Goal: Navigation & Orientation: Find specific page/section

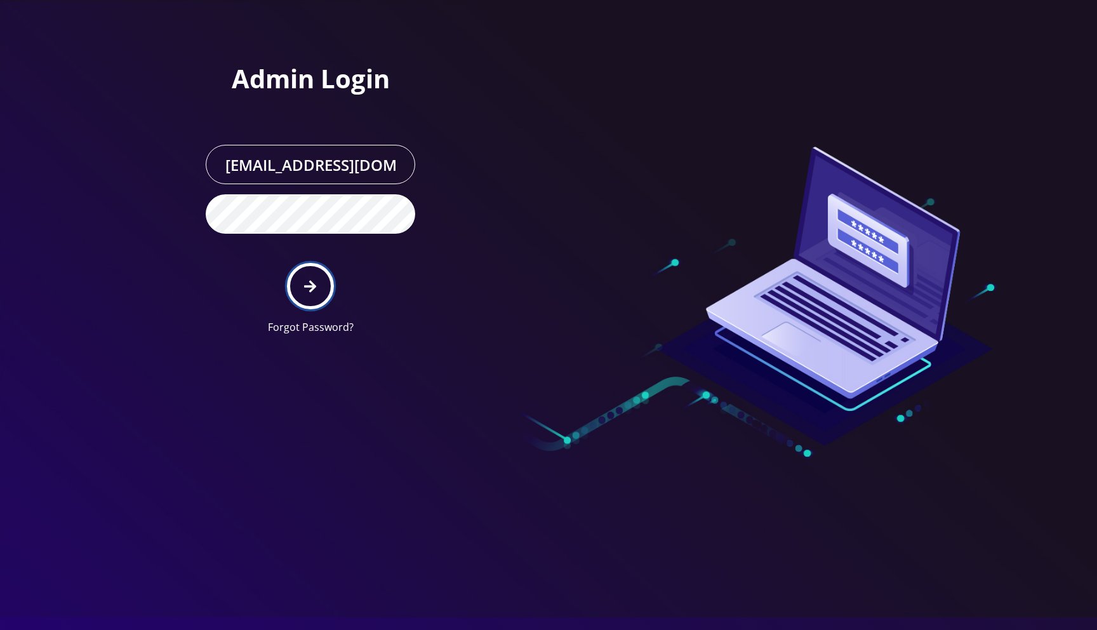
click at [314, 289] on icon "submit" at bounding box center [310, 286] width 12 height 14
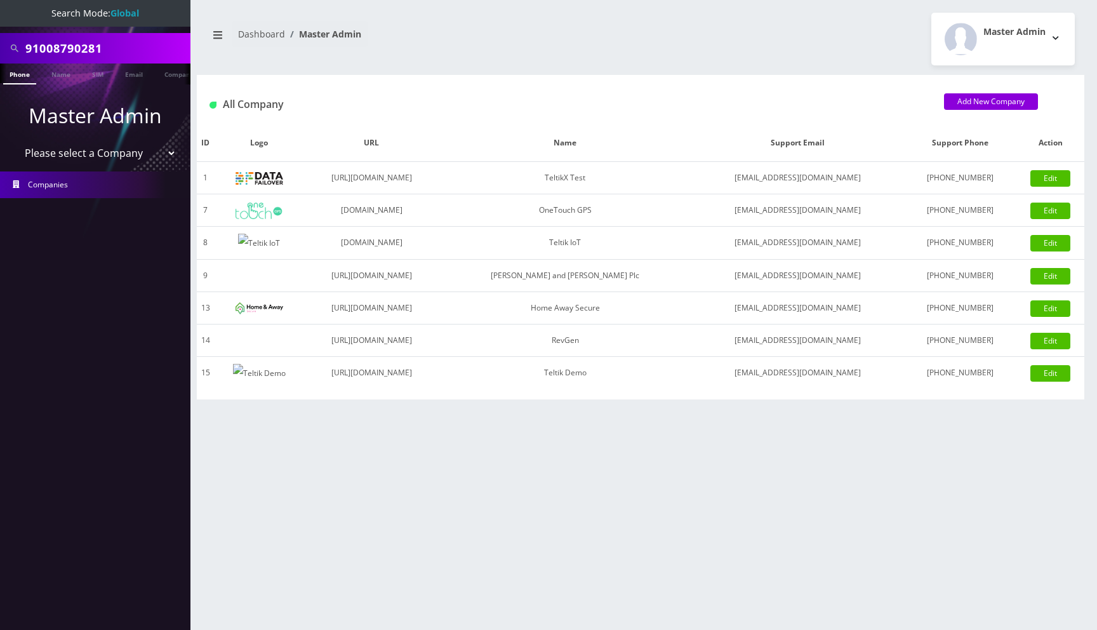
click at [105, 149] on select "Please select a Company TeltikX Test OneTouch GPS Teltik IoT Hale and Serrano P…" at bounding box center [96, 153] width 162 height 24
select select "1"
click at [15, 141] on select "Please select a Company TeltikX Test OneTouch GPS Teltik IoT Hale and Serrano P…" at bounding box center [96, 153] width 162 height 24
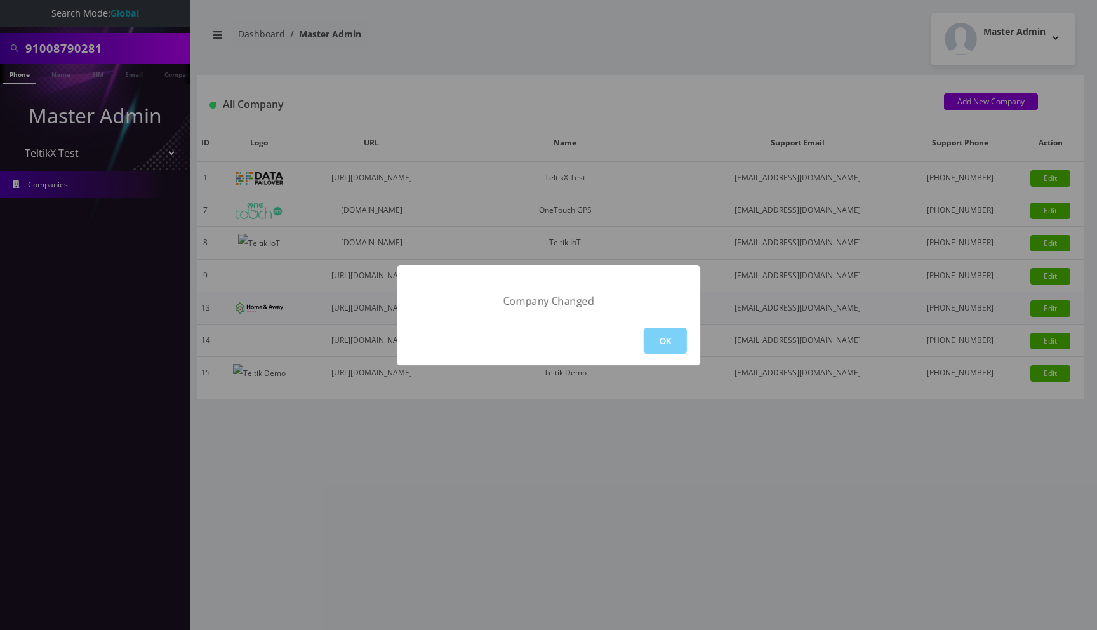
drag, startPoint x: 598, startPoint y: 88, endPoint x: 559, endPoint y: 307, distance: 222.5
click at [598, 88] on div "Company Changed OK" at bounding box center [548, 315] width 1097 height 630
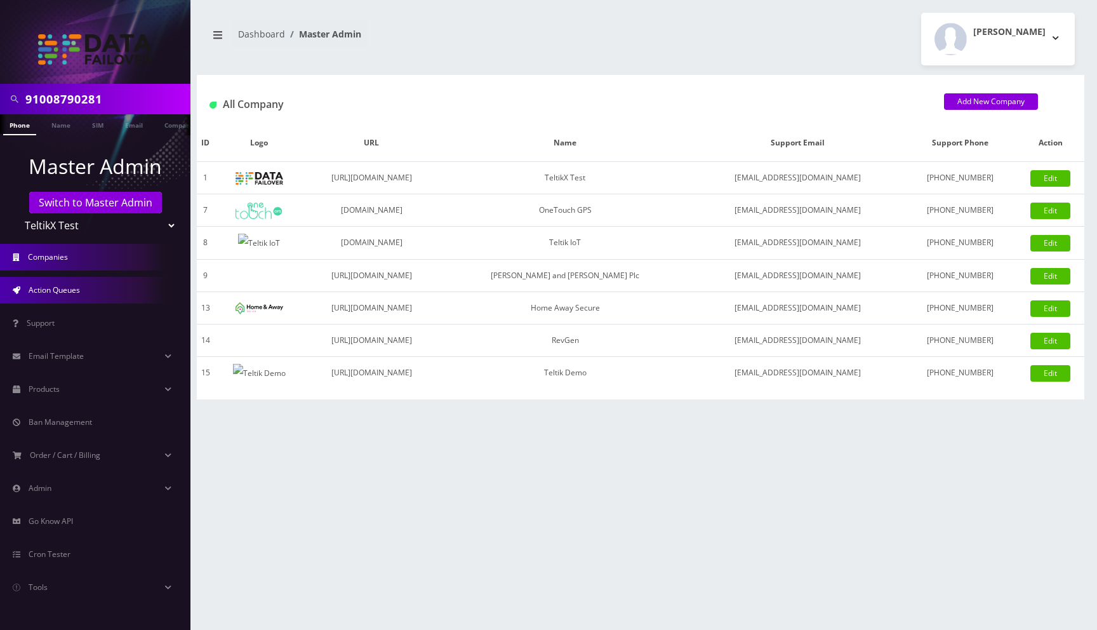
click at [85, 291] on link "Action Queues" at bounding box center [95, 290] width 190 height 27
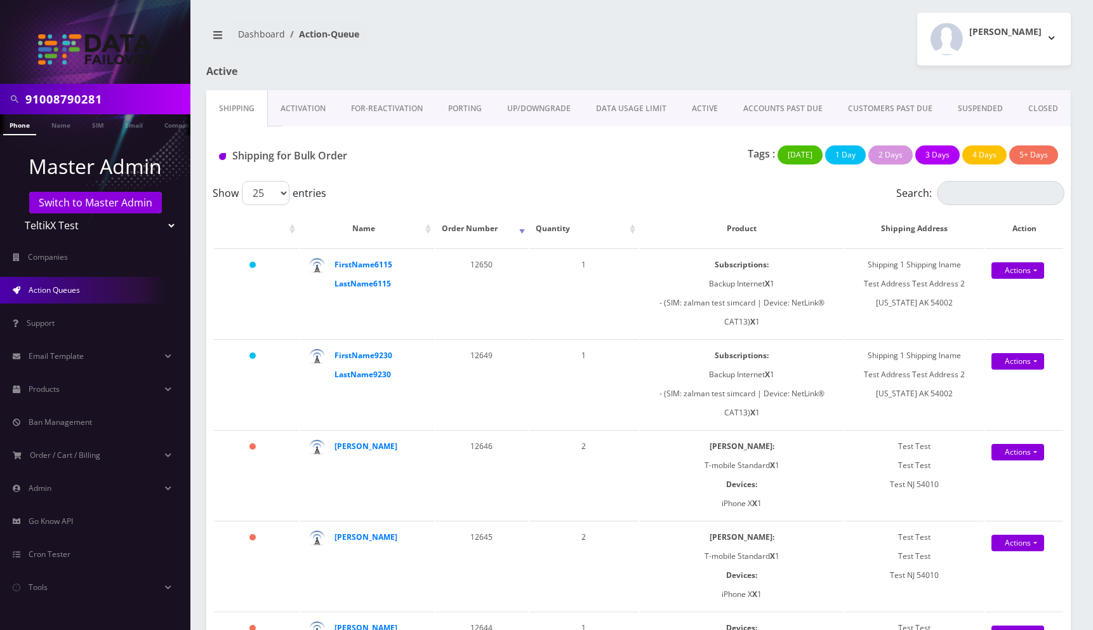
click at [1031, 106] on link "CLOSED" at bounding box center [1042, 108] width 55 height 37
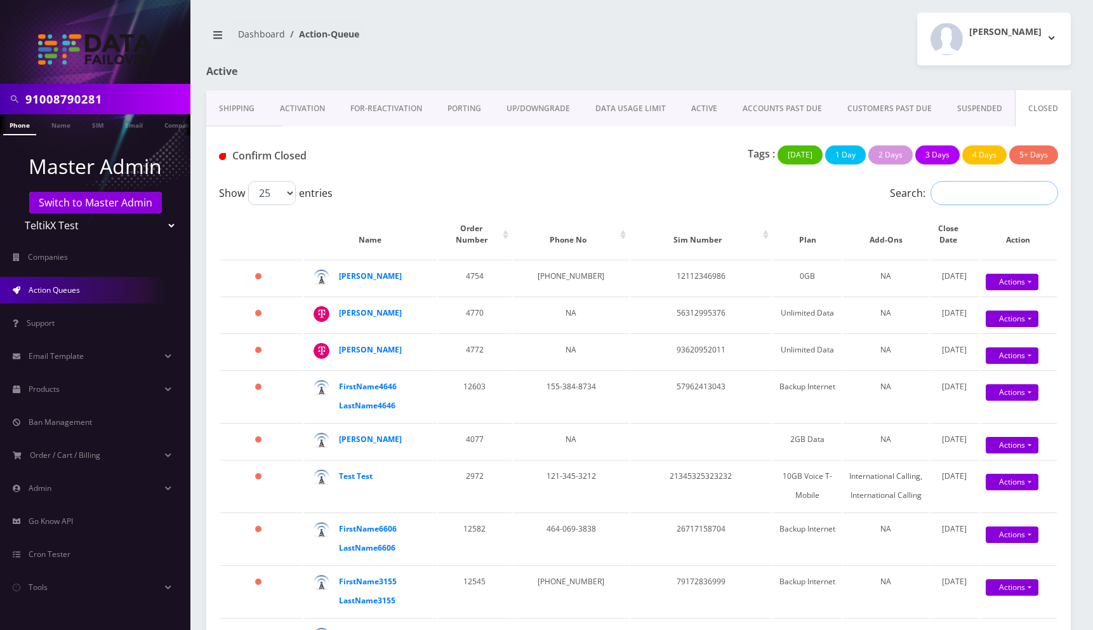
click at [954, 193] on input "Search:" at bounding box center [994, 193] width 128 height 24
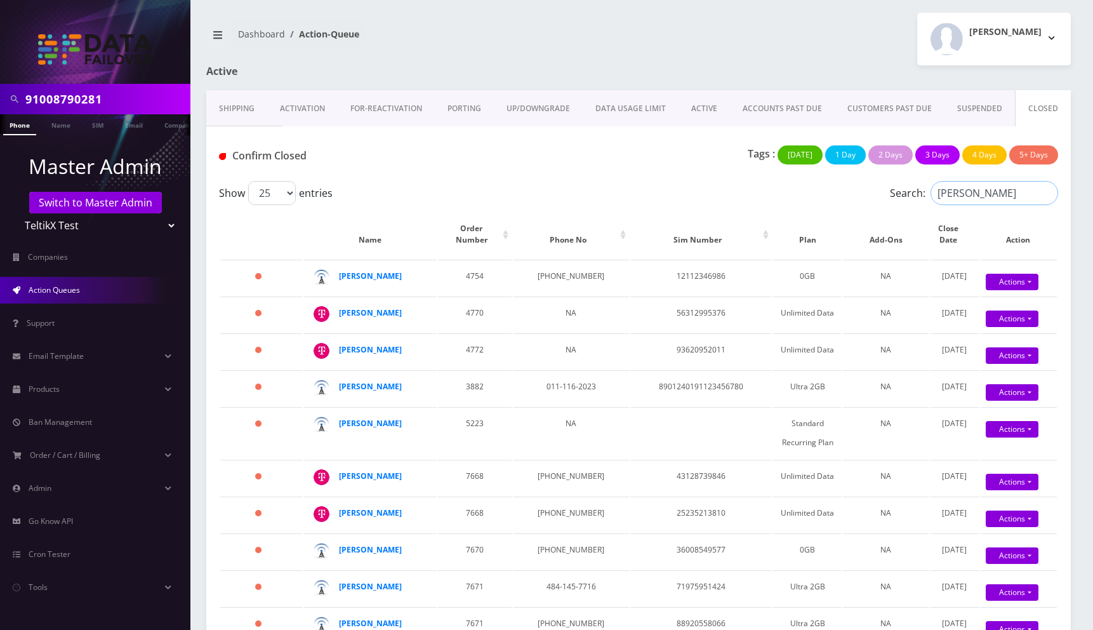
type input "Prajwal Shrestha"
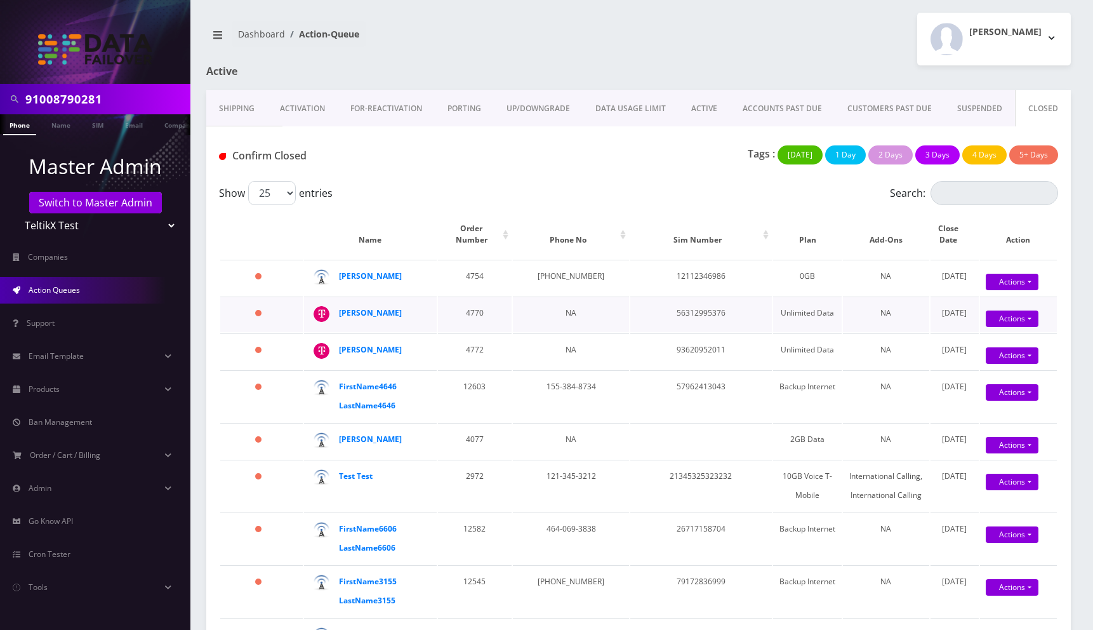
click at [672, 312] on td "56312995376" at bounding box center [701, 314] width 142 height 36
copy td "56312995376"
click at [939, 201] on input "Search:" at bounding box center [994, 193] width 128 height 24
paste input "56312995376"
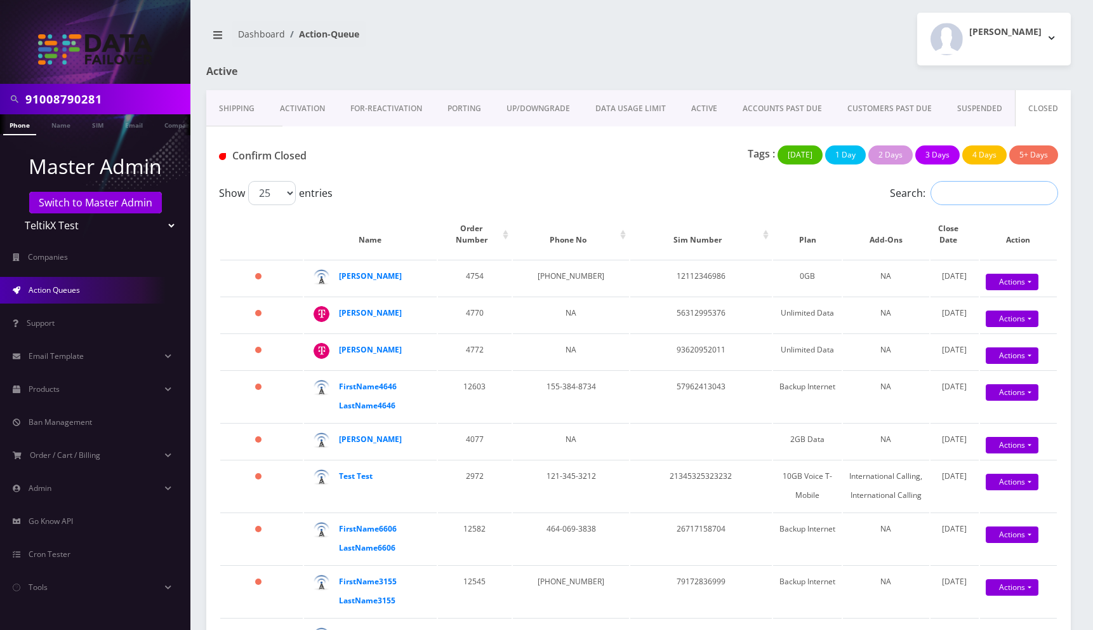
type input "56312995376"
drag, startPoint x: 542, startPoint y: 276, endPoint x: 633, endPoint y: 278, distance: 91.4
click at [633, 278] on tr "611 days Prajwal Shrestha 4754 544-545-5447 12112346986 0GB NA June 08, 2026 Ac…" at bounding box center [638, 278] width 836 height 36
copy td "544-545-5447"
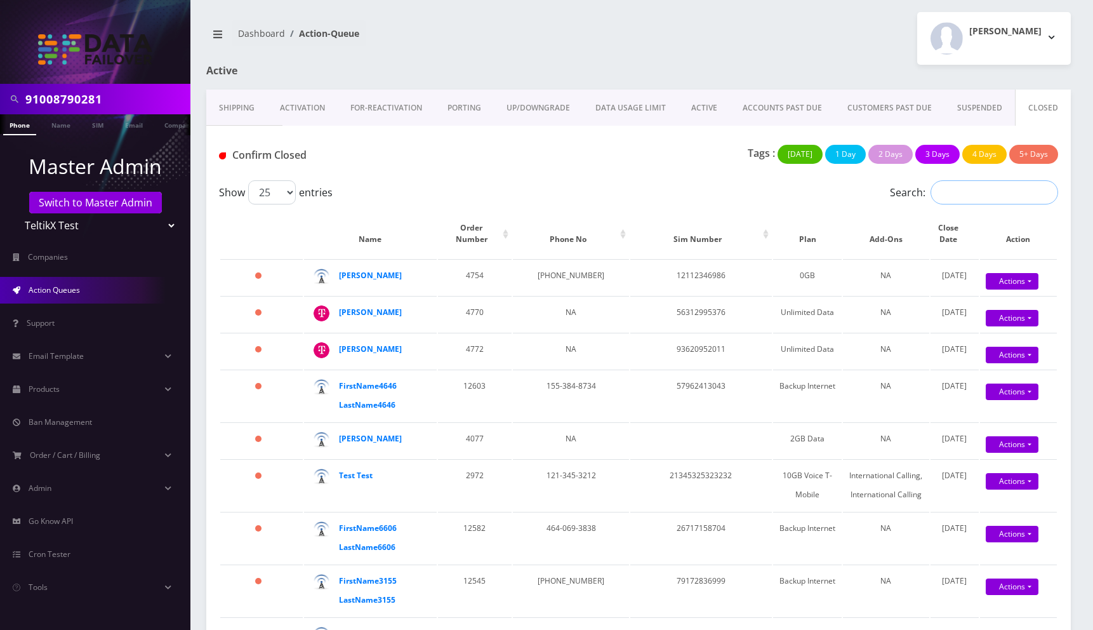
click at [967, 197] on input "Search:" at bounding box center [994, 192] width 128 height 24
paste input "544-545-5447"
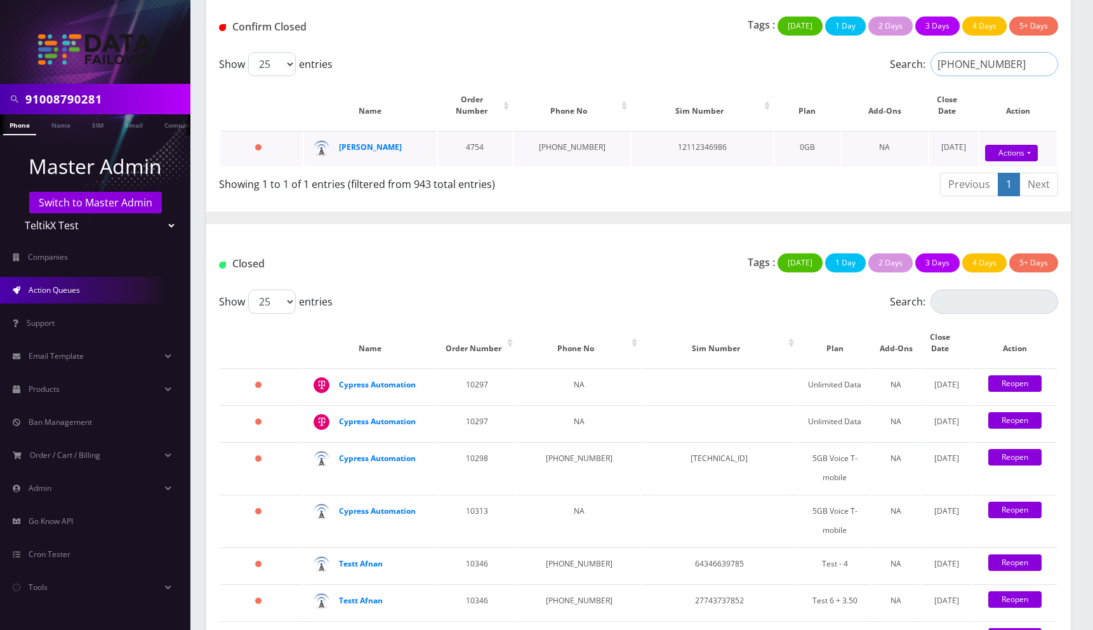
scroll to position [139, 0]
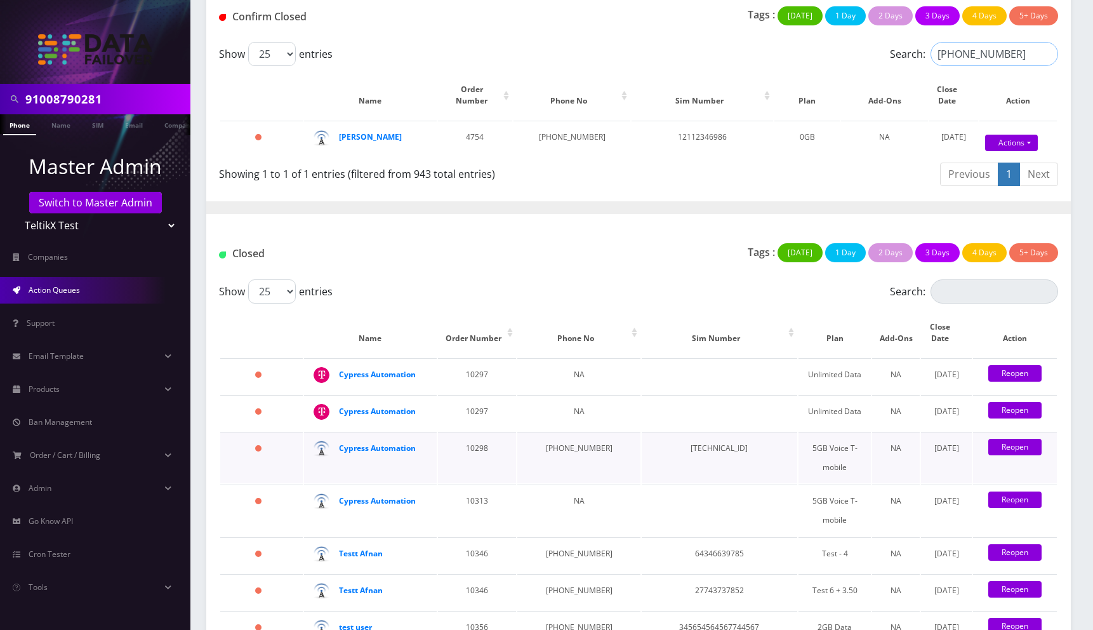
type input "544-545-5447"
click at [697, 432] on td "89148000010413091562" at bounding box center [719, 457] width 155 height 51
copy td "89148000010413091562"
click at [963, 279] on input "Search:" at bounding box center [994, 291] width 128 height 24
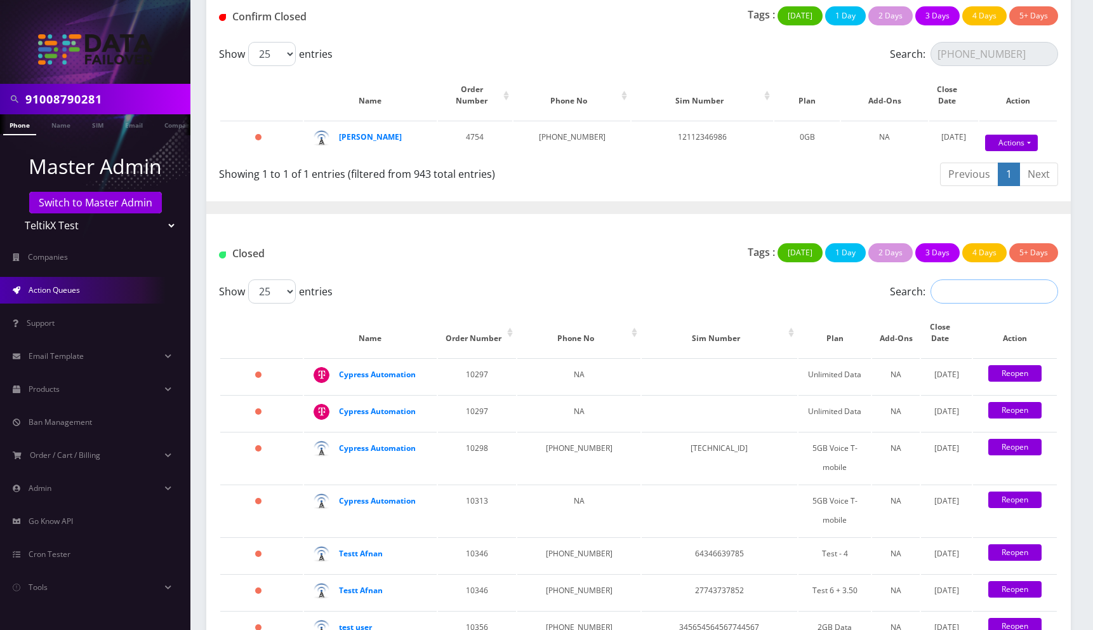
paste input "89148000010413091562"
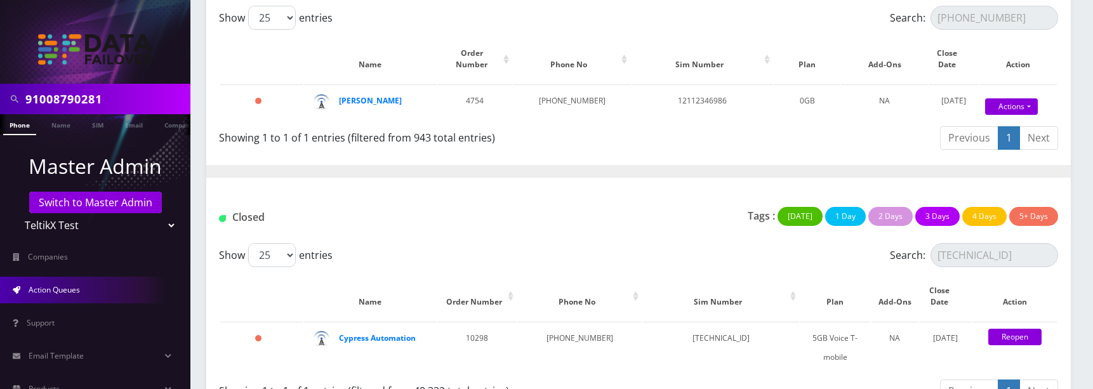
scroll to position [183, 0]
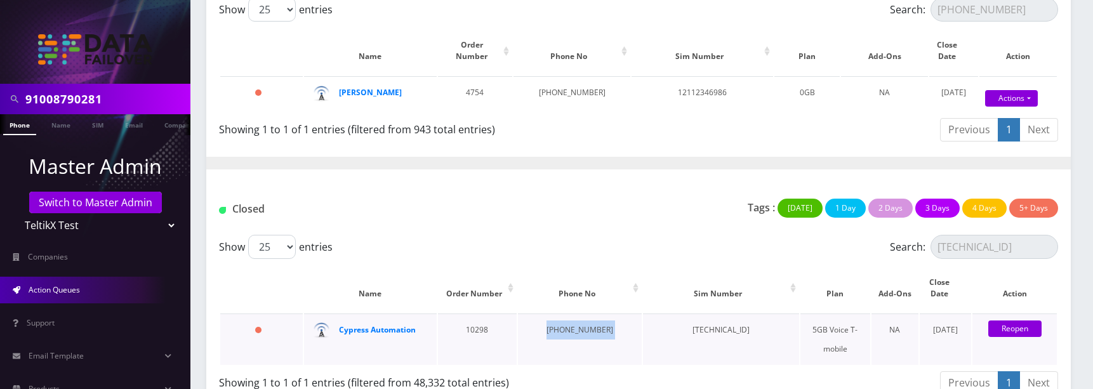
drag, startPoint x: 537, startPoint y: 305, endPoint x: 624, endPoint y: 301, distance: 87.0
click at [611, 314] on tr "250 days Cypress Automation 10298 963-884-2028 89148000010413091562 5GB Voice T…" at bounding box center [638, 339] width 836 height 51
copy td "963-884-2028"
click at [995, 235] on input "89148000010413091562" at bounding box center [994, 247] width 128 height 24
paste input "963-884-2028"
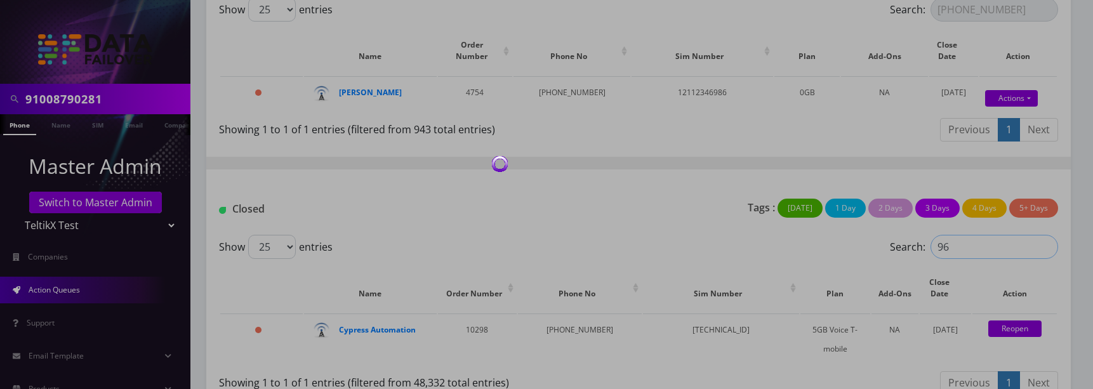
type input "9"
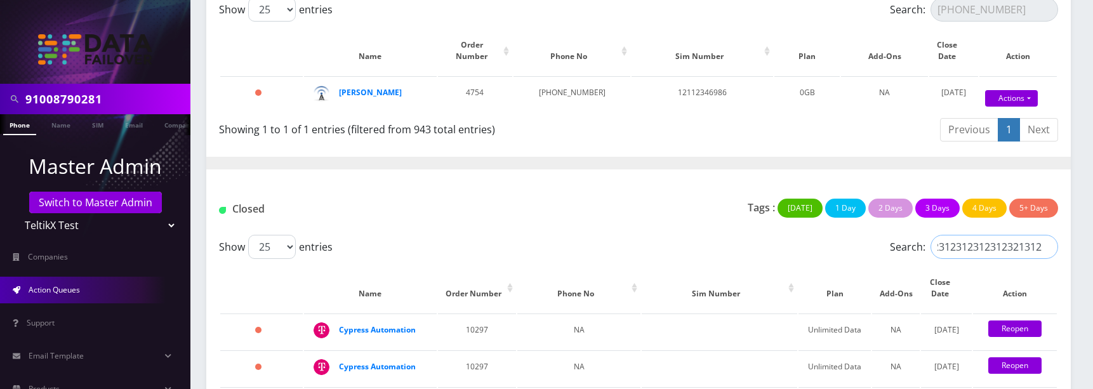
type input "21312312312123123123123123123213123"
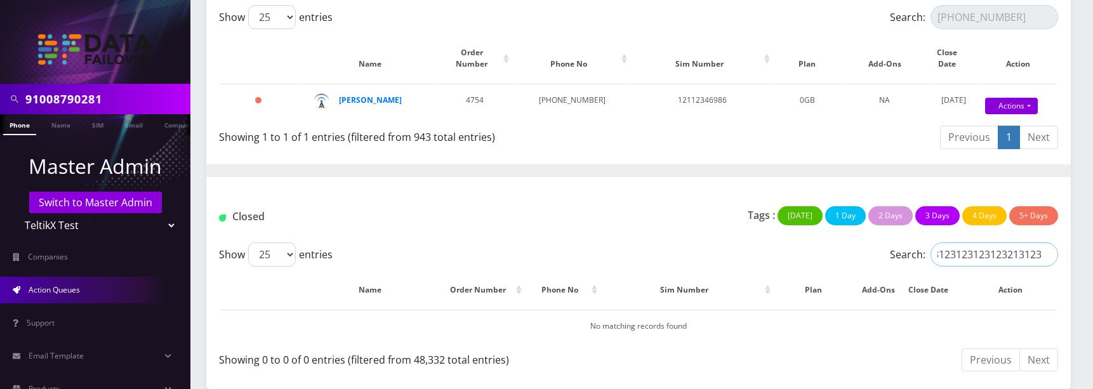
scroll to position [164, 0]
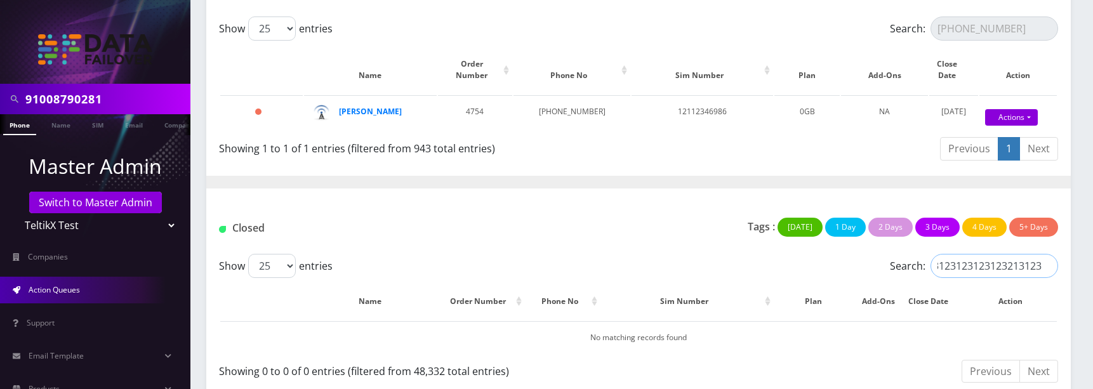
click at [1046, 254] on input "21312312312123123123123123123213123" at bounding box center [994, 266] width 128 height 24
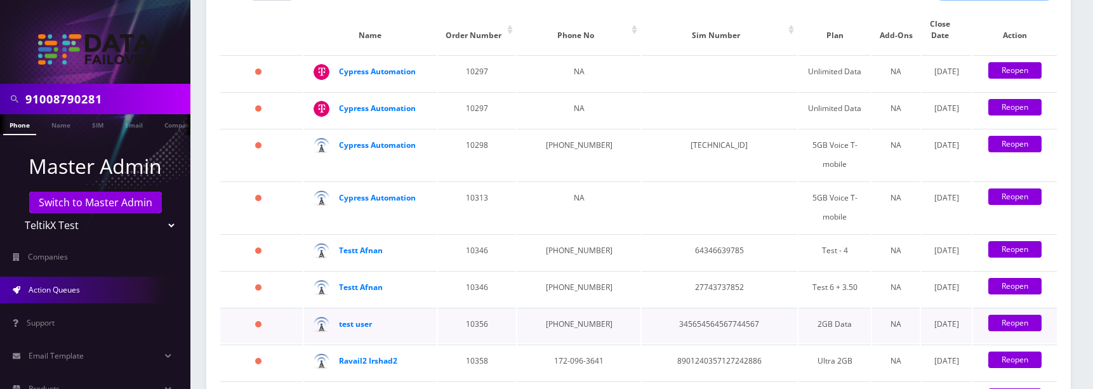
scroll to position [0, 0]
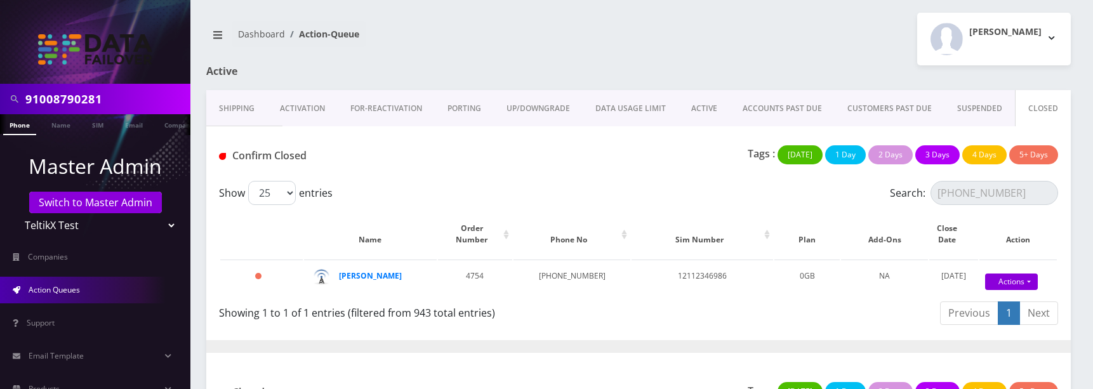
click at [973, 105] on link "SUSPENDED" at bounding box center [979, 108] width 70 height 37
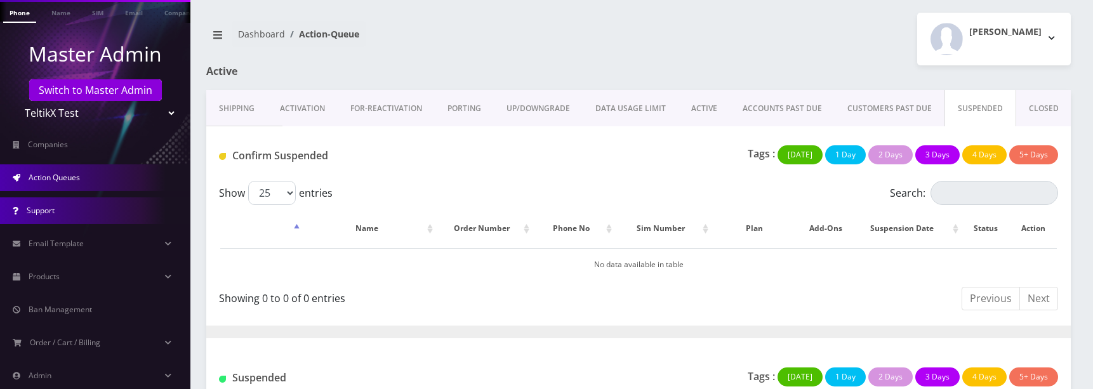
scroll to position [131, 0]
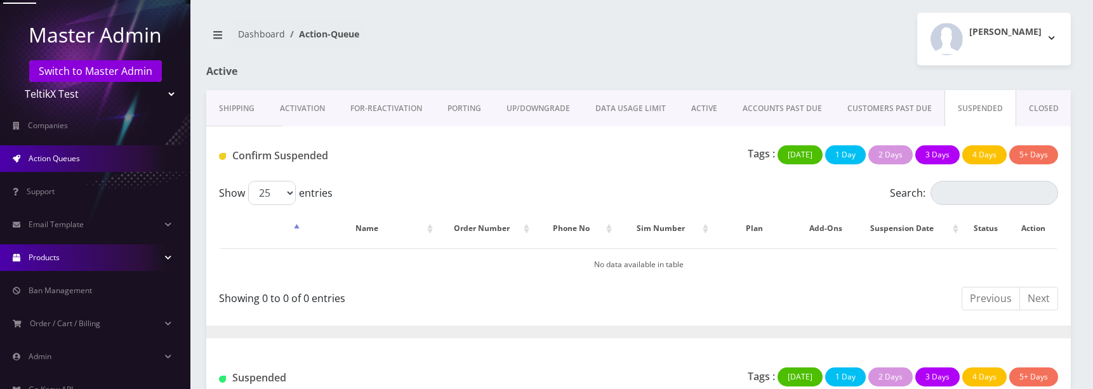
click at [63, 255] on link "Products" at bounding box center [95, 257] width 190 height 27
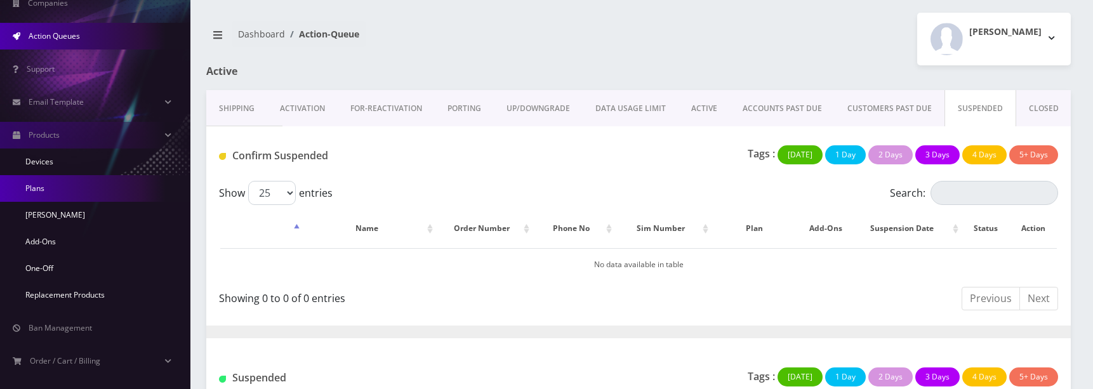
scroll to position [252, 0]
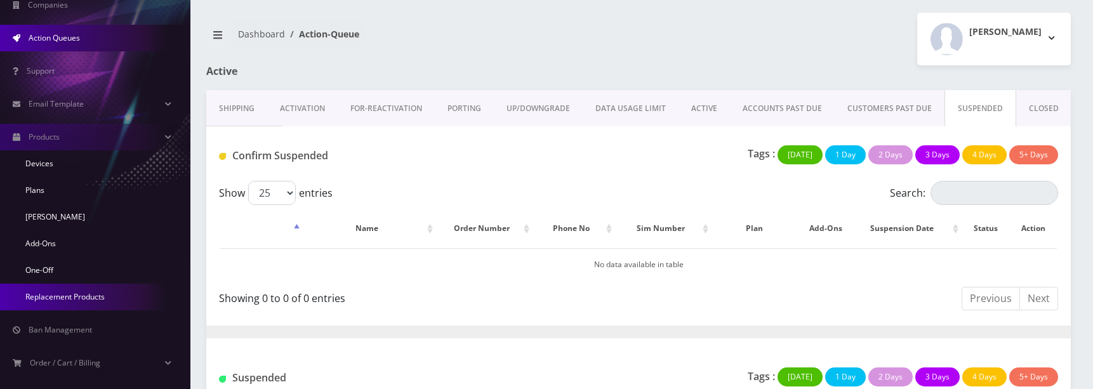
click at [72, 298] on link "Replacement Products" at bounding box center [95, 297] width 190 height 27
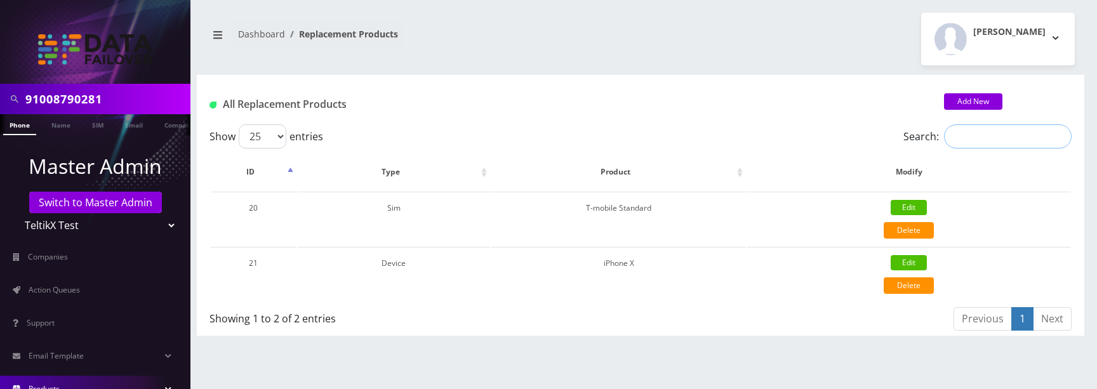
click at [976, 142] on input "Search:" at bounding box center [1008, 136] width 128 height 24
type input "T- mobile"
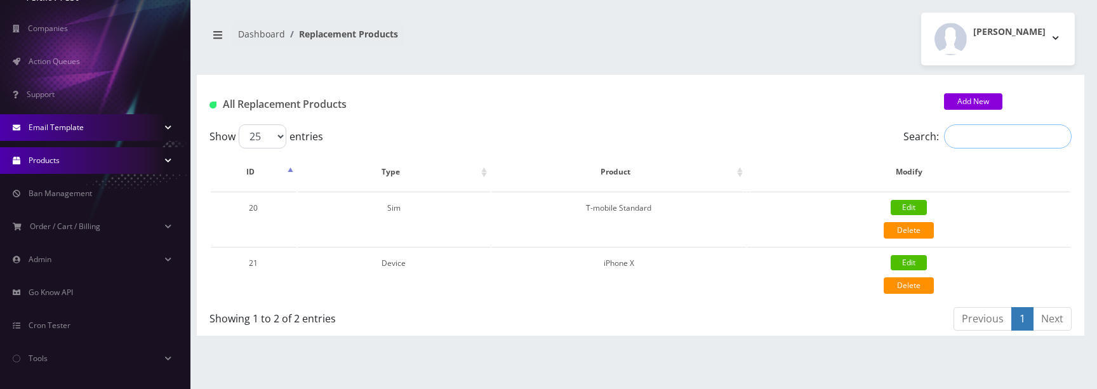
scroll to position [237, 0]
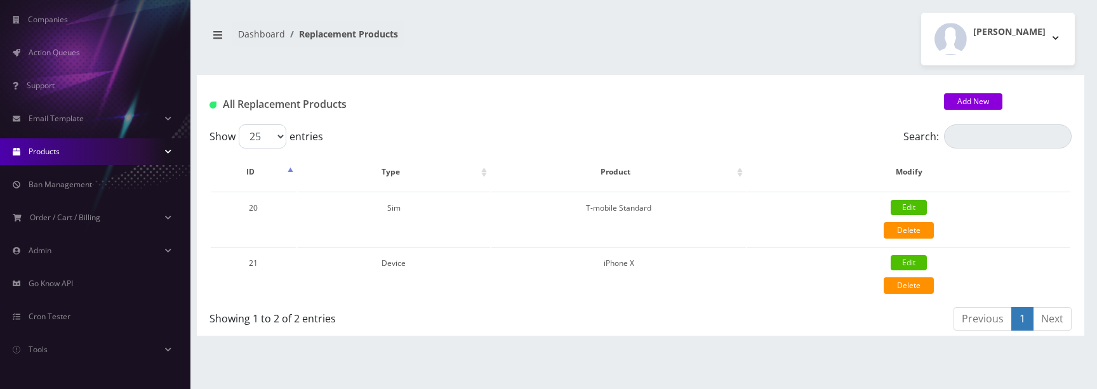
click at [92, 166] on li "Products Devices Plans Sims Add-Ons One-Off Replacement Products" at bounding box center [95, 151] width 190 height 33
click at [93, 162] on link "Products" at bounding box center [95, 151] width 190 height 27
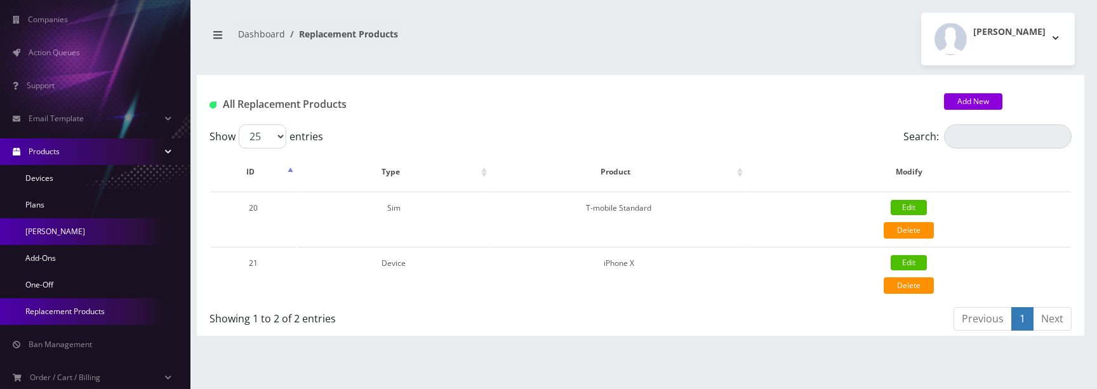
click at [70, 237] on link "[PERSON_NAME]" at bounding box center [95, 231] width 190 height 27
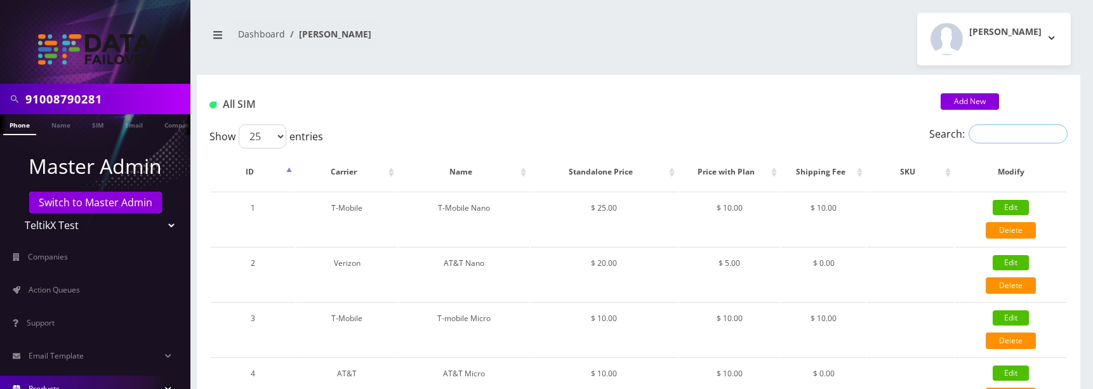
click at [989, 136] on input "Search:" at bounding box center [1017, 133] width 99 height 19
type input "T-mobile"
type input "\"
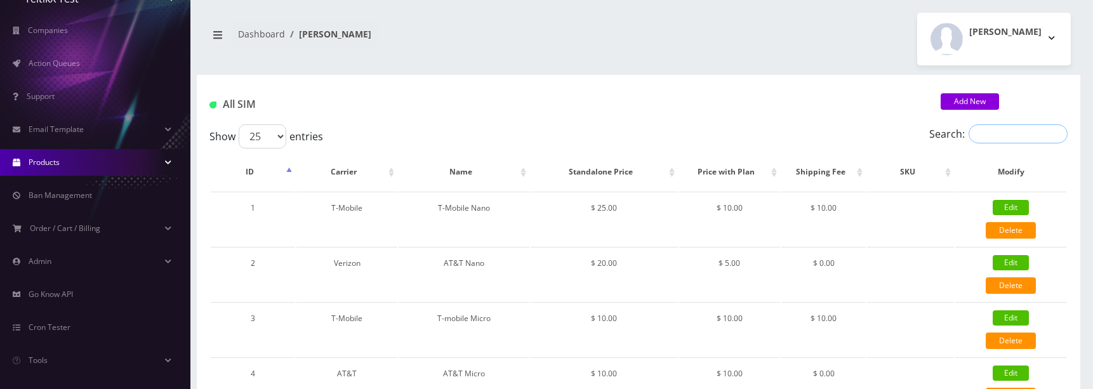
scroll to position [237, 0]
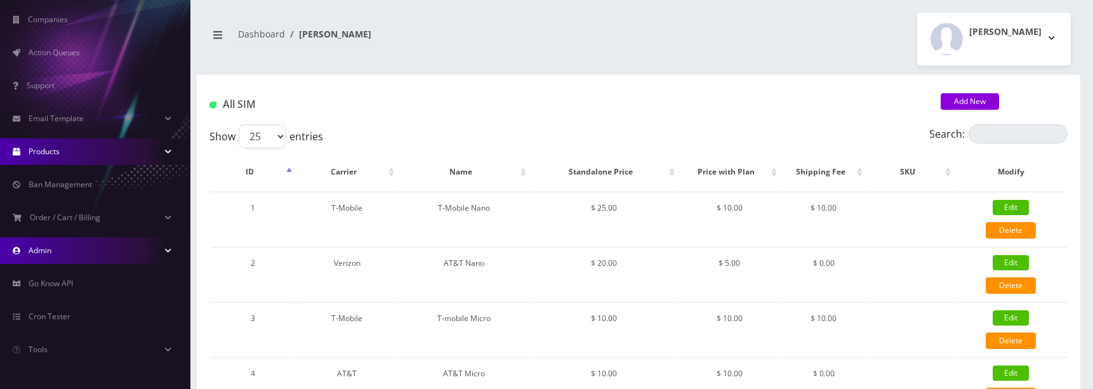
click at [70, 255] on link "Admin" at bounding box center [95, 250] width 190 height 27
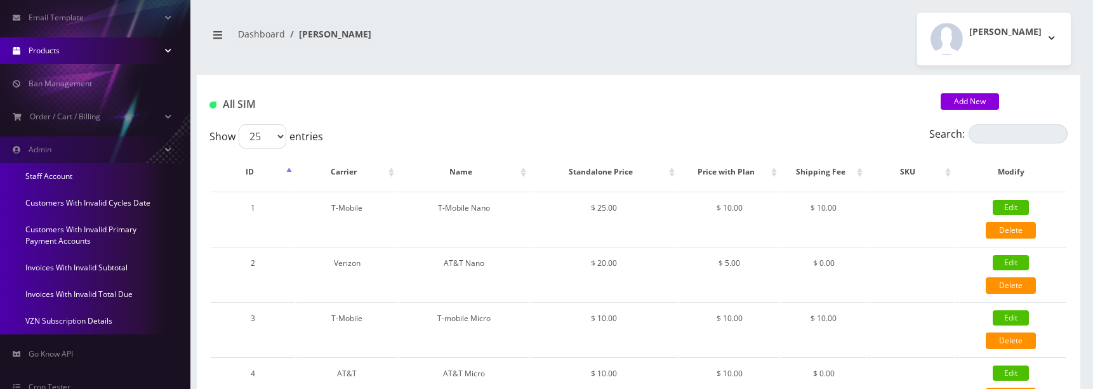
scroll to position [409, 0]
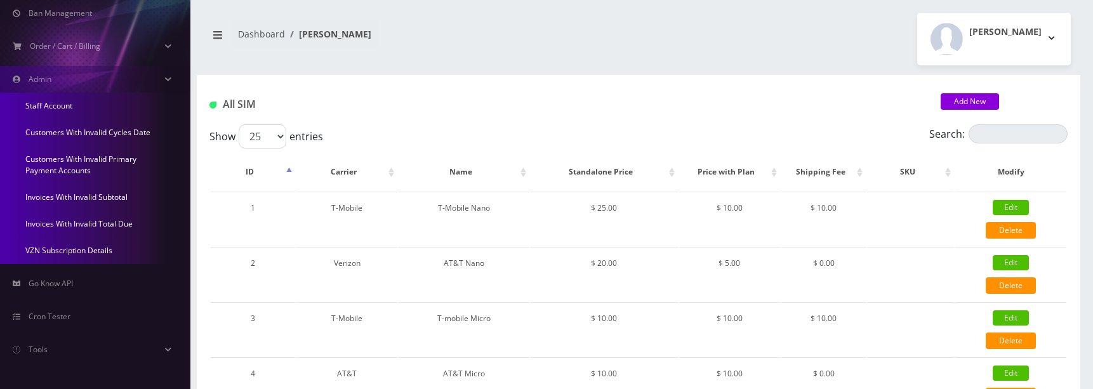
click at [82, 227] on link "Invoices With Invalid Total Due" at bounding box center [95, 224] width 190 height 27
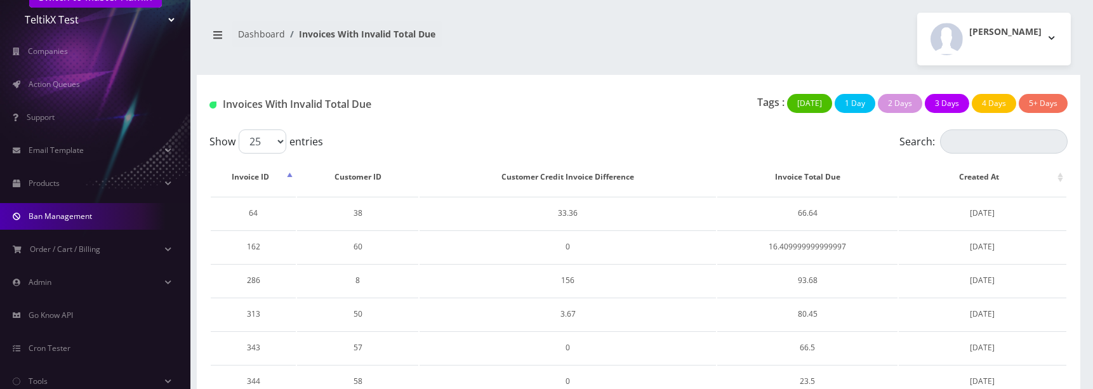
scroll to position [237, 0]
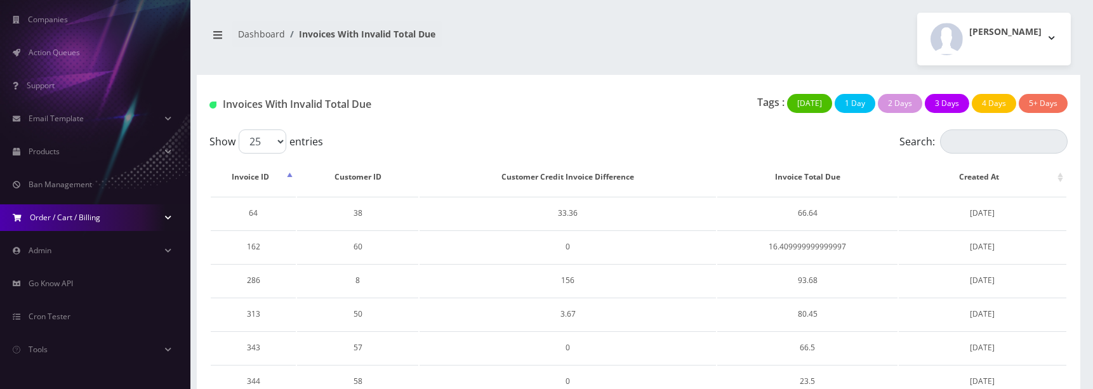
click at [81, 219] on span "Order / Cart / Billing" at bounding box center [65, 217] width 70 height 11
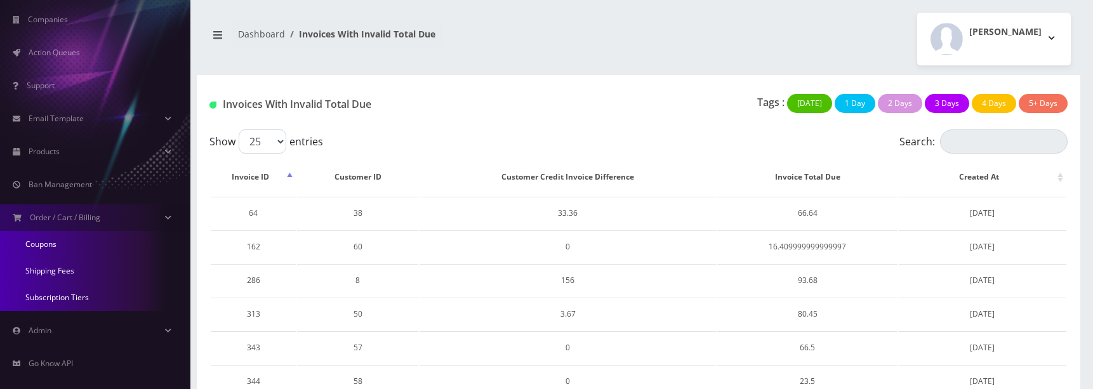
click at [50, 245] on link "Coupons" at bounding box center [95, 244] width 190 height 27
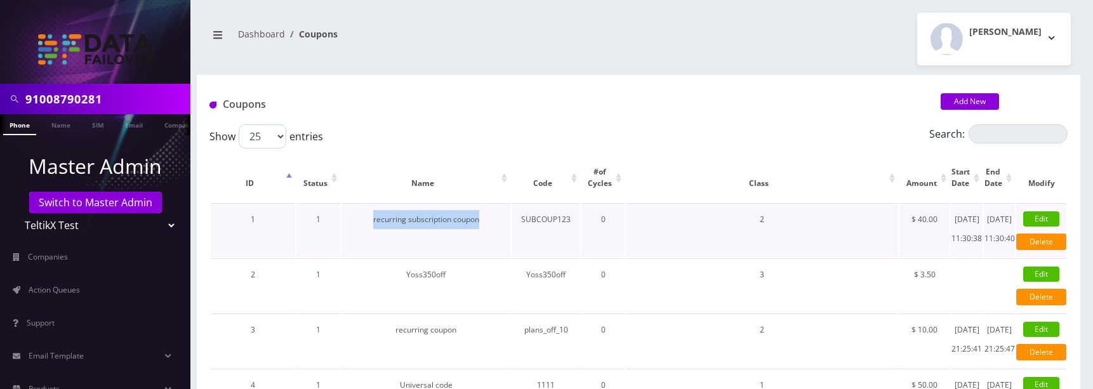
drag, startPoint x: 372, startPoint y: 218, endPoint x: 503, endPoint y: 217, distance: 130.7
click at [503, 217] on td "recurring subscription coupon" at bounding box center [425, 230] width 169 height 54
copy td "recurring subscription coupon"
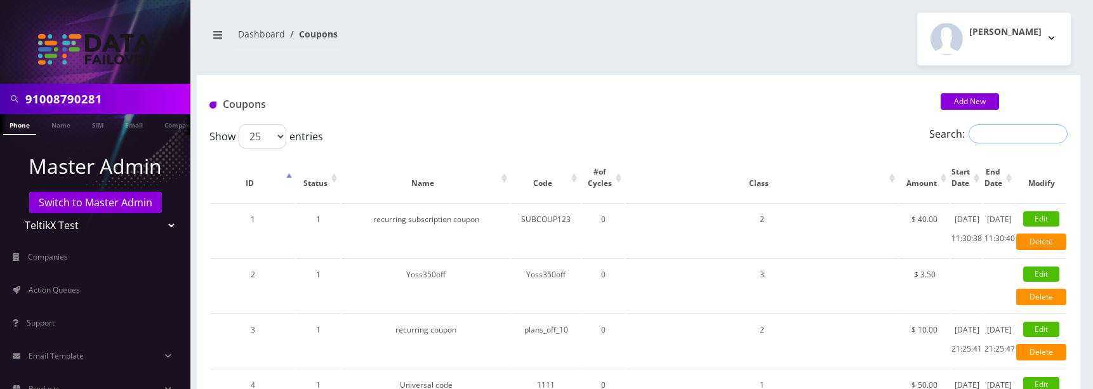
click at [1014, 128] on input "Search:" at bounding box center [1017, 133] width 99 height 19
paste input "recurring subscription coupon"
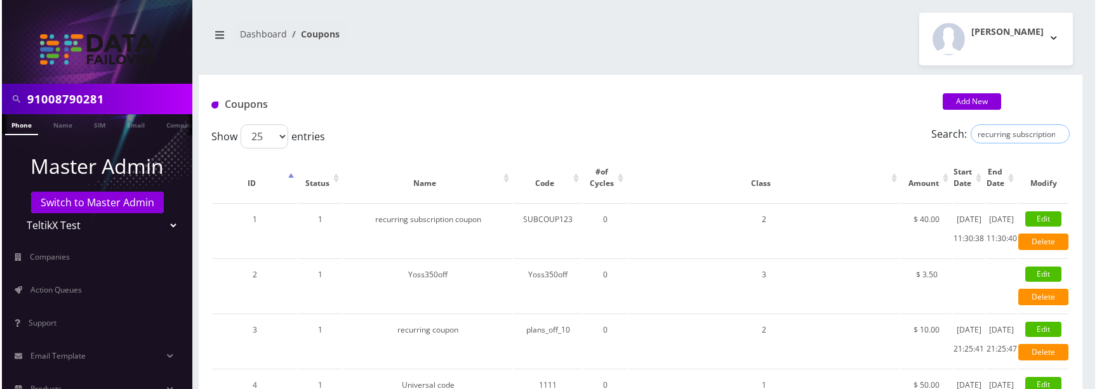
scroll to position [0, 28]
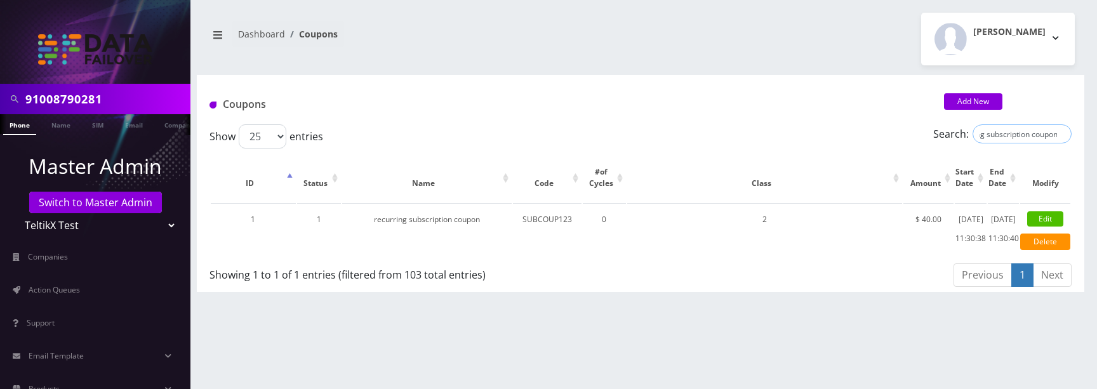
type input "recurring subscription coupon"
click at [1009, 129] on input "recurring subscription coupon" at bounding box center [1021, 133] width 99 height 19
click at [1061, 133] on input "recurring subscription coupon" at bounding box center [1021, 133] width 99 height 19
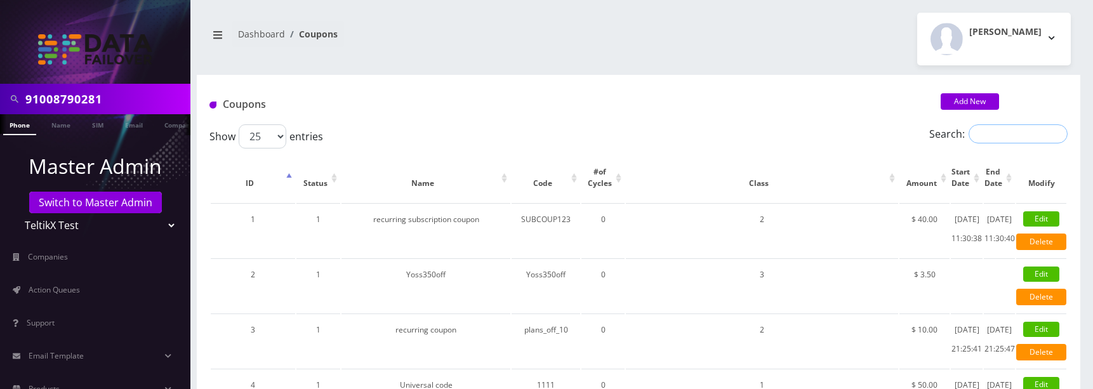
type input "c"
type input "recuur"
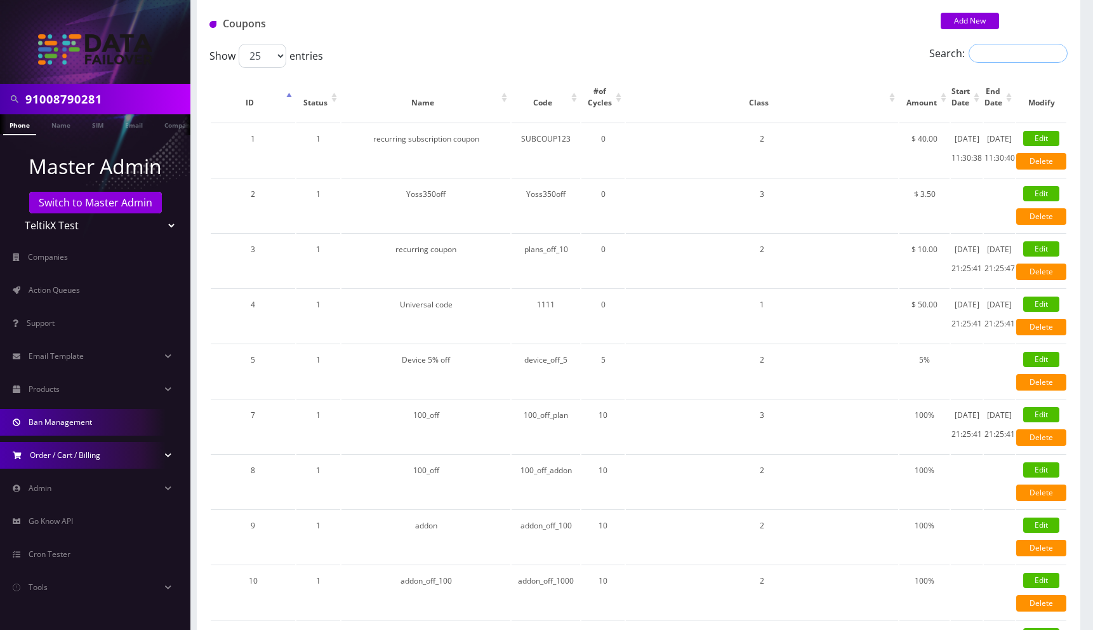
scroll to position [86, 0]
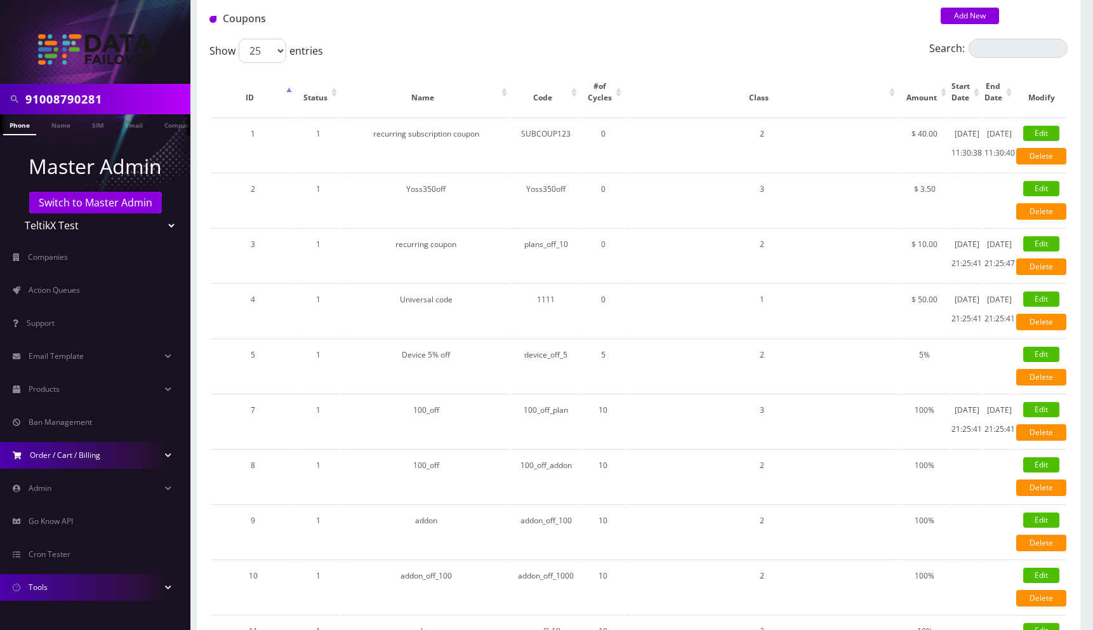
click at [67, 388] on link "Tools" at bounding box center [95, 587] width 190 height 27
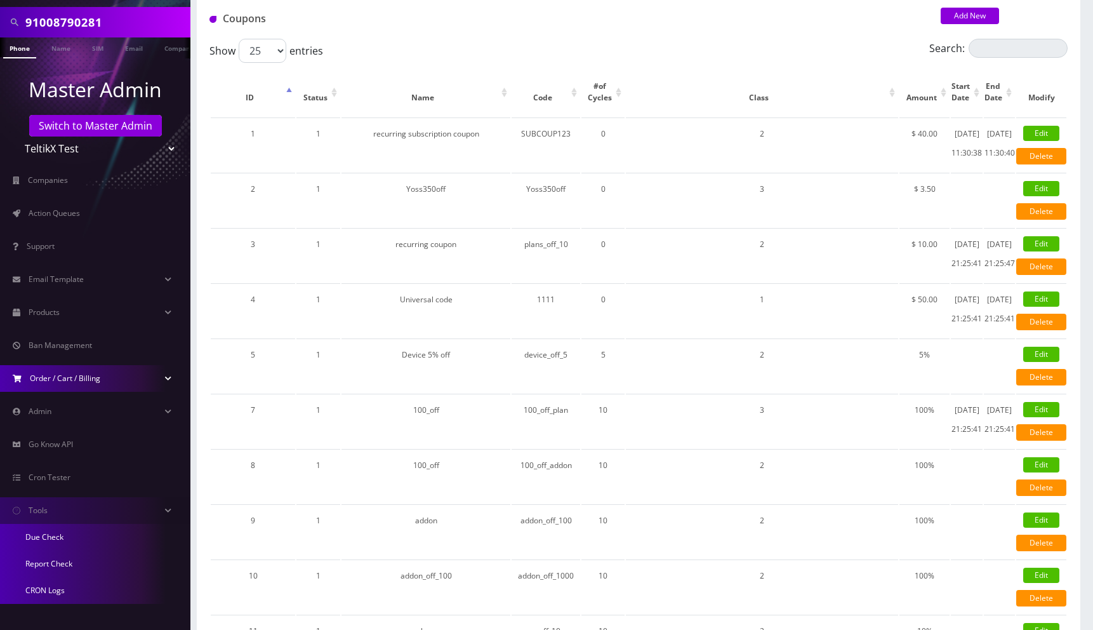
click at [53, 388] on link "CRON Logs" at bounding box center [95, 590] width 190 height 27
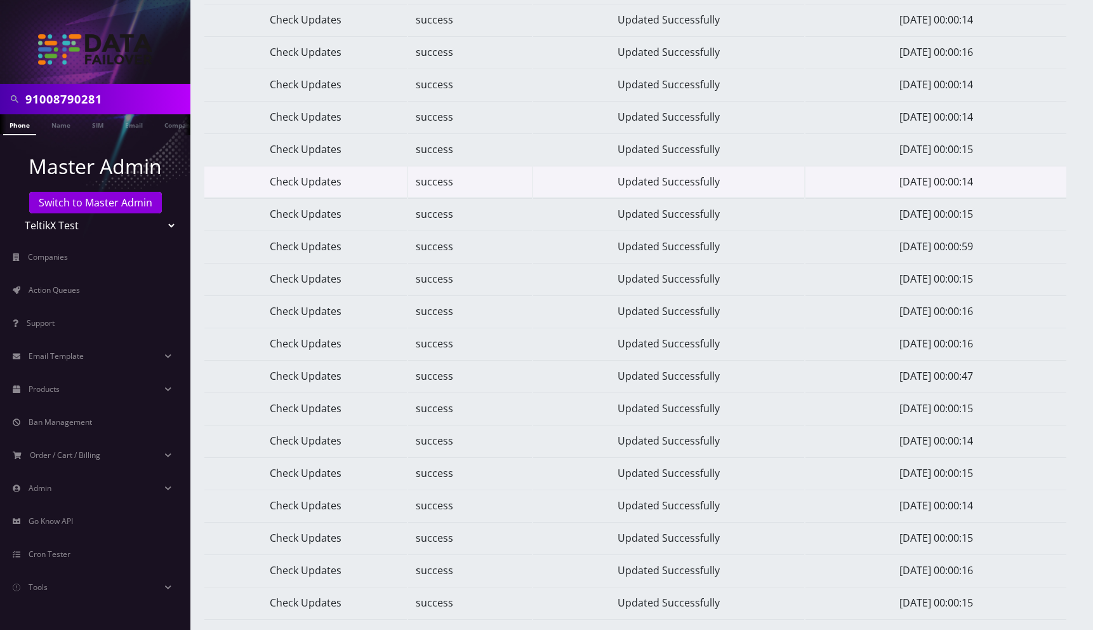
scroll to position [388, 0]
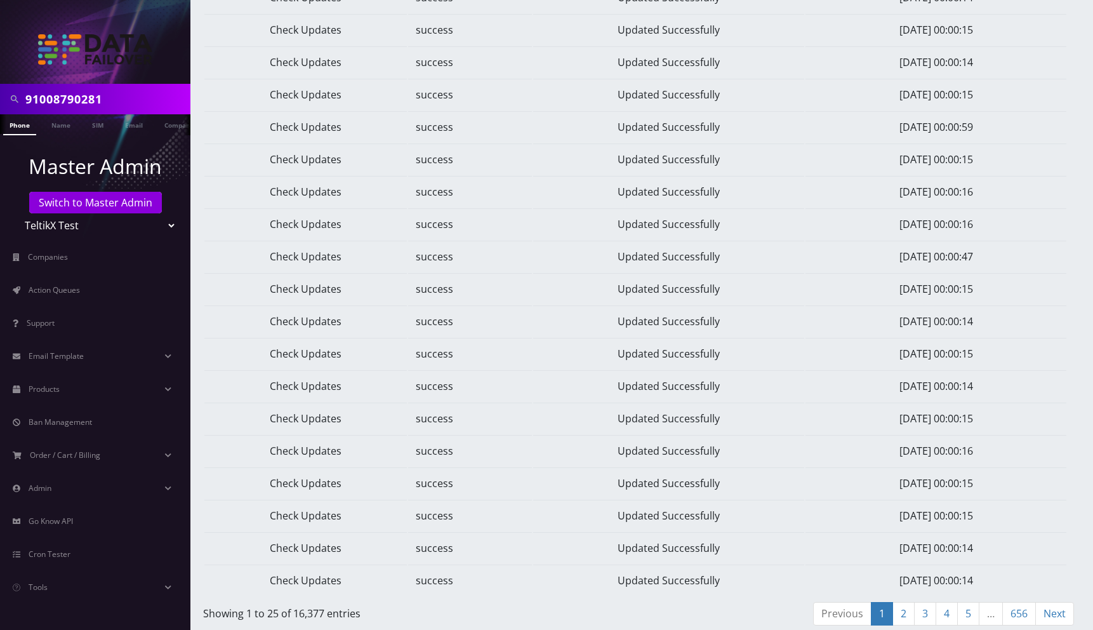
click at [1024, 617] on link "656" at bounding box center [1019, 613] width 34 height 23
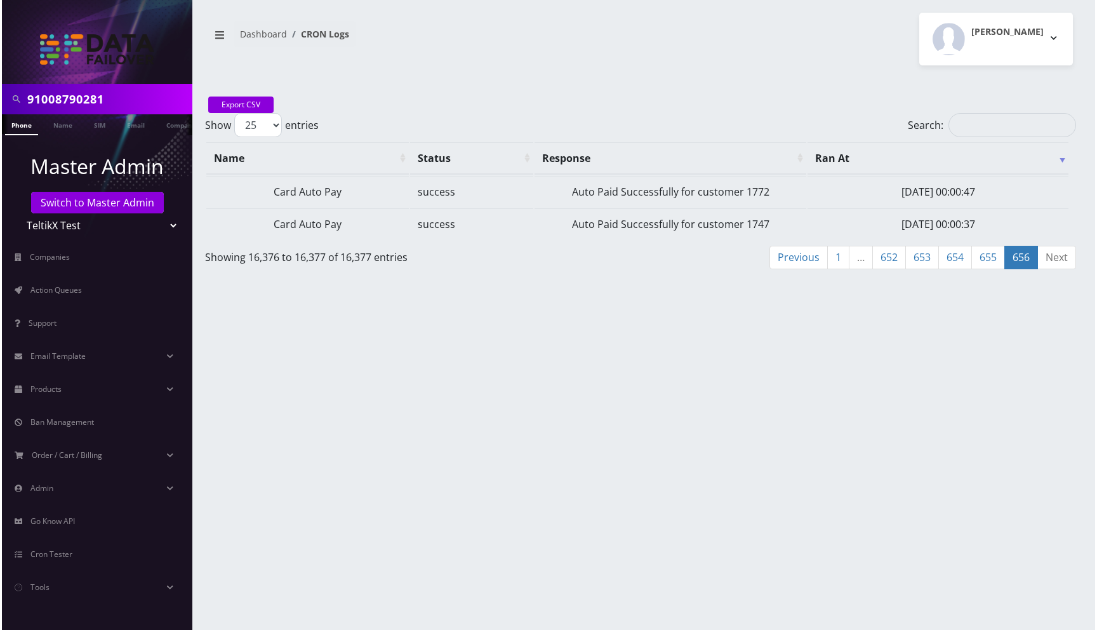
scroll to position [0, 0]
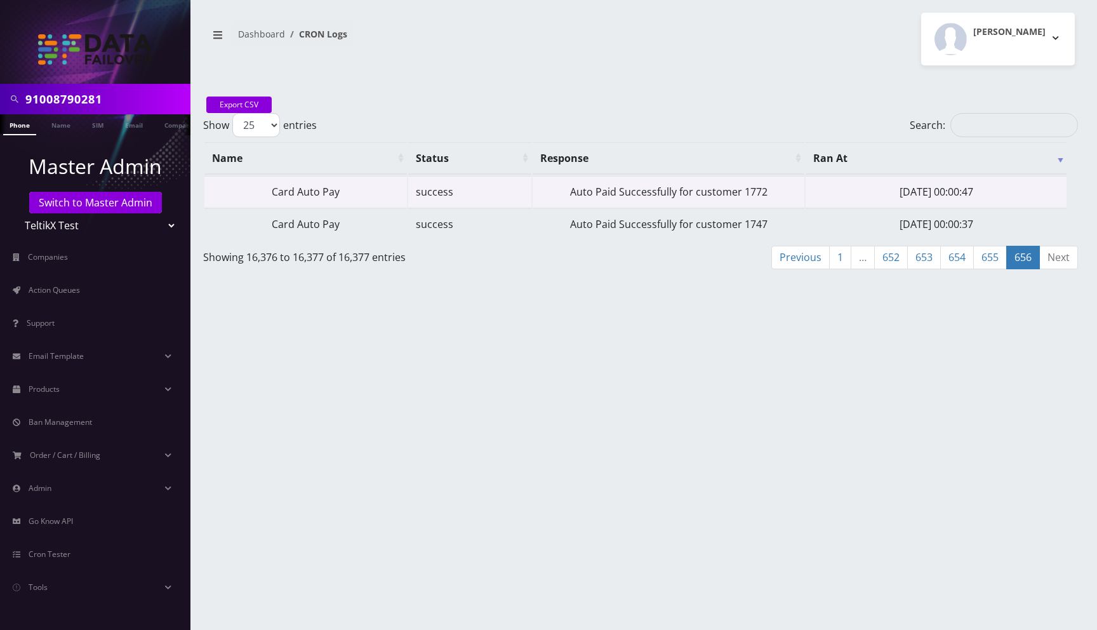
click at [614, 193] on td "Auto Paid Successfully for customer 1772" at bounding box center [668, 191] width 272 height 31
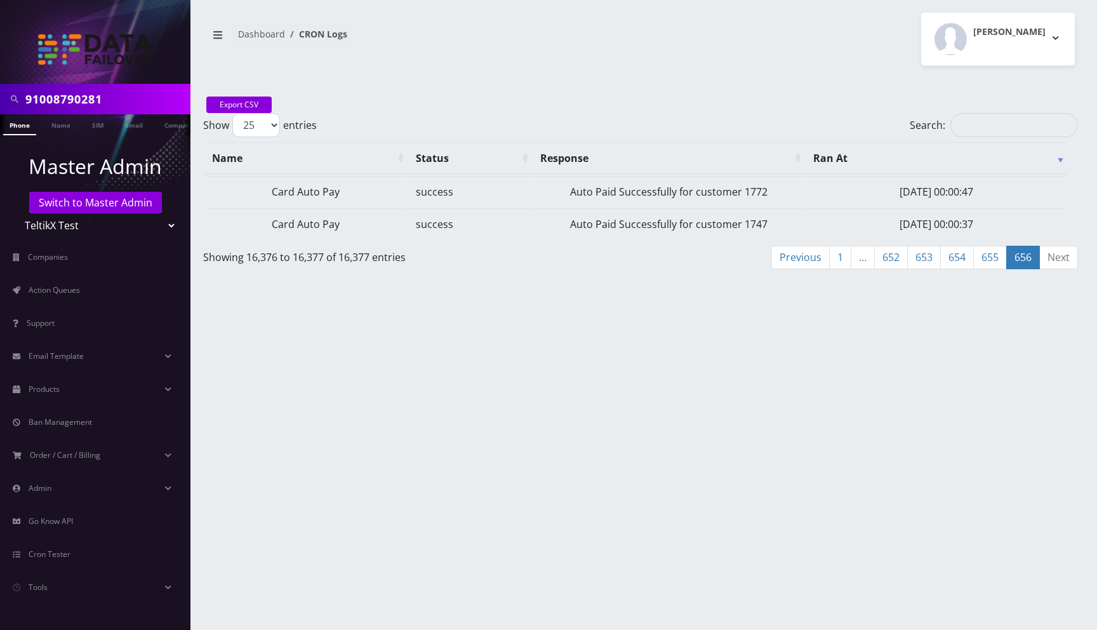
click at [462, 98] on div "Export CSV Show 25 50 100 250 500 1000 entries Search: Name Status Response Ran…" at bounding box center [640, 185] width 887 height 178
click at [836, 261] on link "1" at bounding box center [840, 257] width 22 height 23
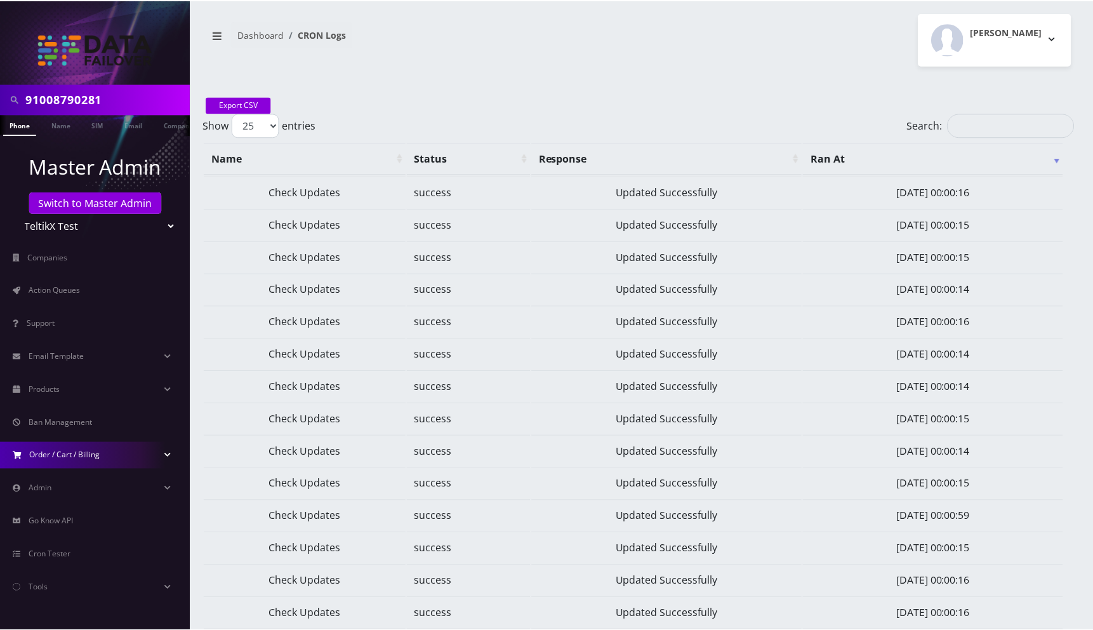
scroll to position [388, 0]
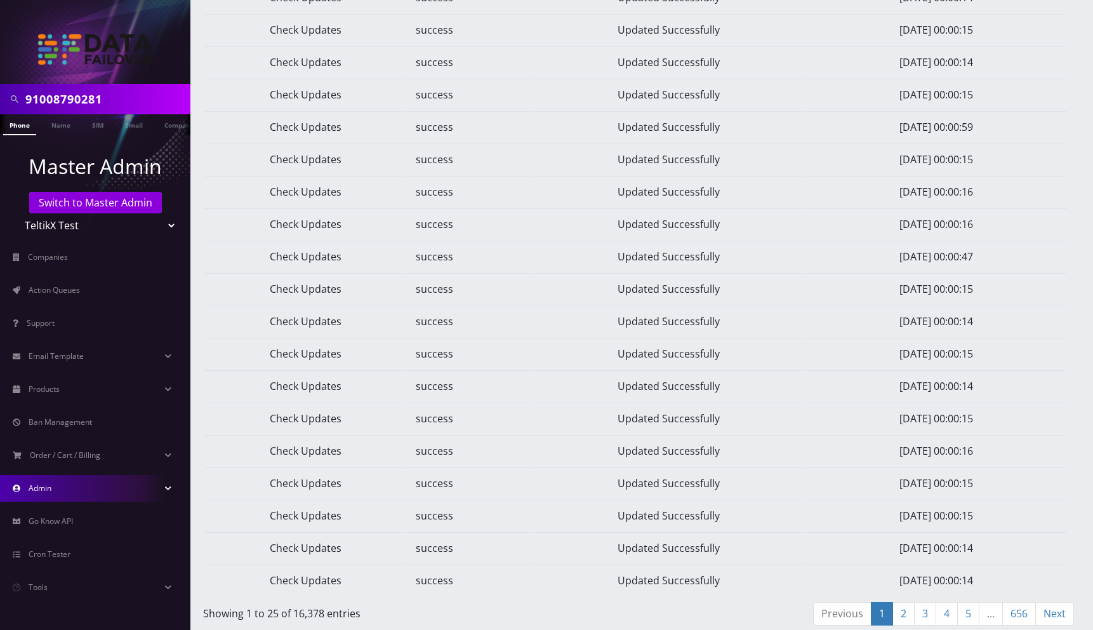
click at [63, 484] on link "Admin" at bounding box center [95, 488] width 190 height 27
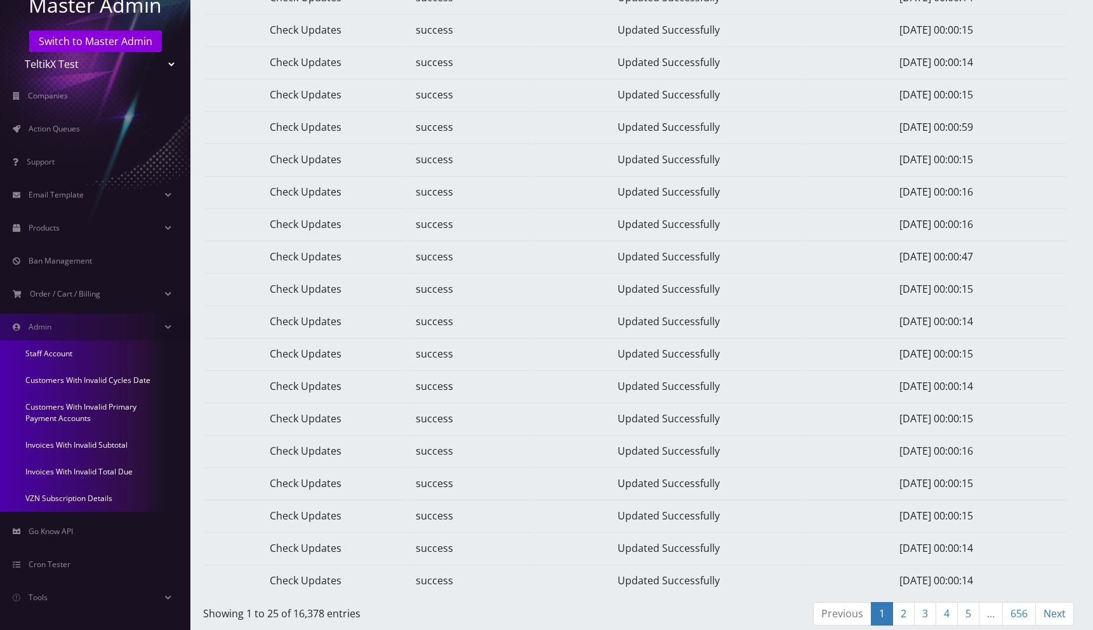
scroll to position [163, 0]
drag, startPoint x: 62, startPoint y: 352, endPoint x: 97, endPoint y: 364, distance: 37.1
click at [62, 352] on link "Staff Account" at bounding box center [95, 351] width 190 height 27
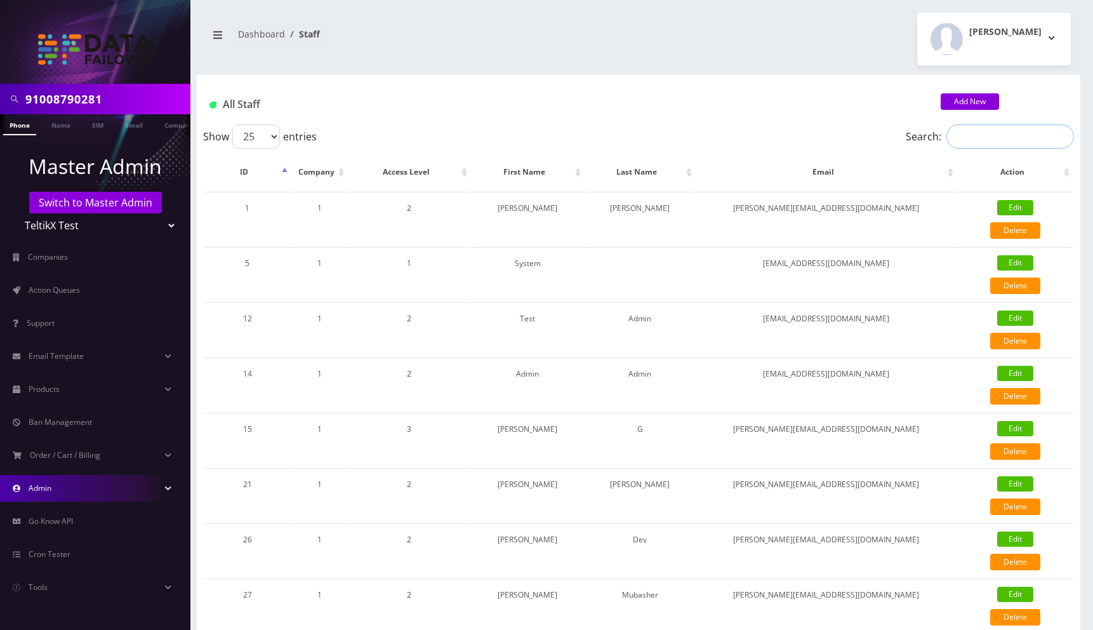
click at [961, 141] on input "Search:" at bounding box center [1010, 136] width 128 height 24
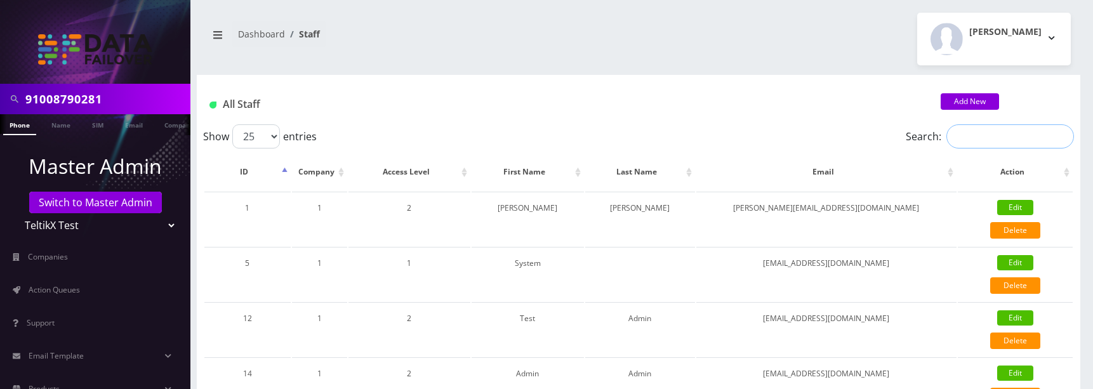
click at [994, 136] on input "Search:" at bounding box center [1010, 136] width 128 height 24
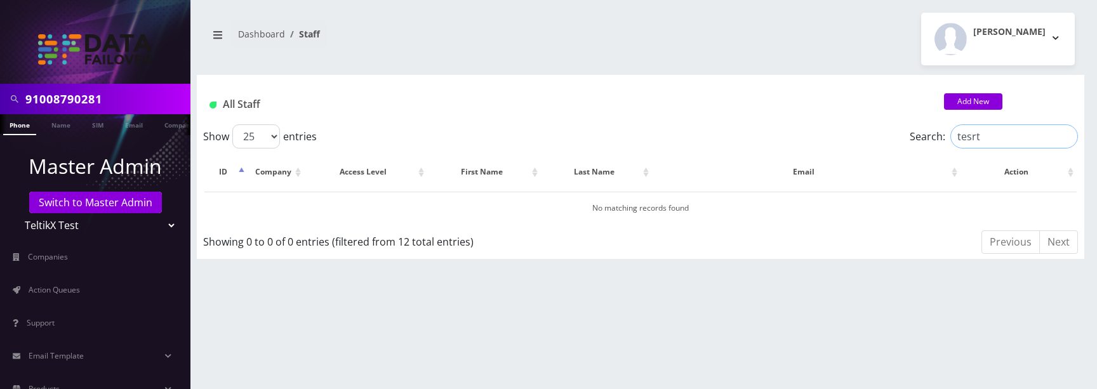
type input "tesrt"
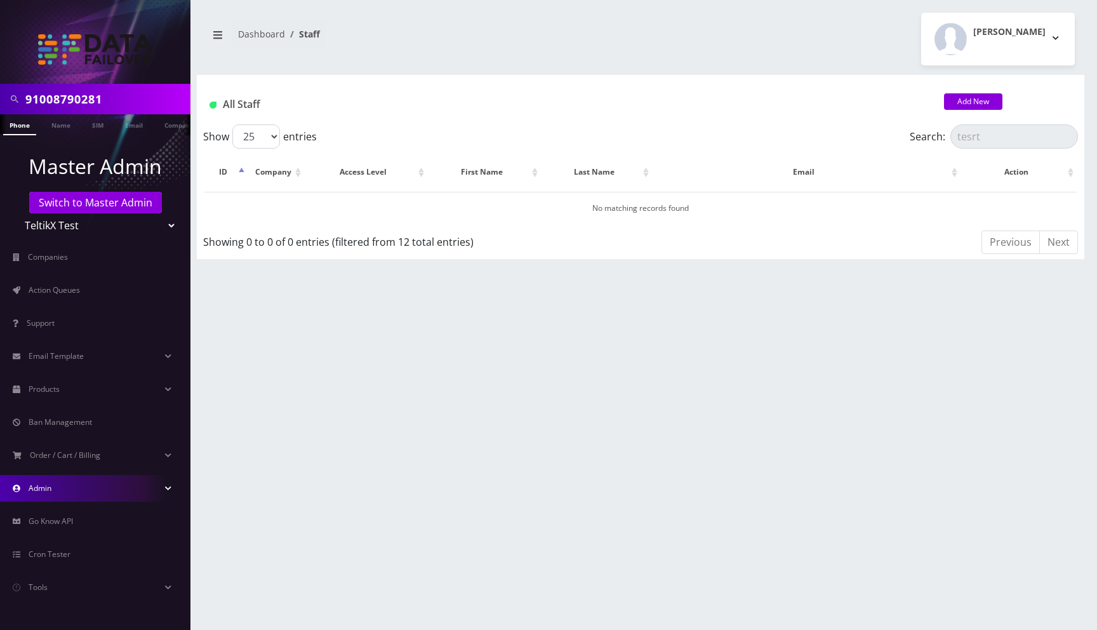
click at [77, 491] on link "Admin" at bounding box center [95, 488] width 190 height 27
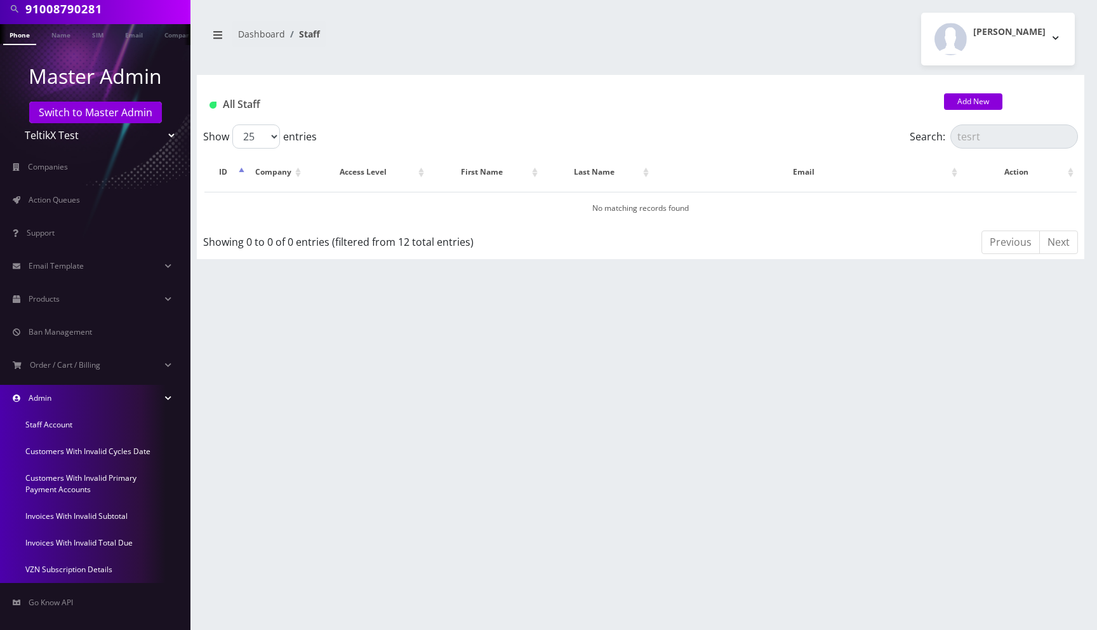
click at [79, 481] on link "Customers With Invalid Primary Payment Accounts" at bounding box center [95, 484] width 190 height 38
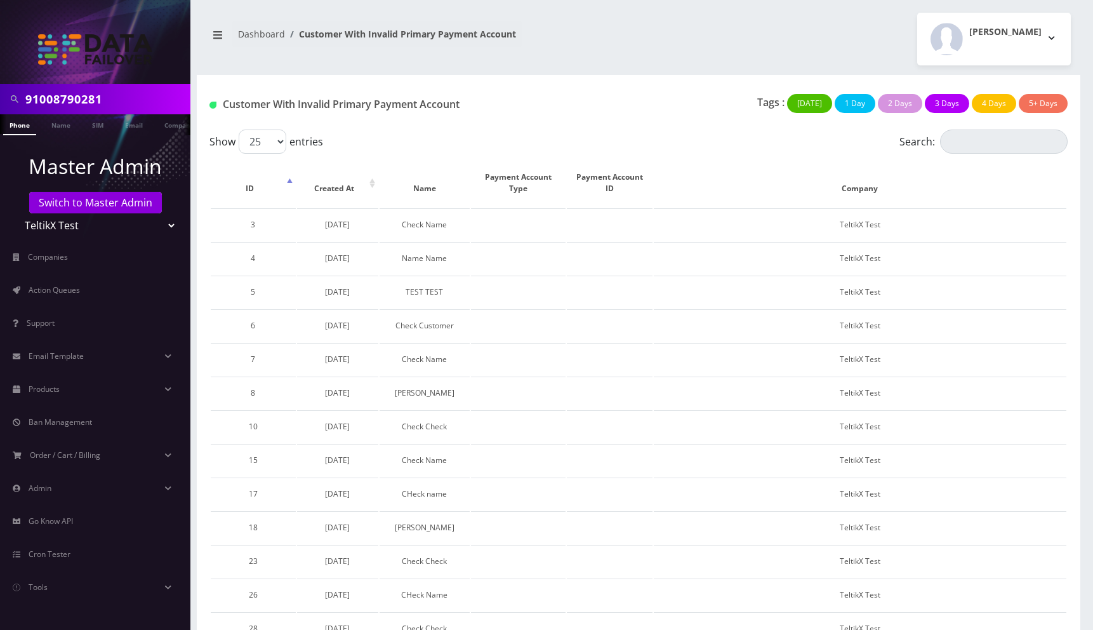
click at [729, 50] on div "Moshe Gorin Logout" at bounding box center [859, 39] width 442 height 53
click at [962, 140] on input "Search:" at bounding box center [1004, 141] width 128 height 24
type input "asdfsdaf"
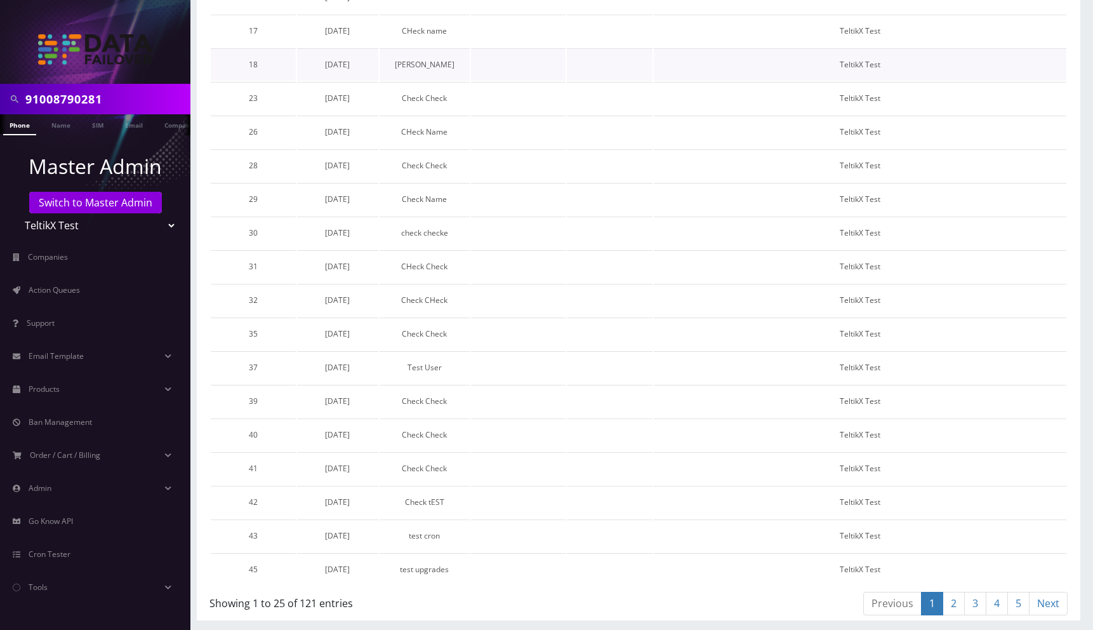
scroll to position [653, 0]
click at [45, 585] on span "Tools" at bounding box center [38, 586] width 19 height 11
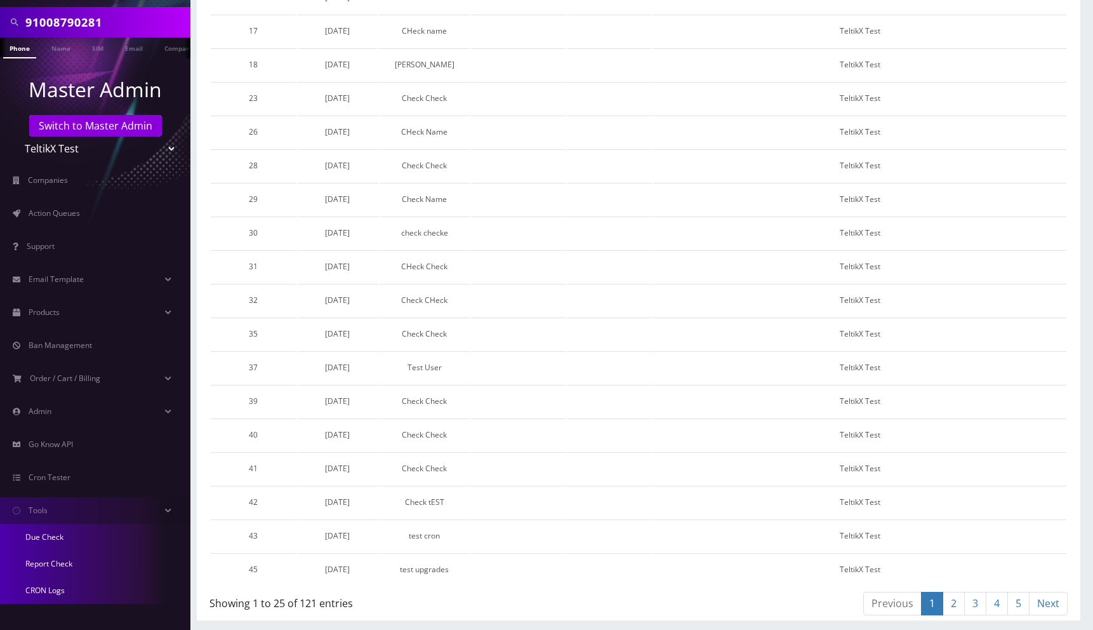
click at [65, 589] on link "CRON Logs" at bounding box center [95, 590] width 190 height 27
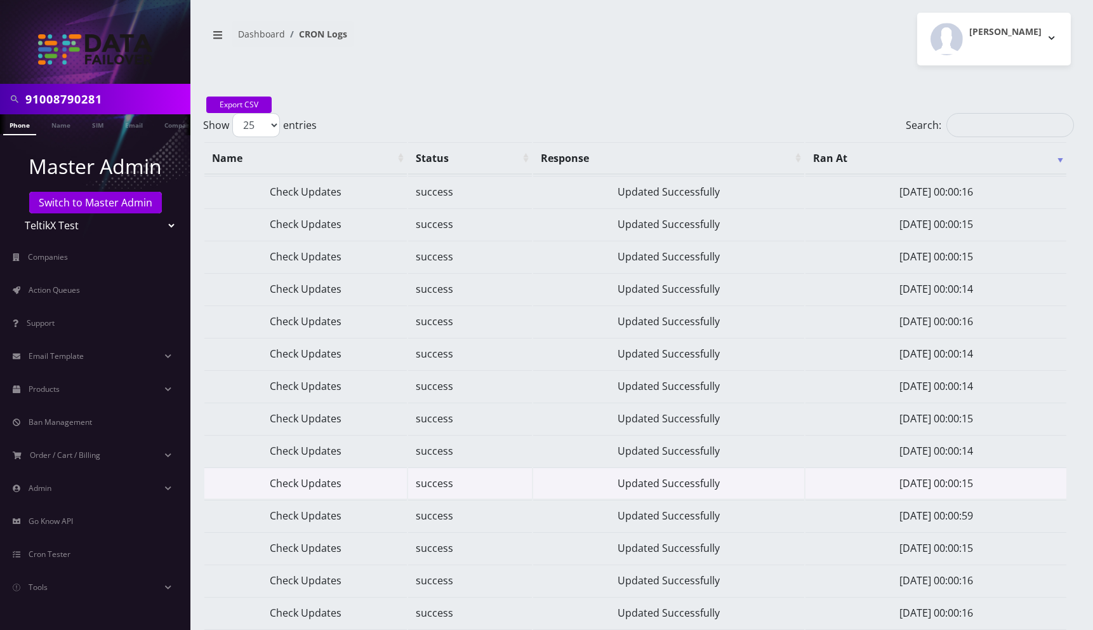
scroll to position [388, 0]
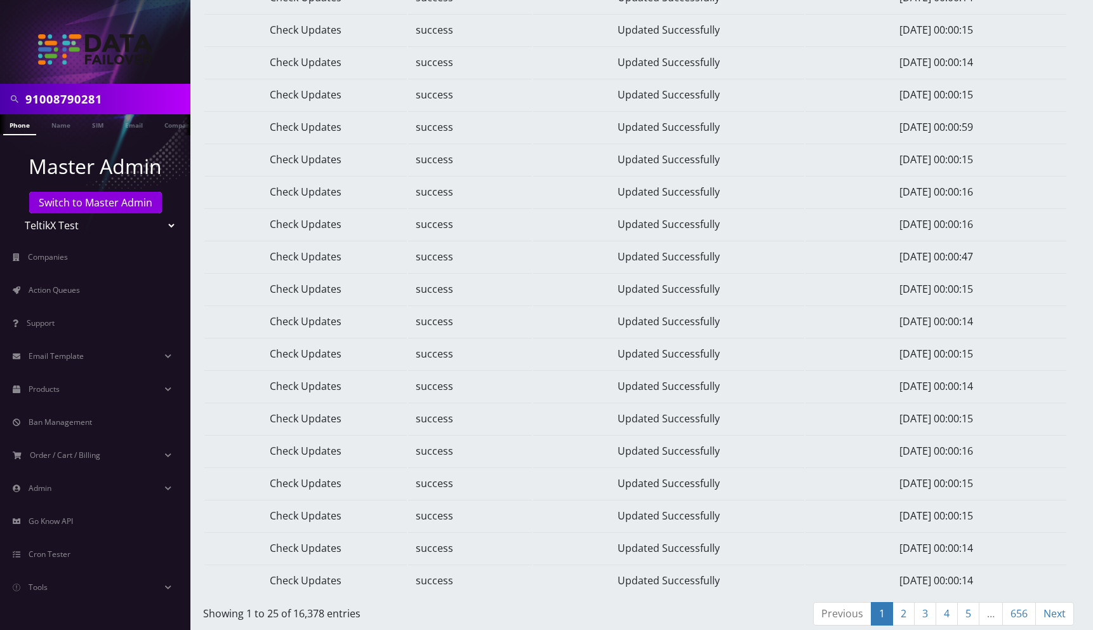
click at [1025, 610] on link "656" at bounding box center [1019, 613] width 34 height 23
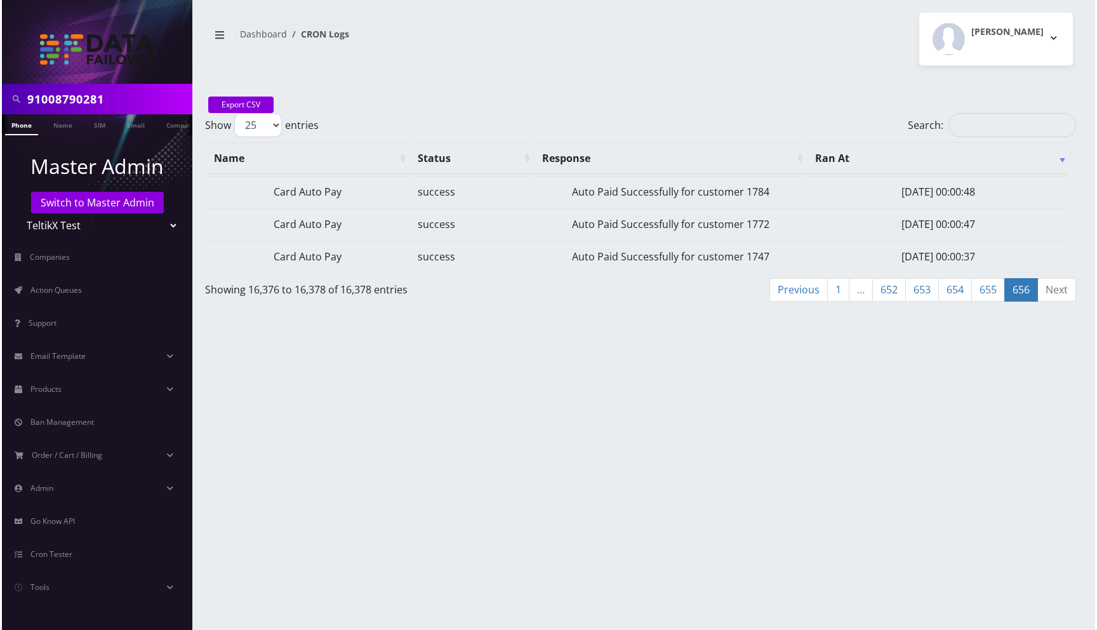
scroll to position [0, 0]
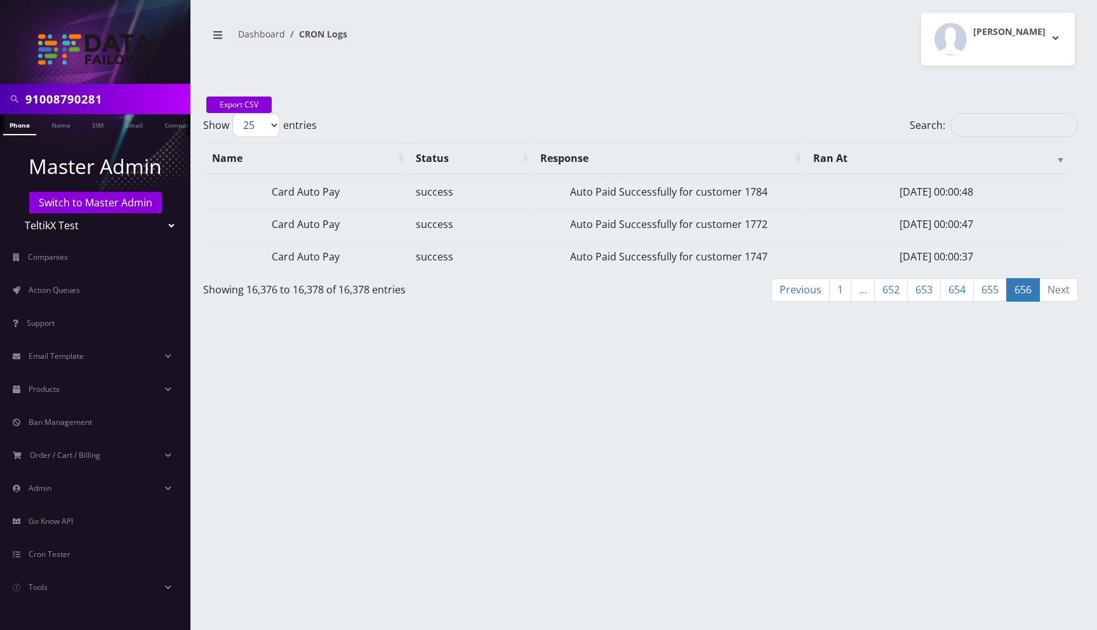
click at [842, 292] on link "1" at bounding box center [840, 289] width 22 height 23
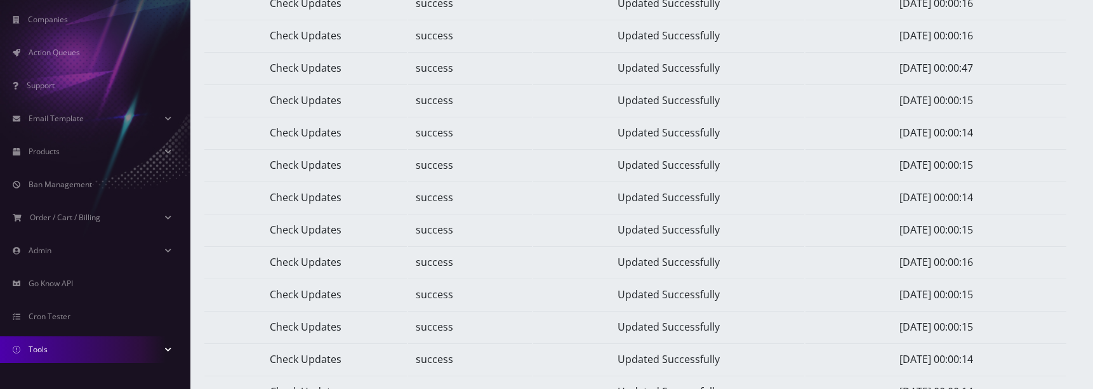
scroll to position [629, 0]
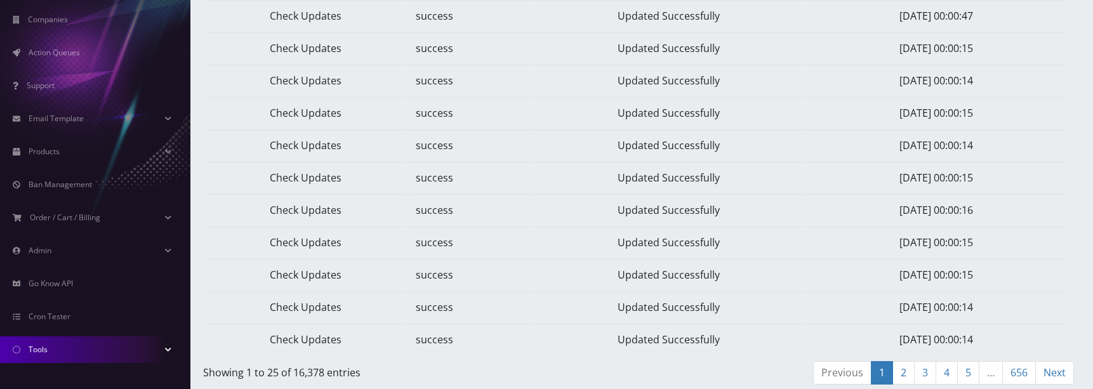
click at [88, 352] on link "Tools" at bounding box center [95, 349] width 190 height 27
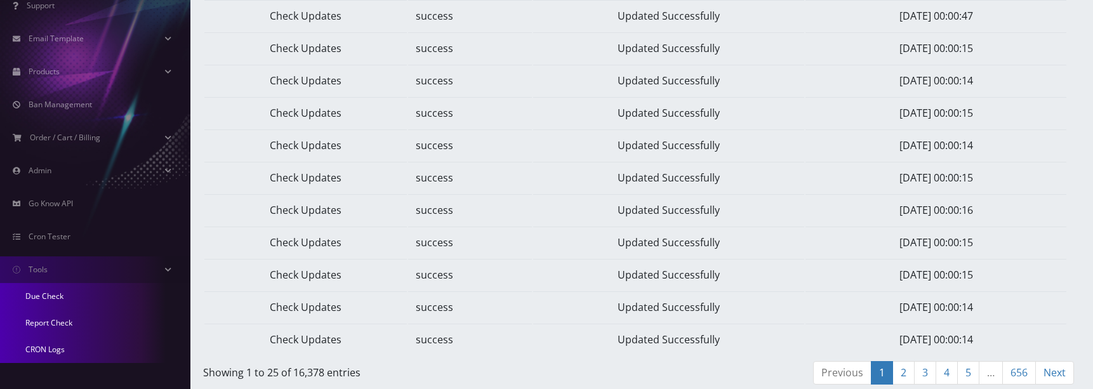
click at [61, 345] on link "CRON Logs" at bounding box center [95, 349] width 190 height 27
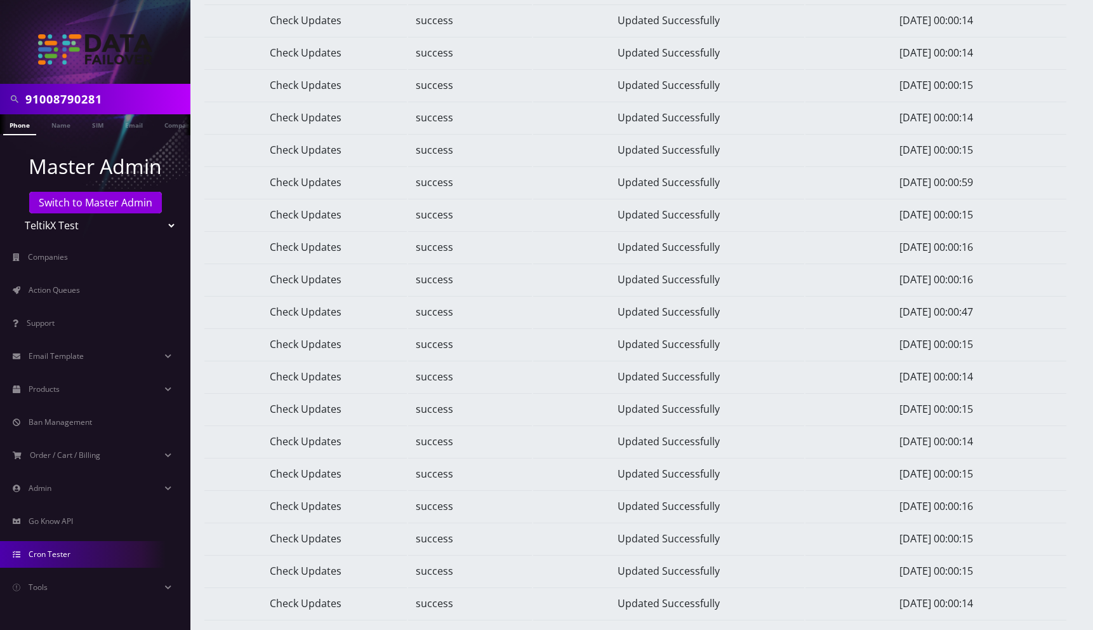
scroll to position [388, 0]
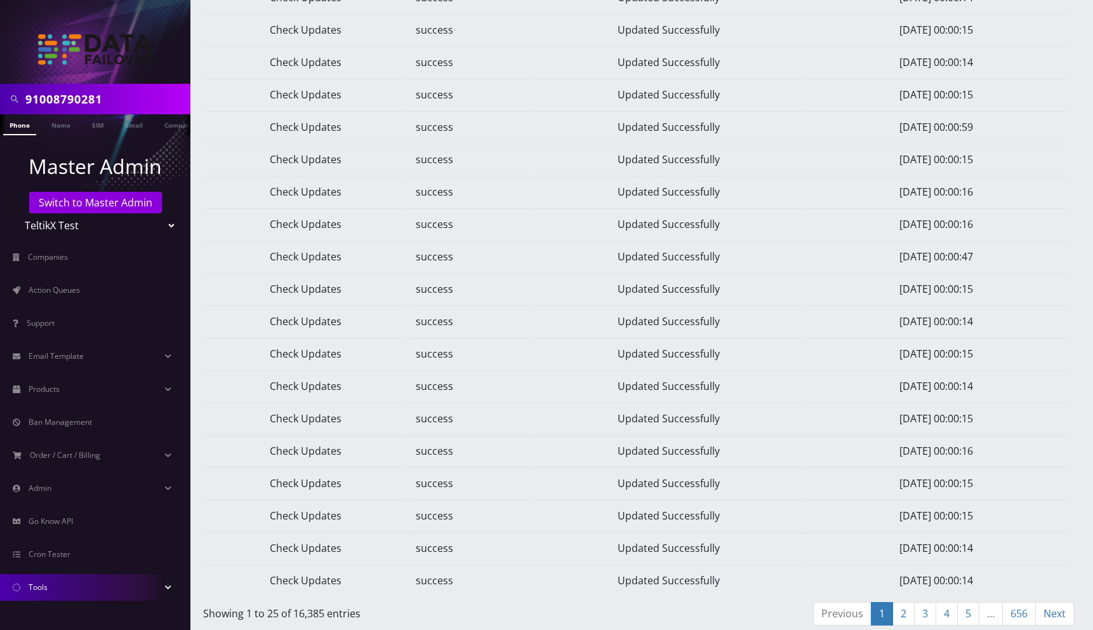
click at [59, 388] on link "Tools" at bounding box center [95, 587] width 190 height 27
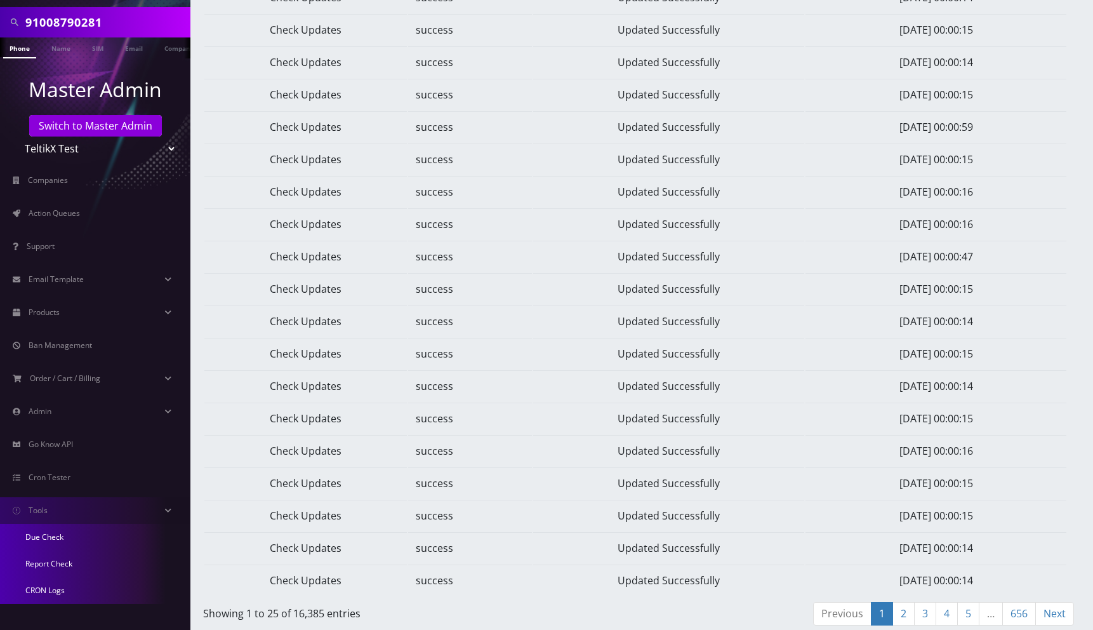
click at [59, 388] on link "Report Check" at bounding box center [95, 563] width 190 height 27
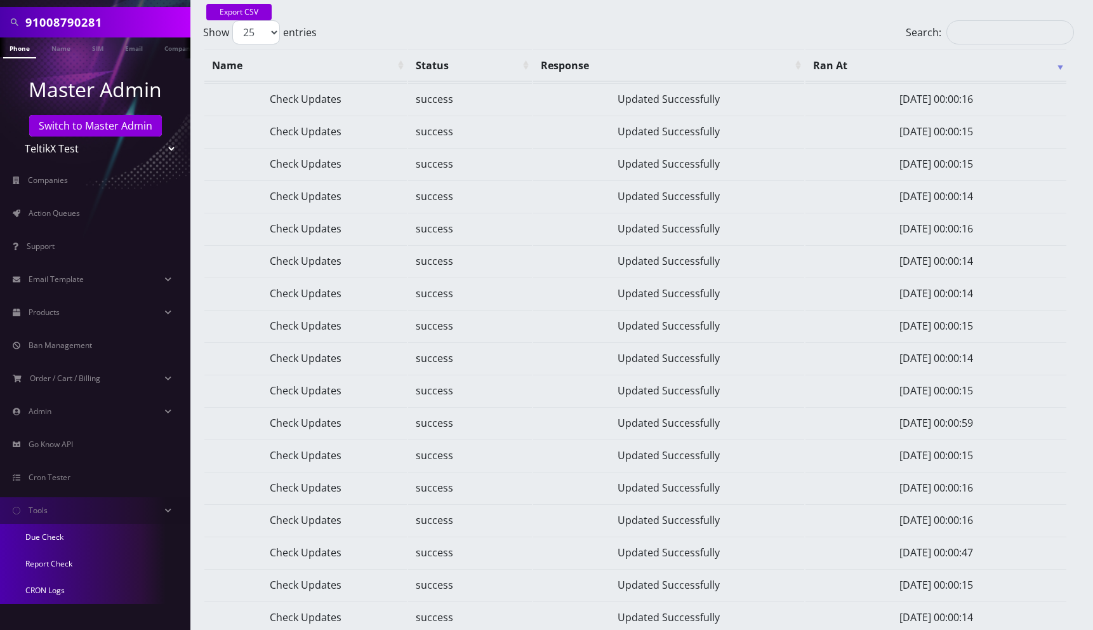
scroll to position [91, 0]
click at [43, 388] on link "Due Check" at bounding box center [95, 537] width 190 height 27
click at [44, 388] on link "Report Check" at bounding box center [95, 563] width 190 height 27
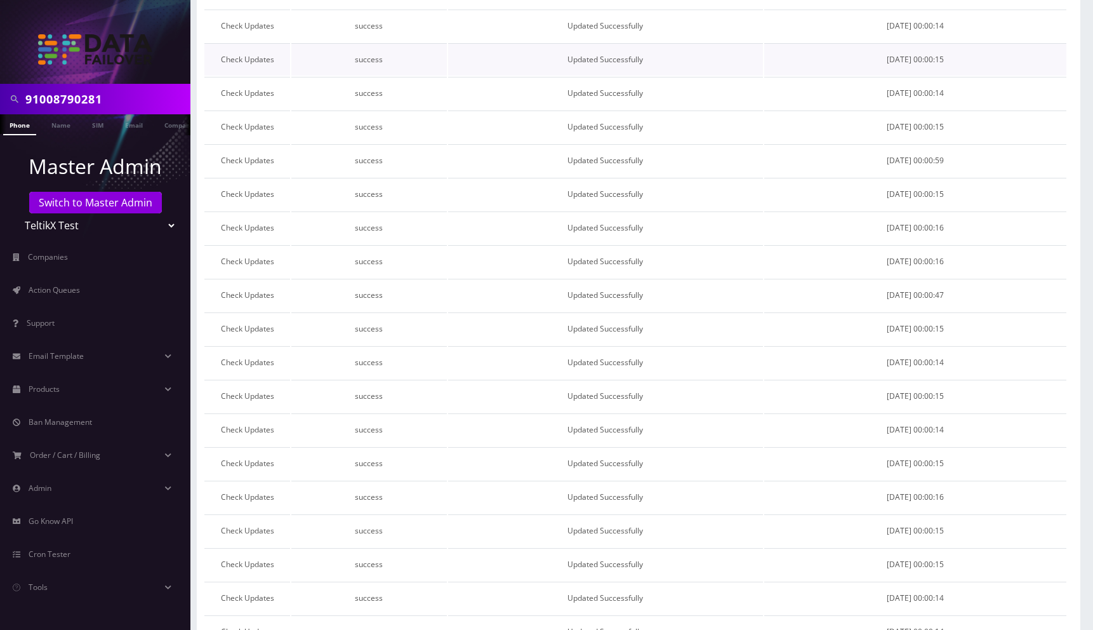
scroll to position [446, 0]
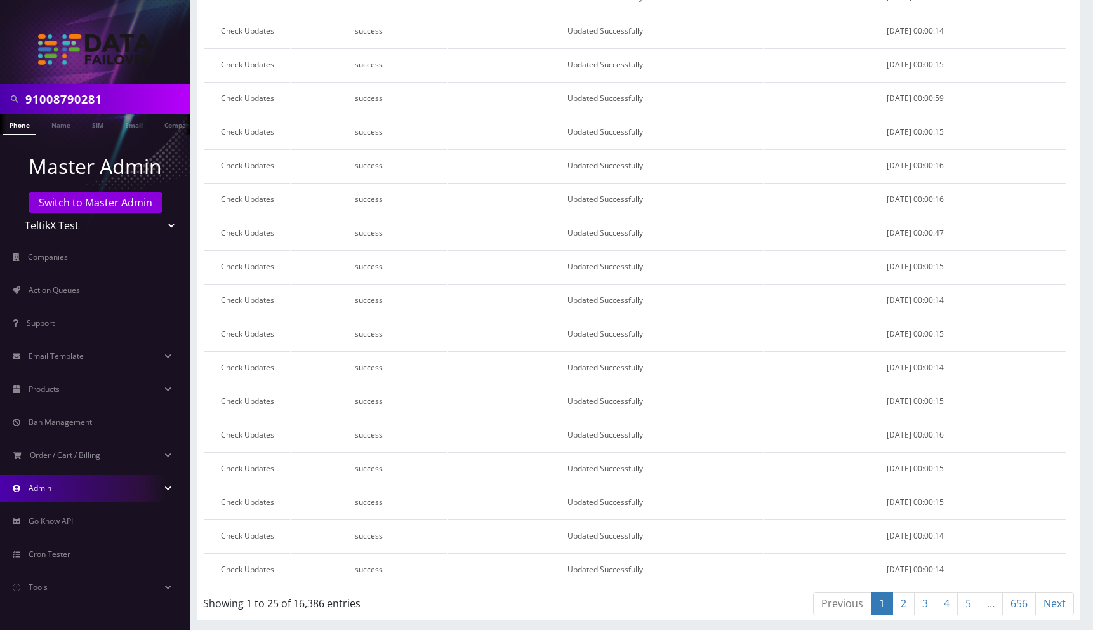
click at [70, 491] on link "Admin" at bounding box center [95, 488] width 190 height 27
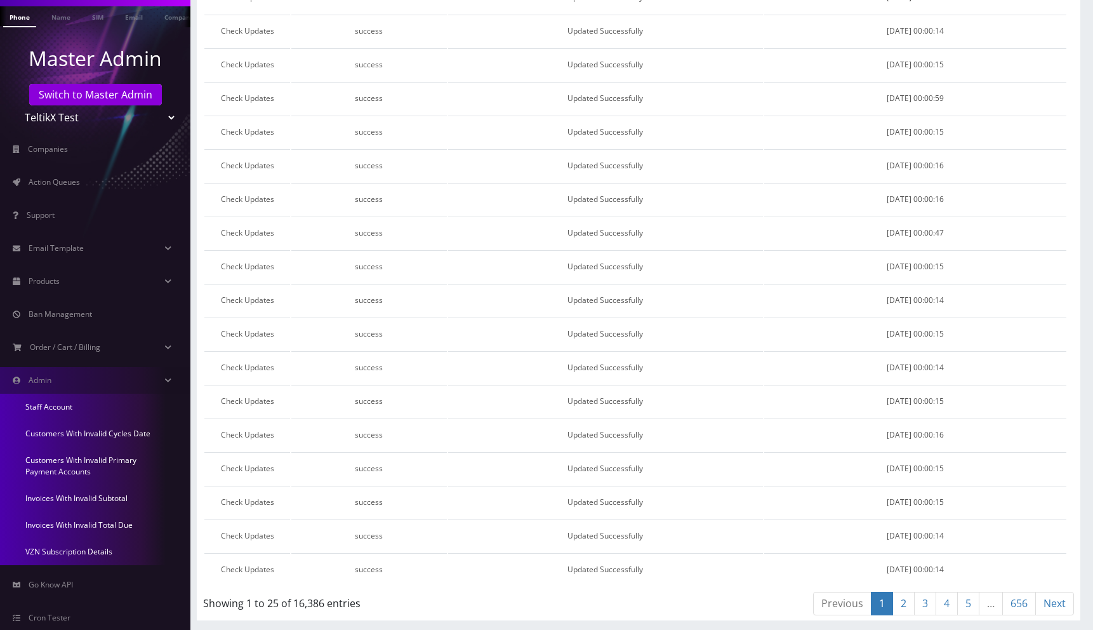
scroll to position [168, 0]
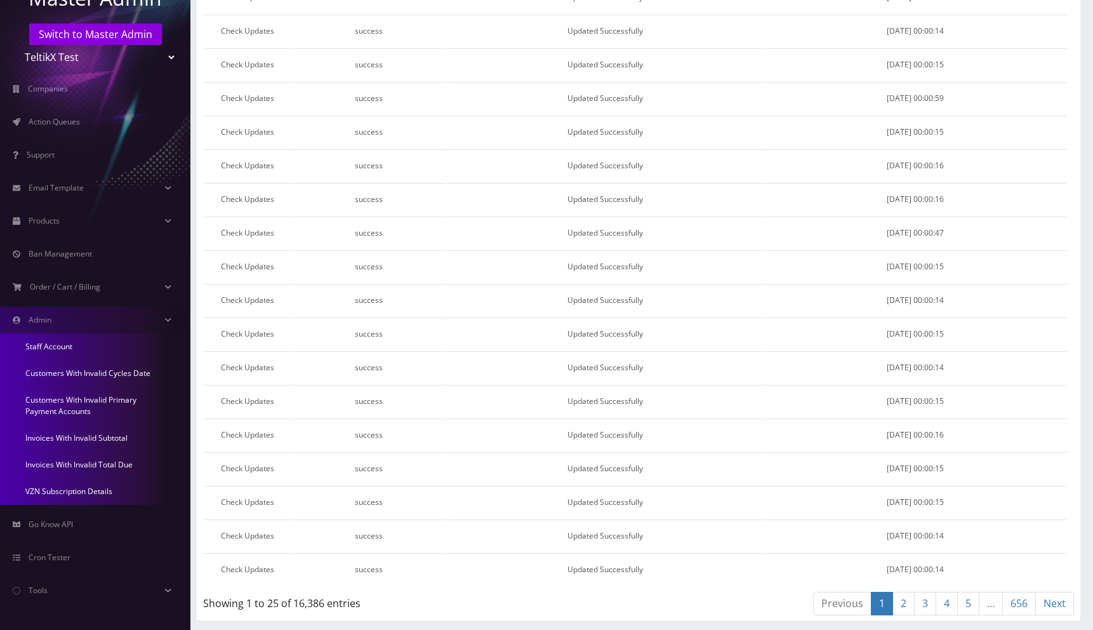
click at [67, 489] on link "VZN Subscription Details" at bounding box center [95, 491] width 190 height 27
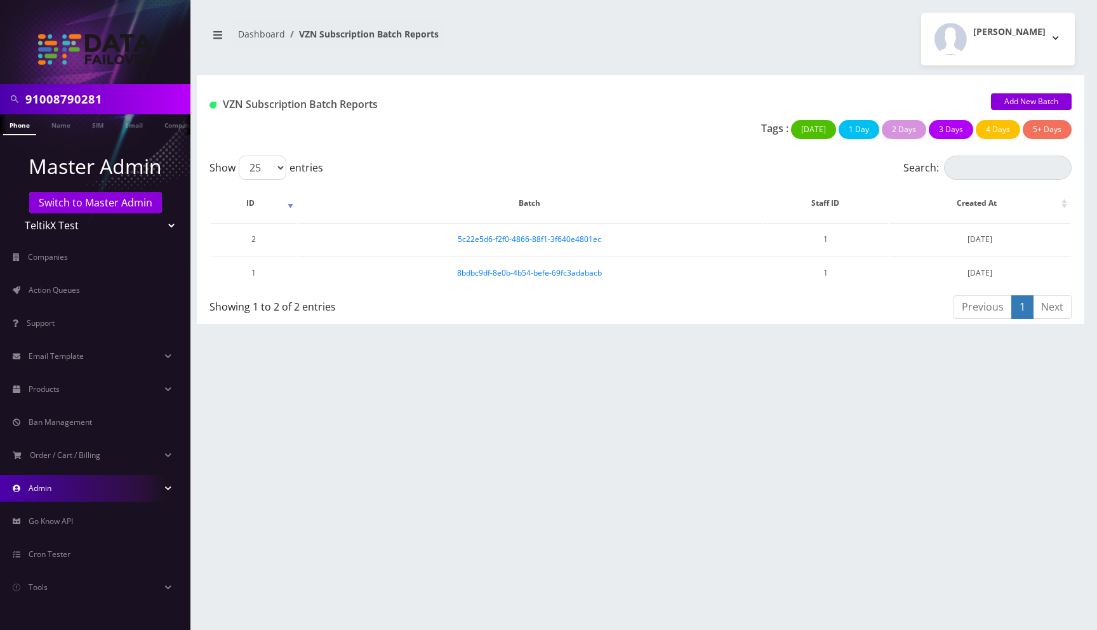
click at [66, 491] on link "Admin" at bounding box center [95, 488] width 190 height 27
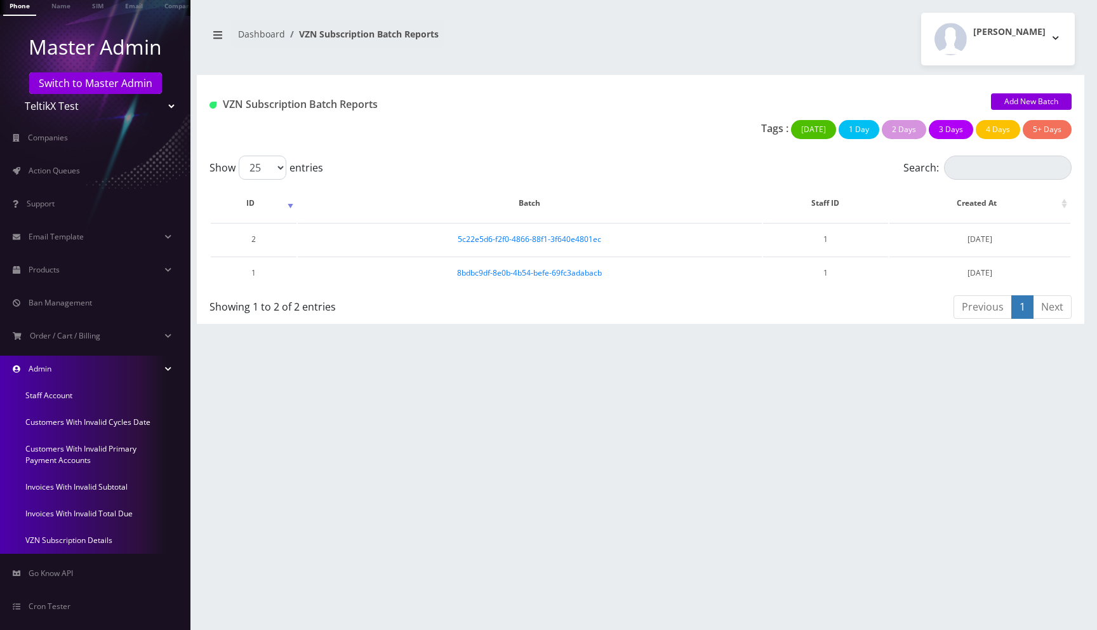
scroll to position [168, 0]
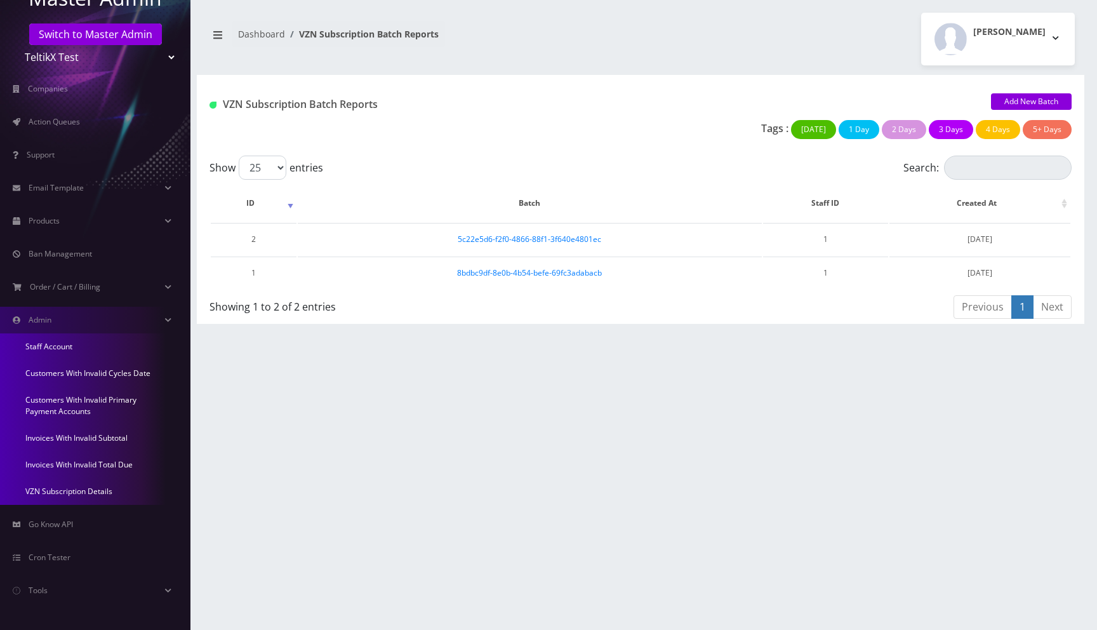
click at [74, 464] on link "Invoices With Invalid Total Due" at bounding box center [95, 464] width 190 height 27
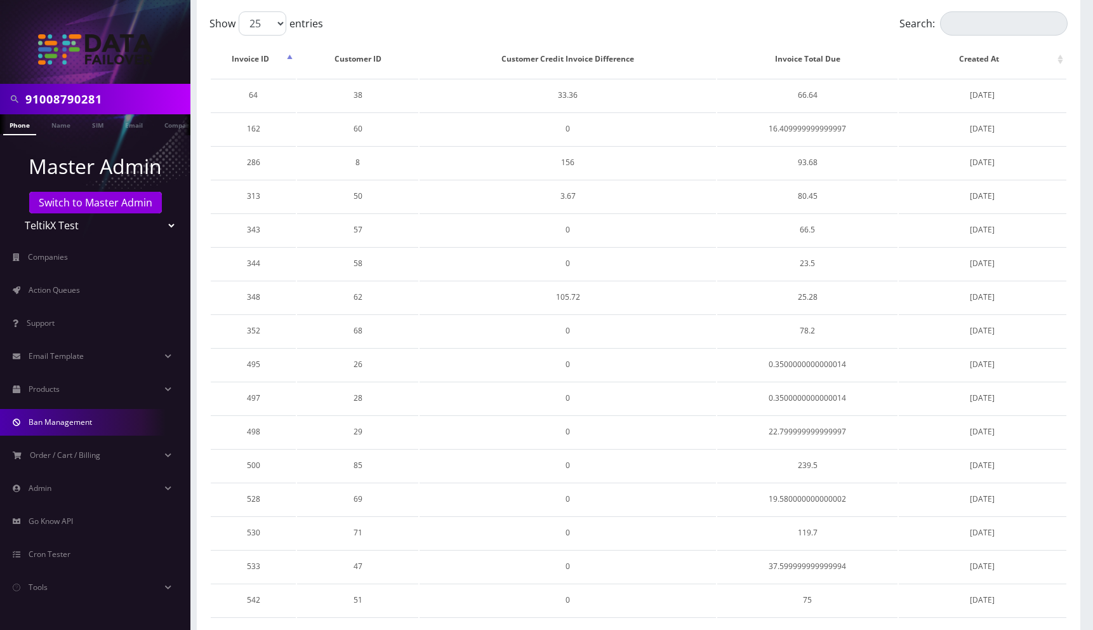
scroll to position [119, 0]
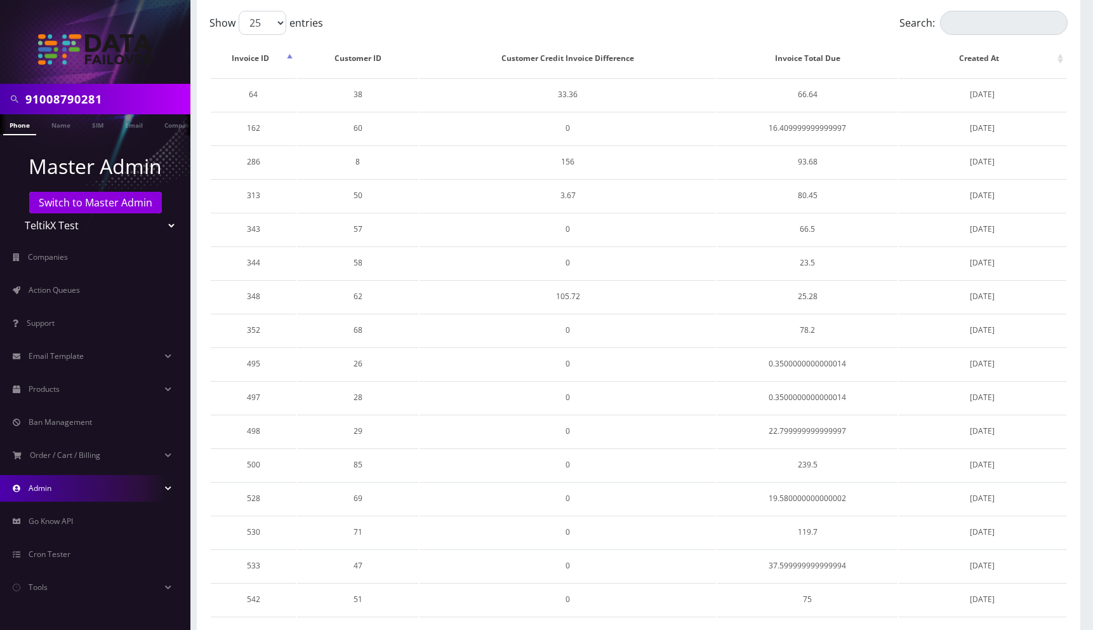
click at [91, 491] on link "Admin" at bounding box center [95, 488] width 190 height 27
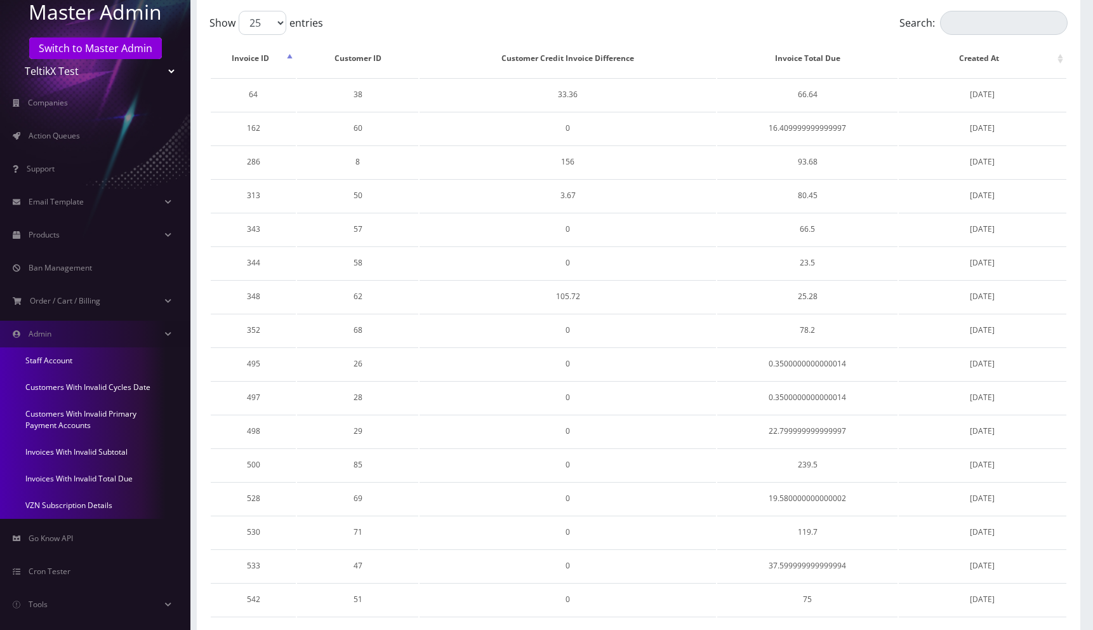
scroll to position [160, 0]
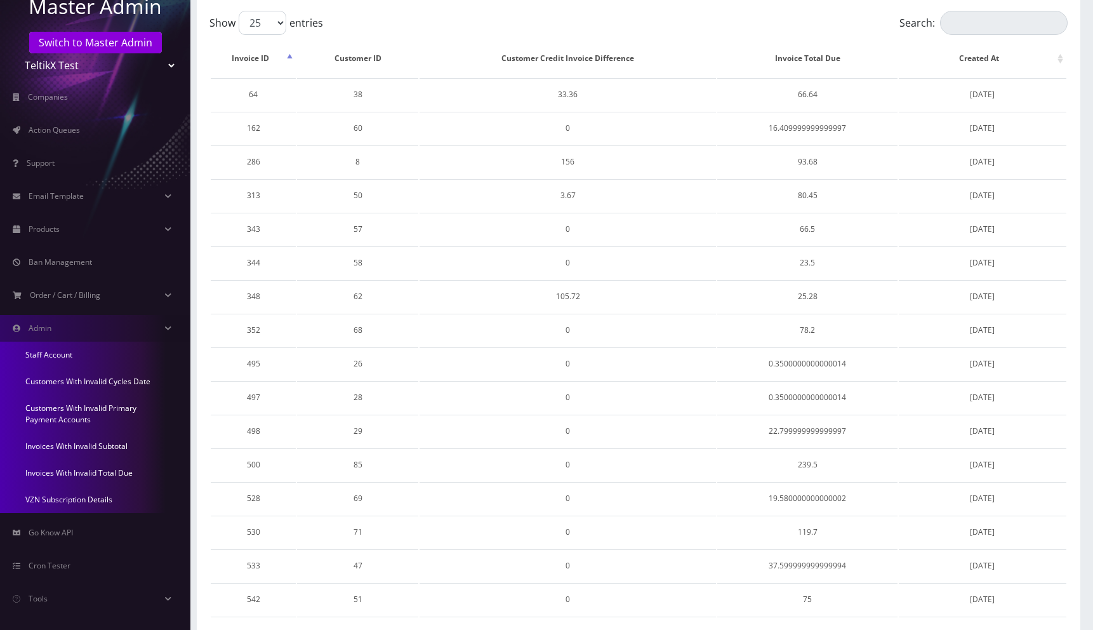
click at [76, 447] on link "Invoices With Invalid Subtotal" at bounding box center [95, 446] width 190 height 27
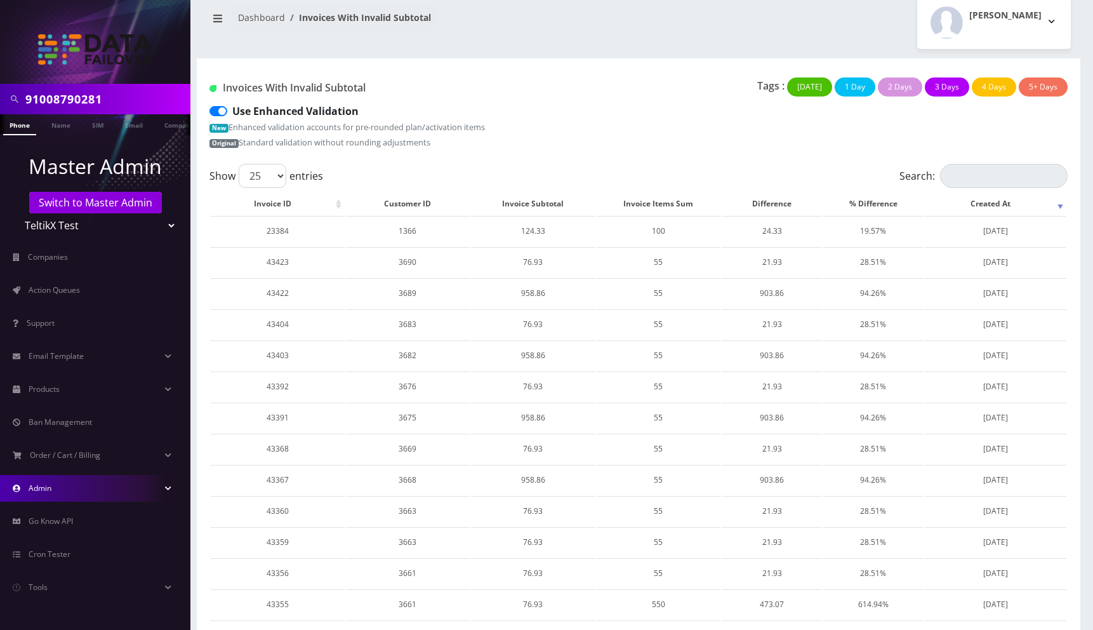
scroll to position [27, 0]
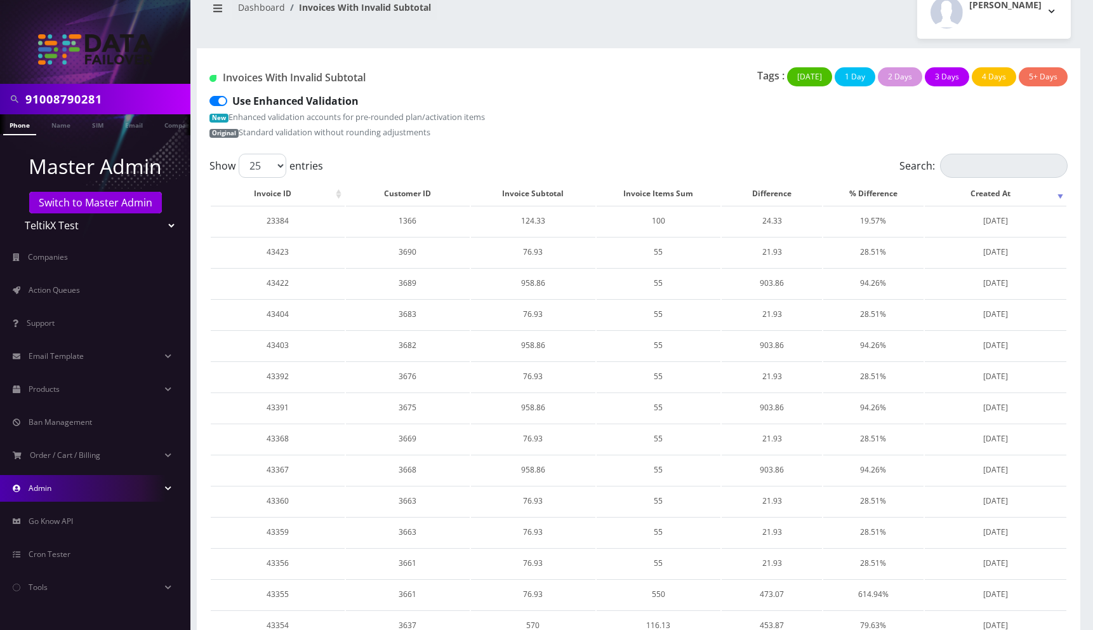
click at [83, 482] on link "Admin" at bounding box center [95, 488] width 190 height 27
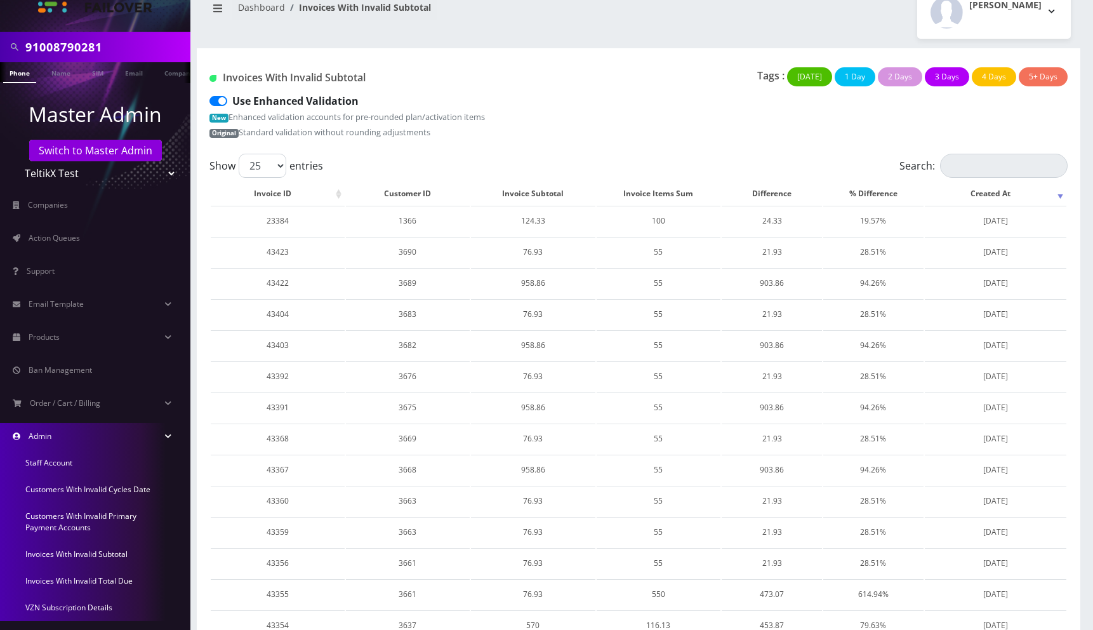
scroll to position [70, 0]
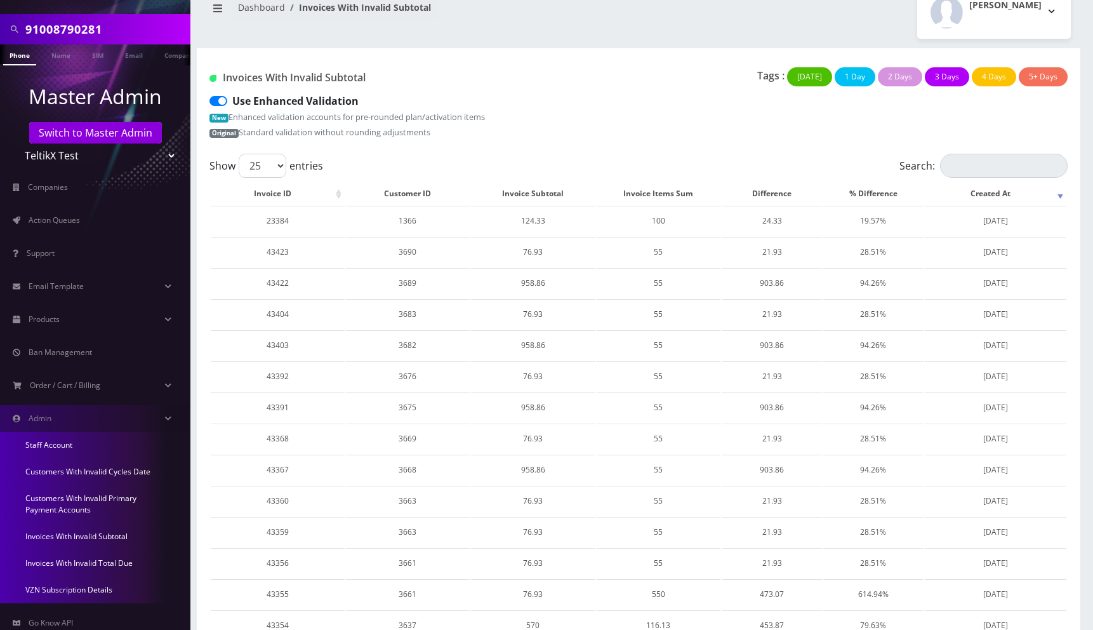
click at [79, 496] on link "Customers With Invalid Primary Payment Accounts" at bounding box center [95, 504] width 190 height 38
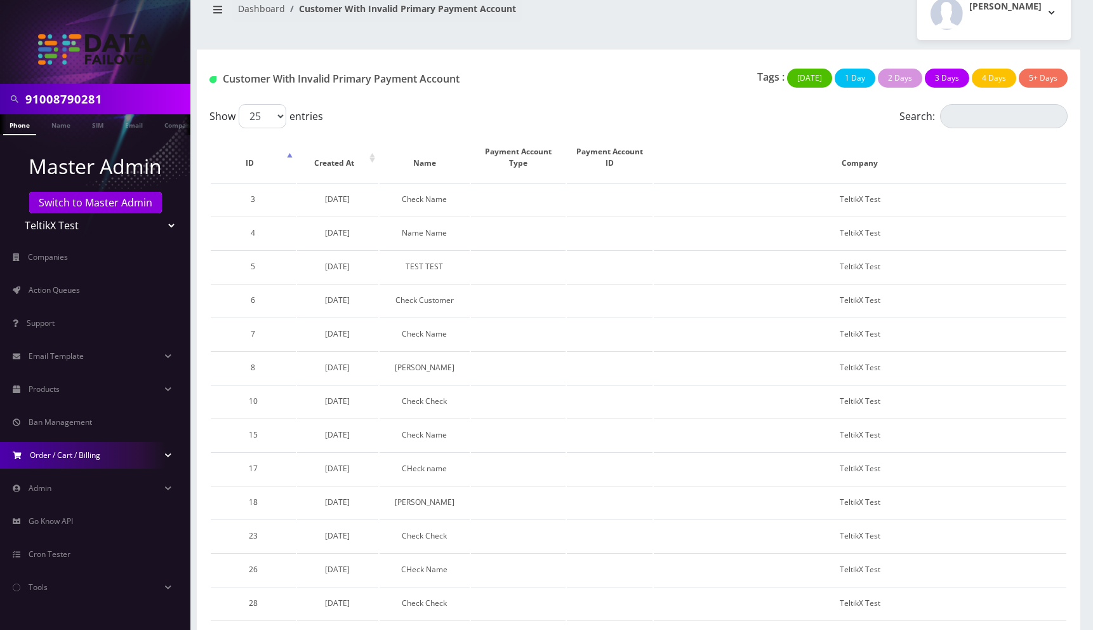
scroll to position [36, 0]
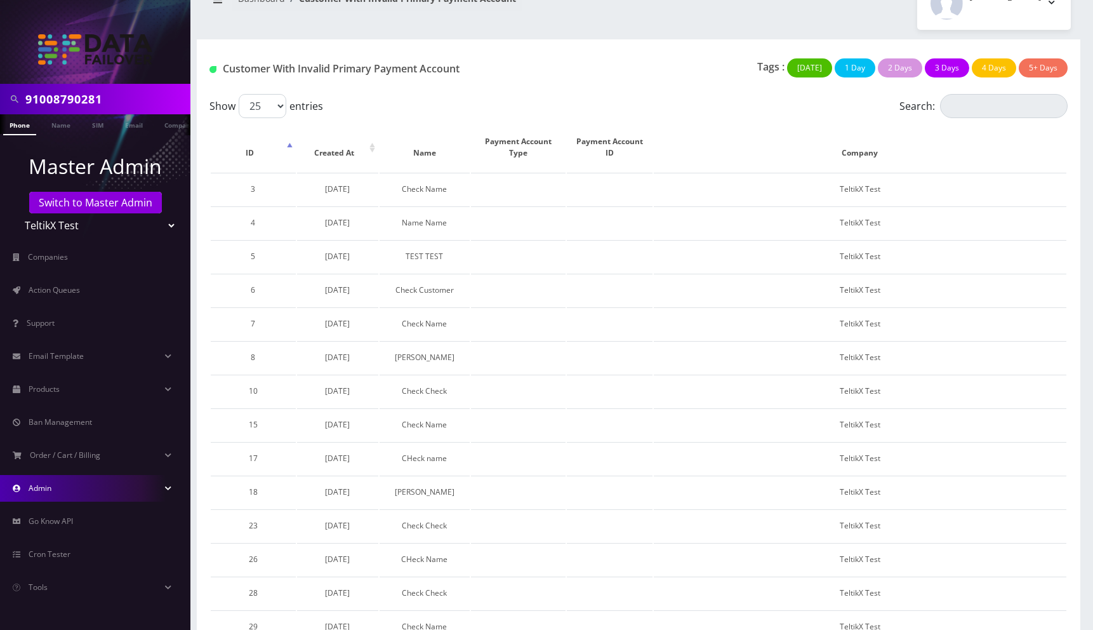
click at [68, 486] on link "Admin" at bounding box center [95, 488] width 190 height 27
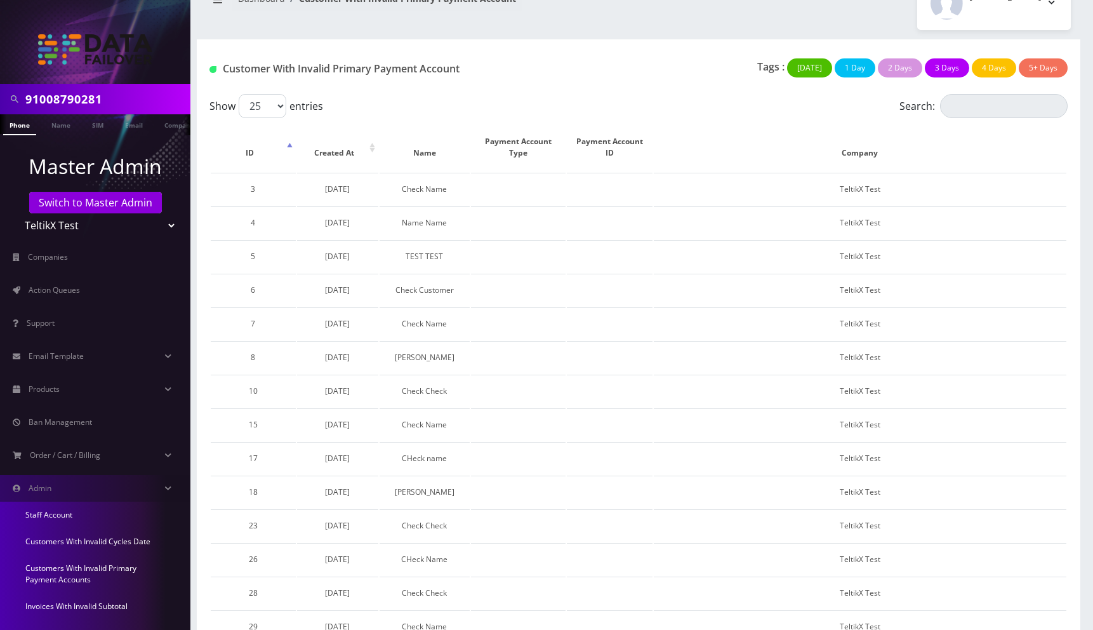
click at [67, 515] on link "Staff Account" at bounding box center [95, 514] width 190 height 27
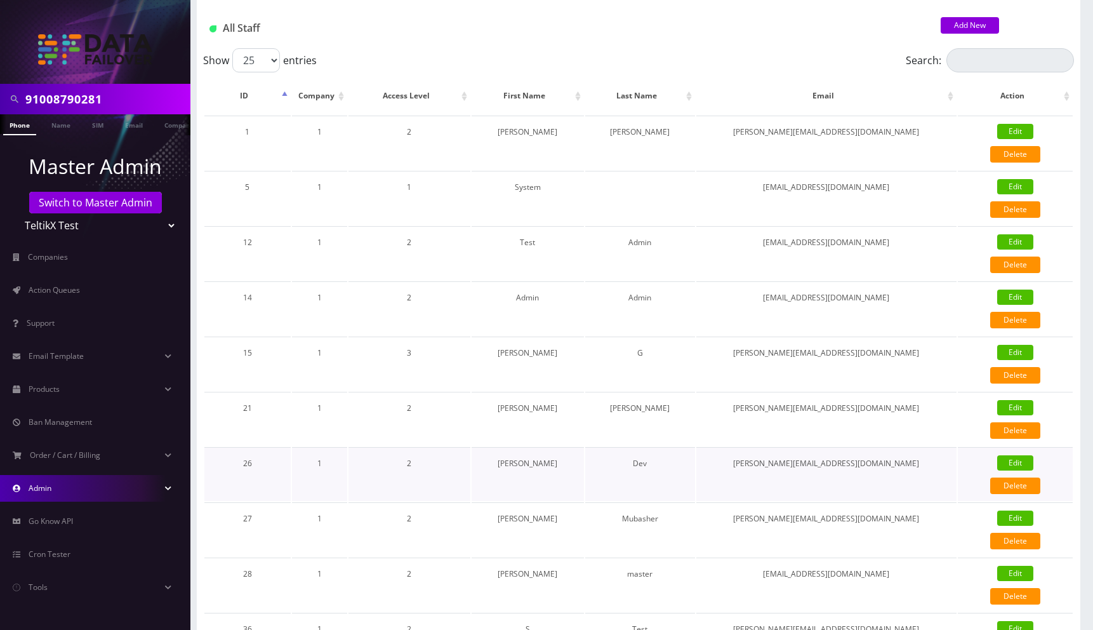
scroll to position [119, 0]
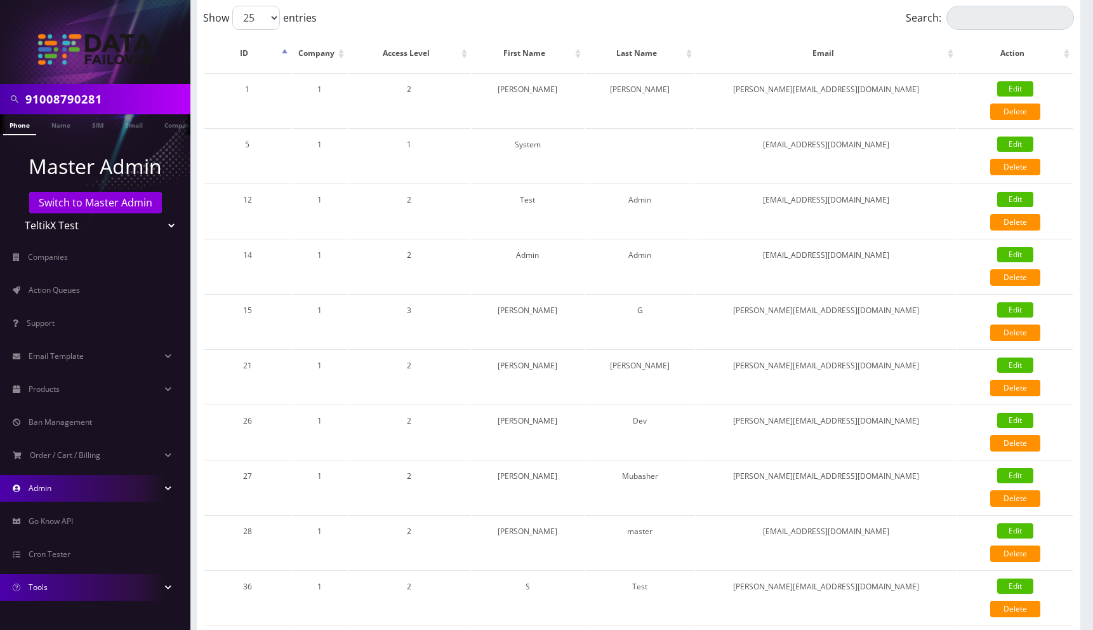
click at [47, 581] on link "Tools" at bounding box center [95, 587] width 190 height 27
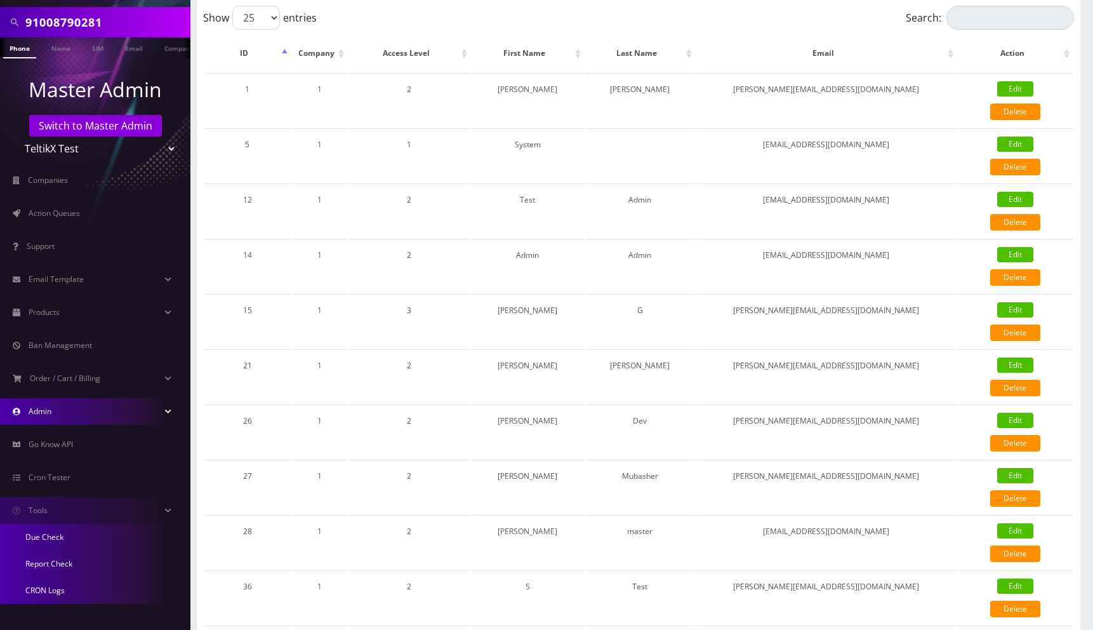
click at [51, 560] on link "Report Check" at bounding box center [95, 563] width 190 height 27
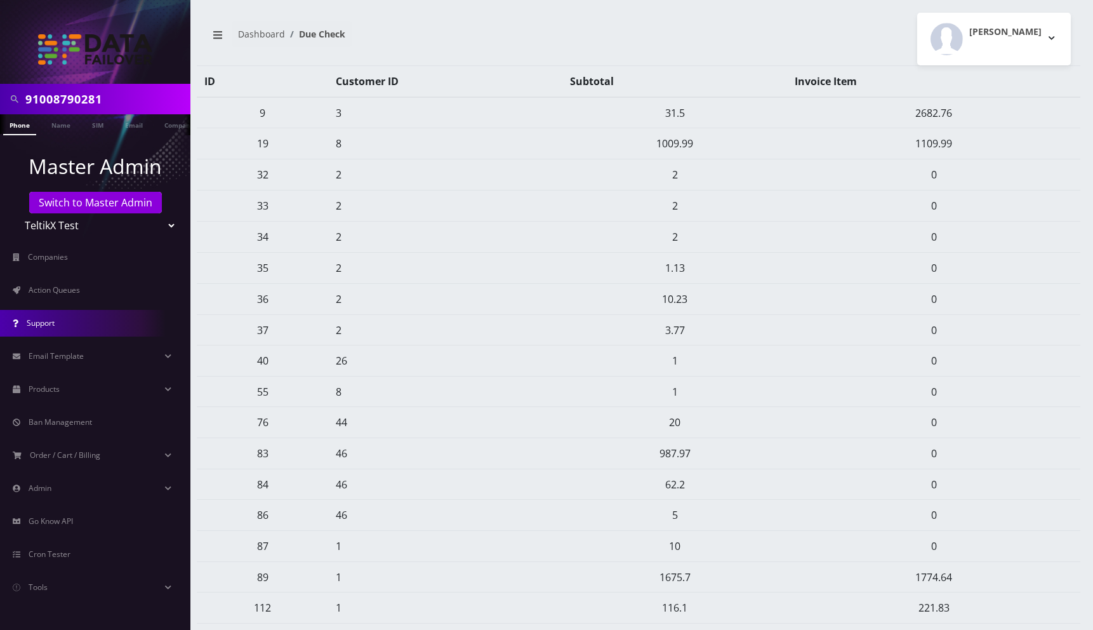
click at [54, 323] on span "Support" at bounding box center [41, 322] width 28 height 11
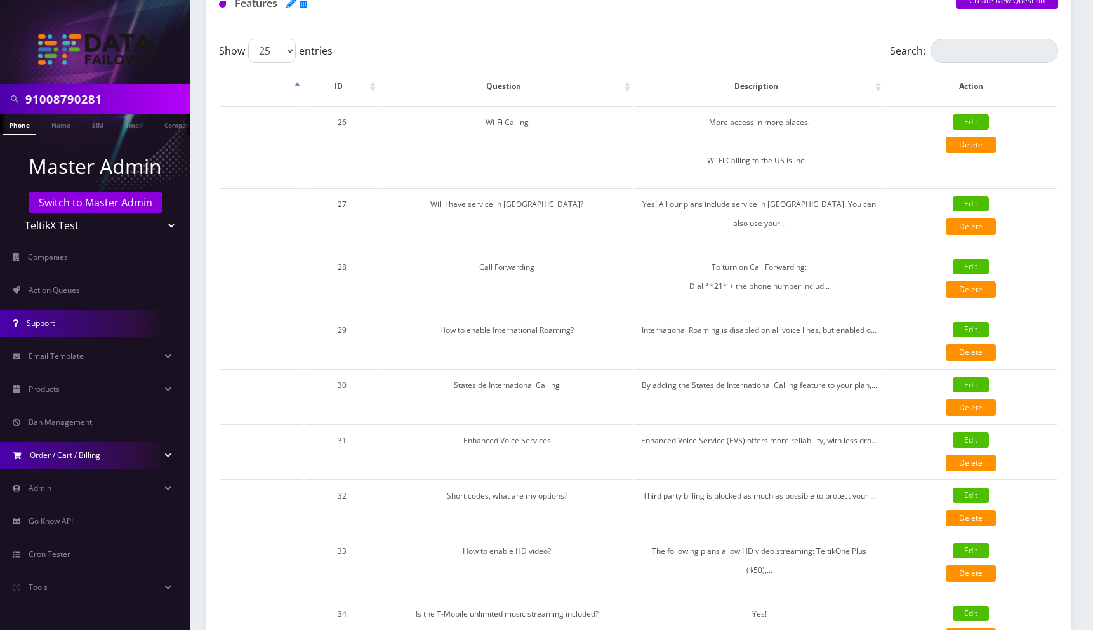
scroll to position [149, 0]
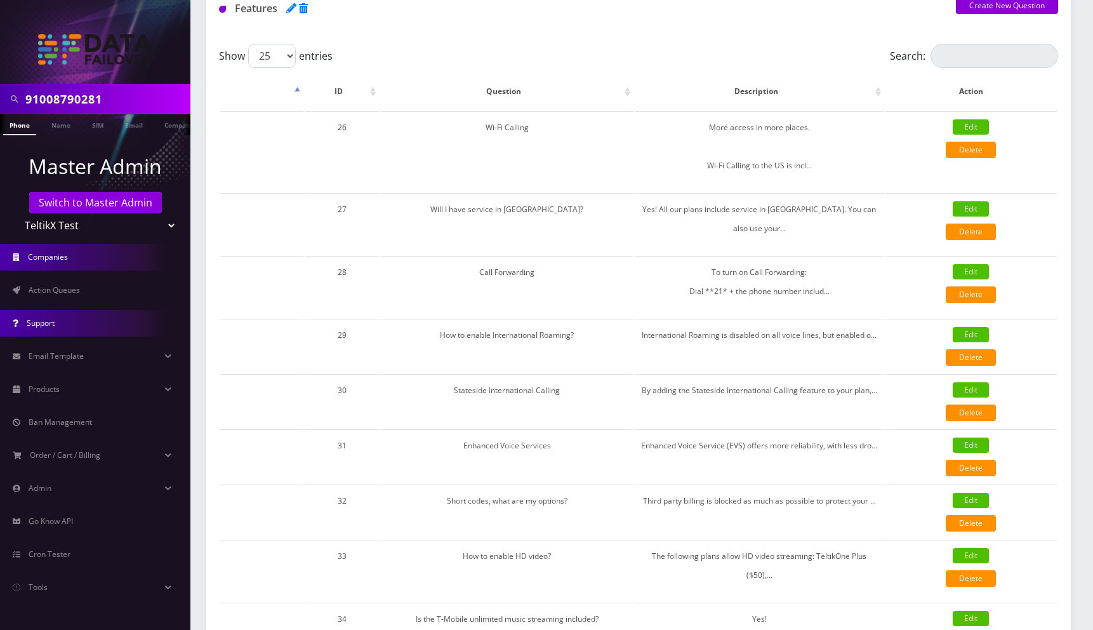
click at [82, 260] on link "Companies" at bounding box center [95, 257] width 190 height 27
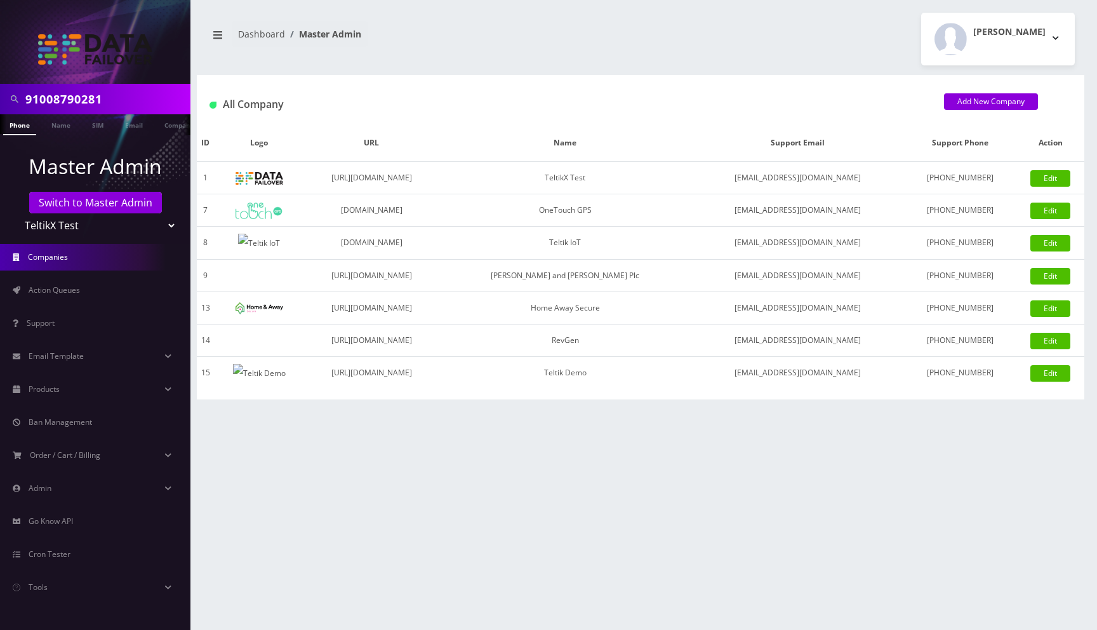
click at [110, 101] on input "91008790281" at bounding box center [106, 99] width 162 height 24
click at [562, 65] on div "Dashboard Master Admin [PERSON_NAME] Logout" at bounding box center [640, 39] width 887 height 53
click at [62, 595] on link "Tools" at bounding box center [95, 587] width 190 height 27
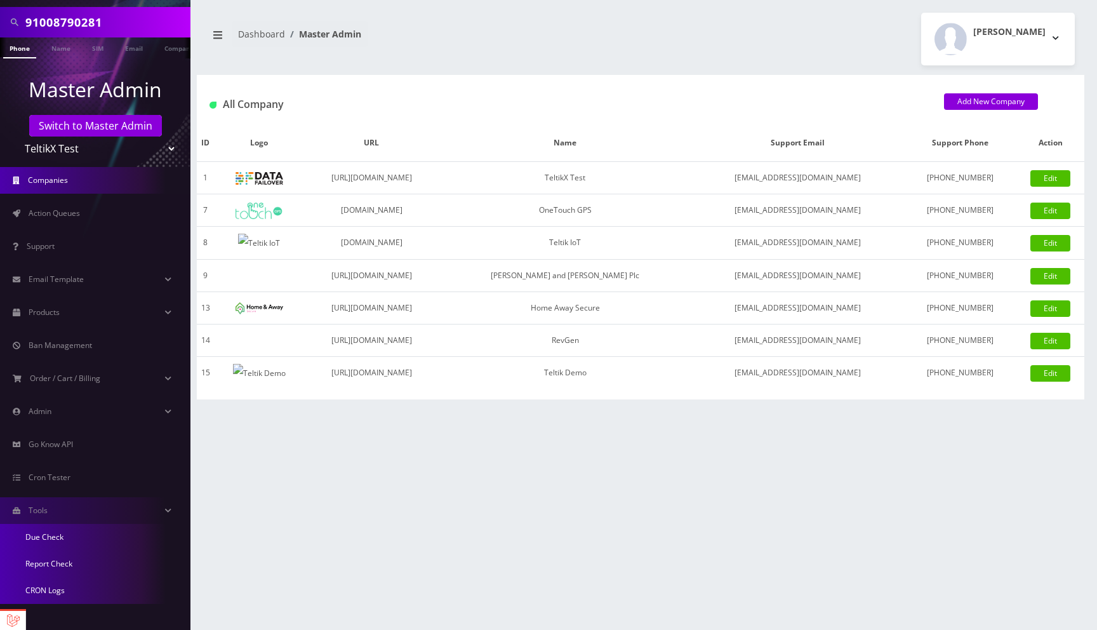
click at [58, 591] on link "CRON Logs" at bounding box center [95, 590] width 190 height 27
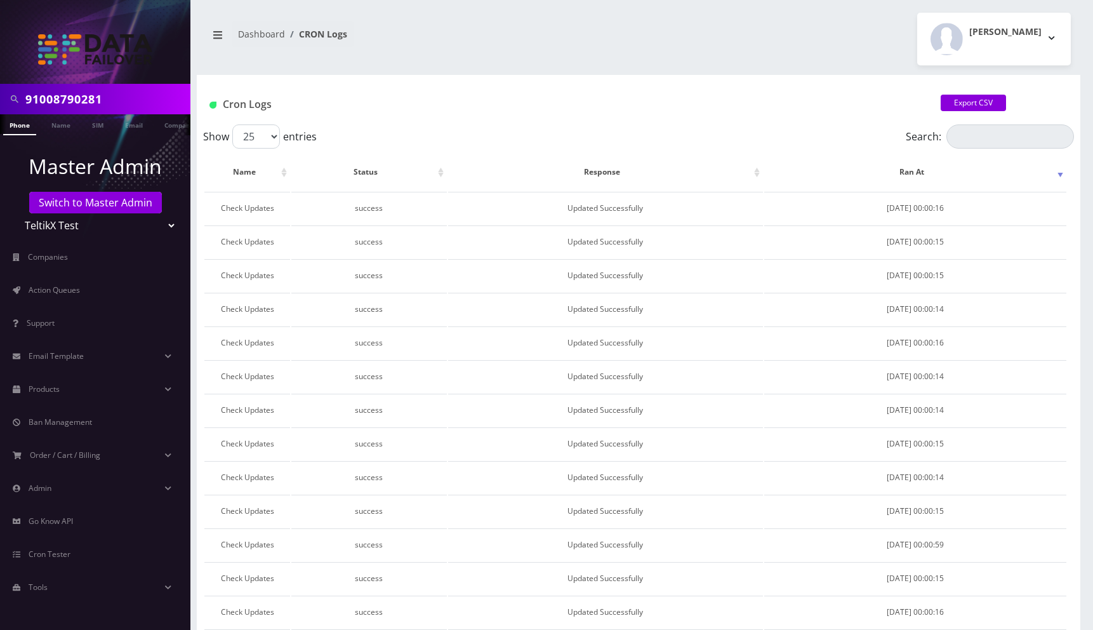
scroll to position [446, 0]
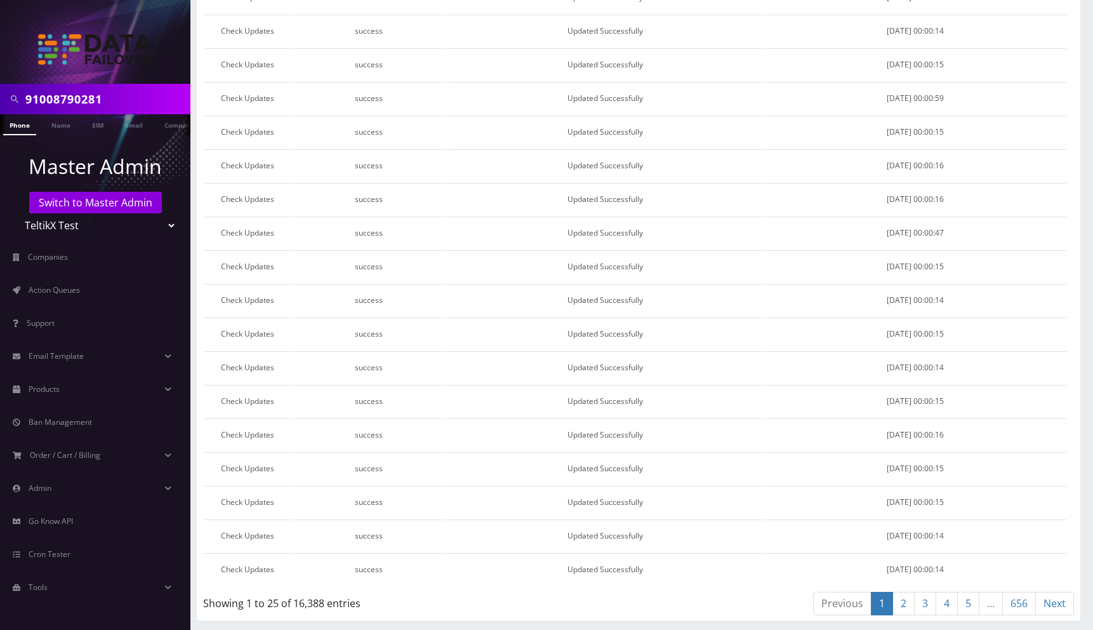
click at [1020, 610] on link "656" at bounding box center [1019, 603] width 34 height 23
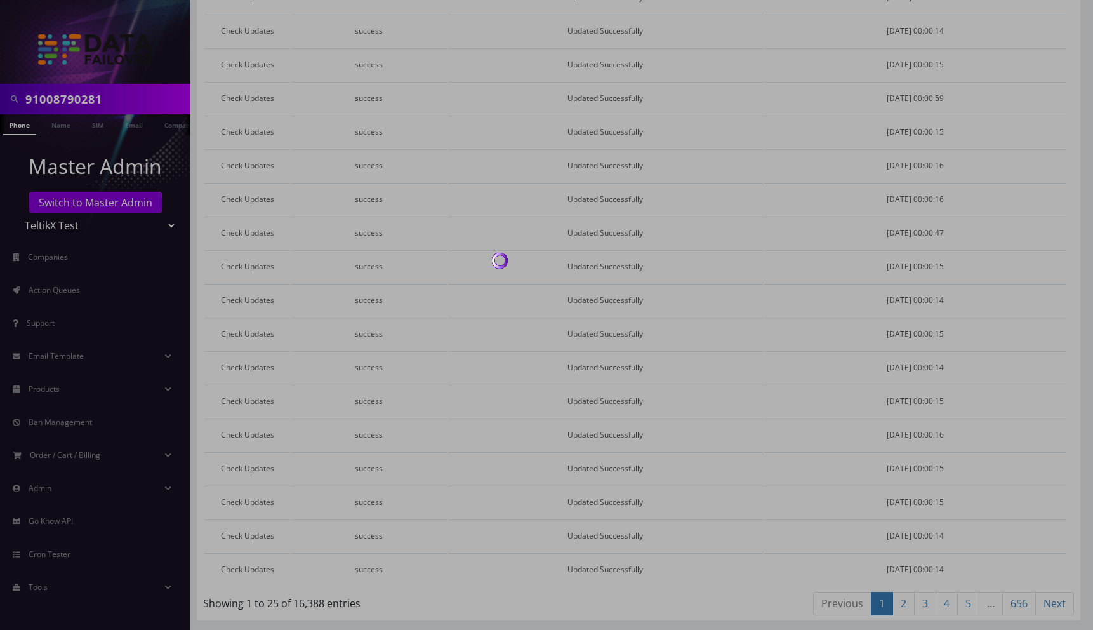
scroll to position [43, 0]
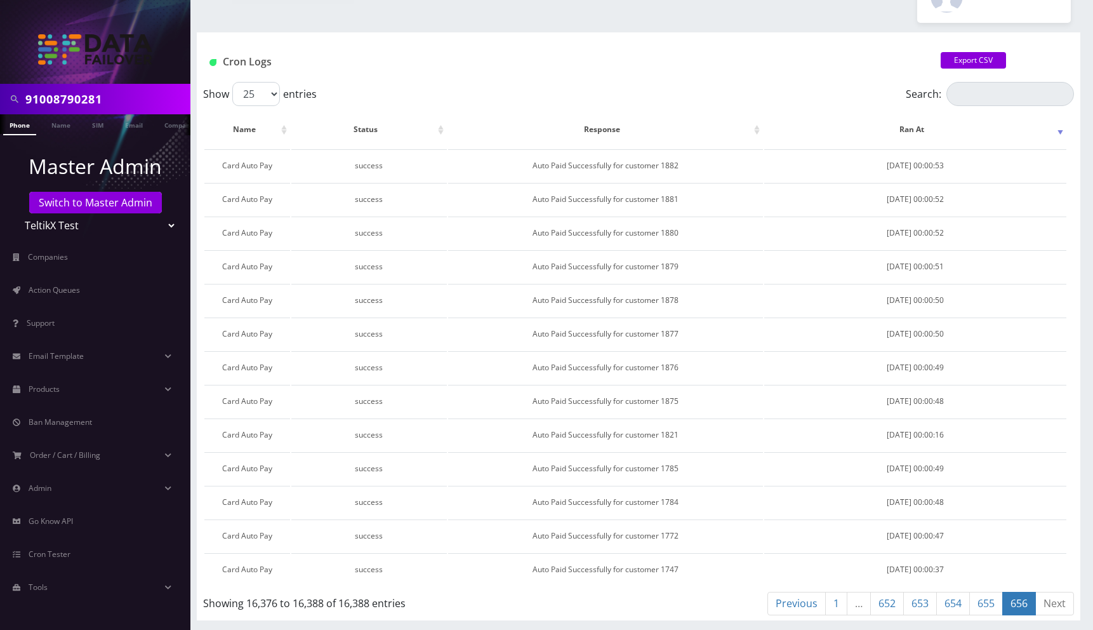
click at [825, 609] on link "1" at bounding box center [836, 603] width 22 height 23
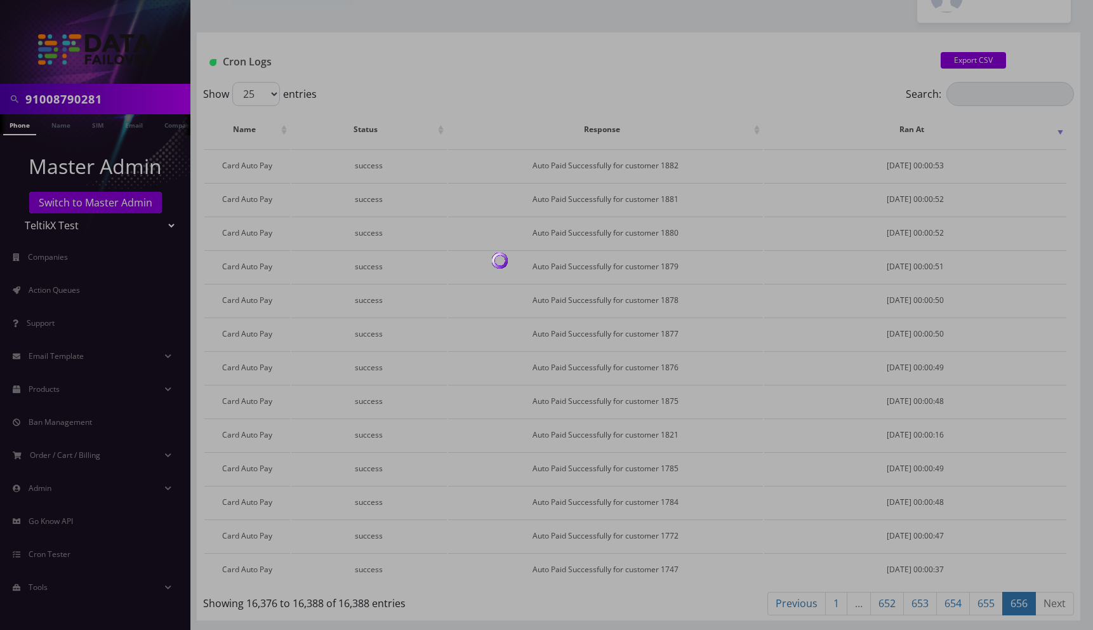
scroll to position [446, 0]
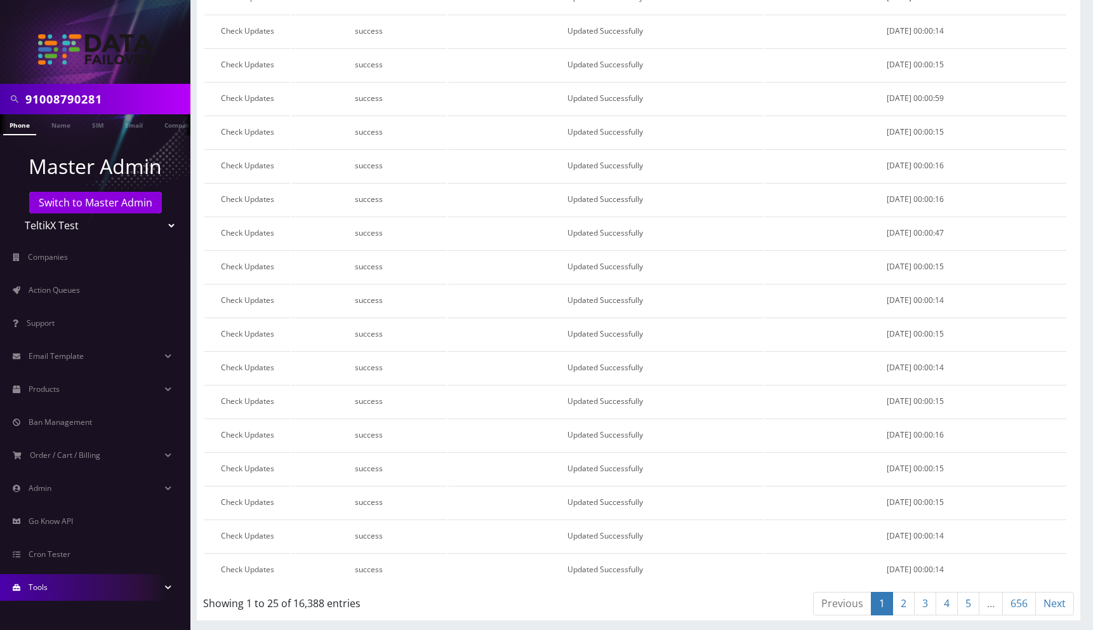
drag, startPoint x: 77, startPoint y: 585, endPoint x: 83, endPoint y: 578, distance: 8.6
click at [77, 585] on link "Tools" at bounding box center [95, 587] width 190 height 27
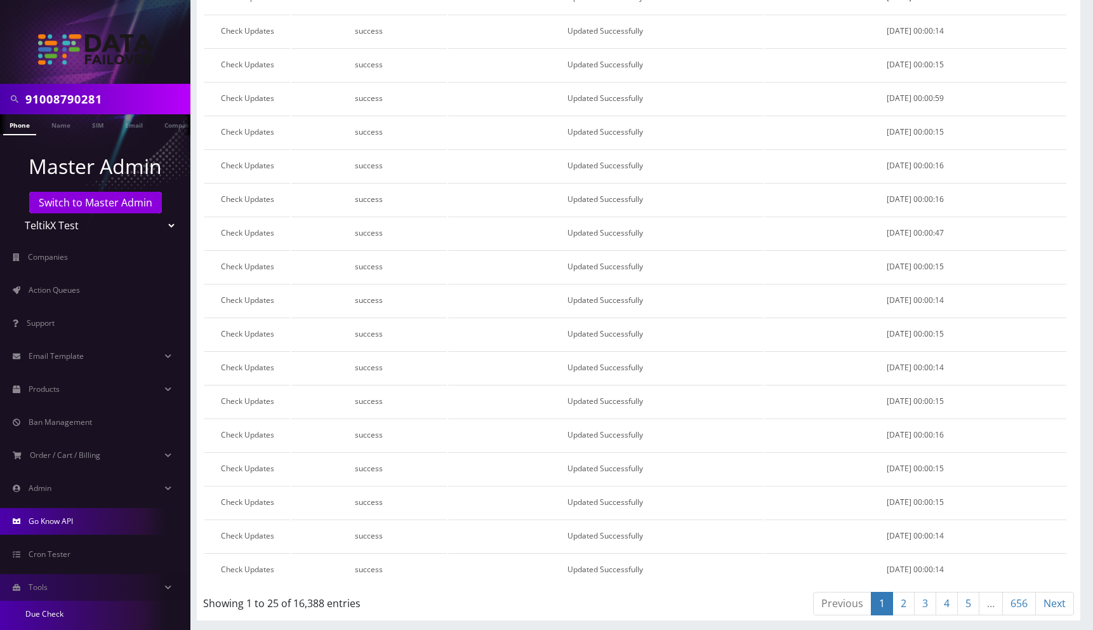
scroll to position [77, 0]
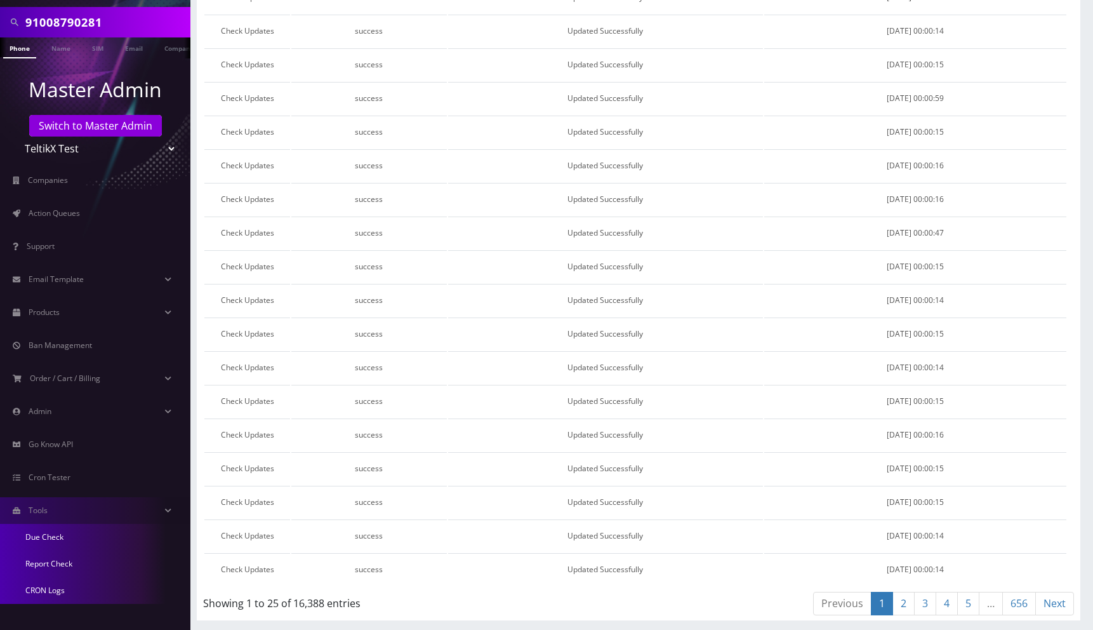
click at [52, 562] on link "Report Check" at bounding box center [95, 563] width 190 height 27
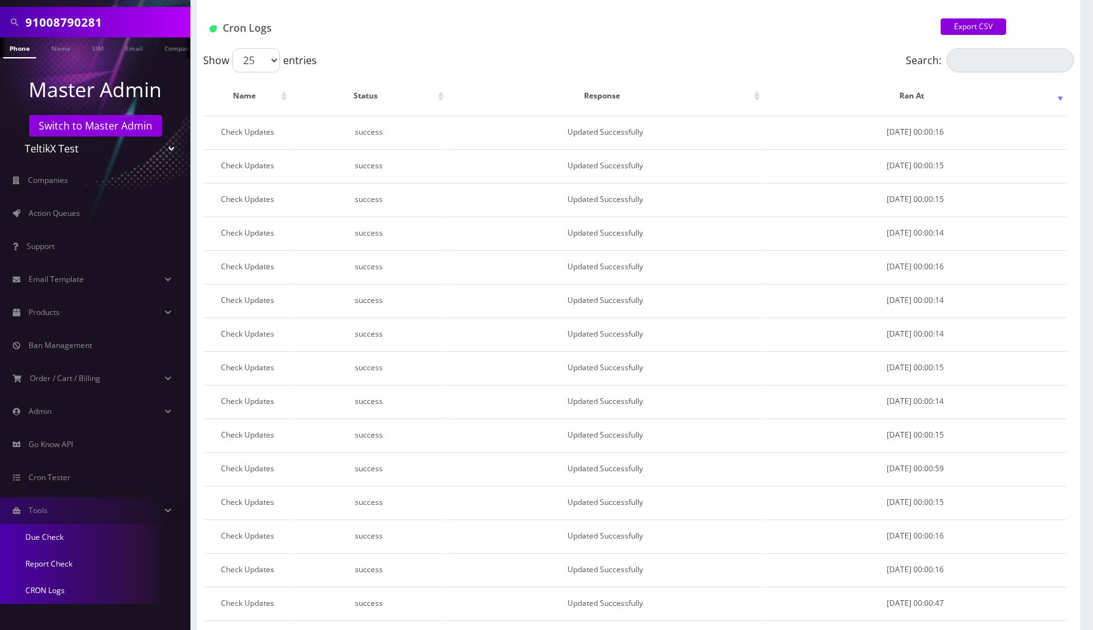
scroll to position [78, 0]
click at [60, 594] on link "CRON Logs" at bounding box center [95, 590] width 190 height 27
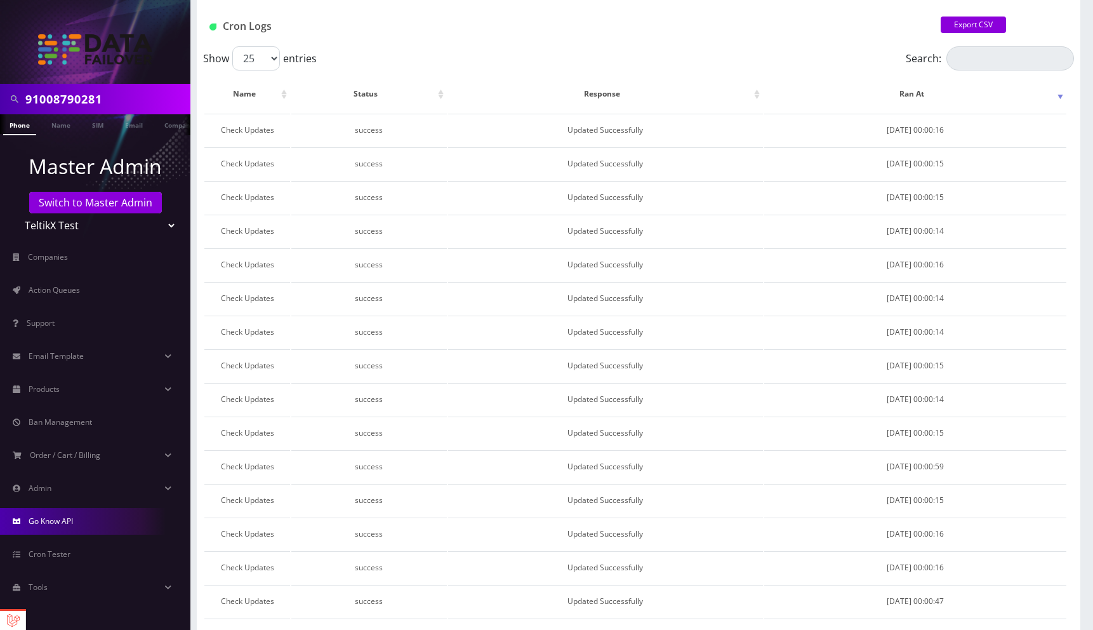
scroll to position [80, 0]
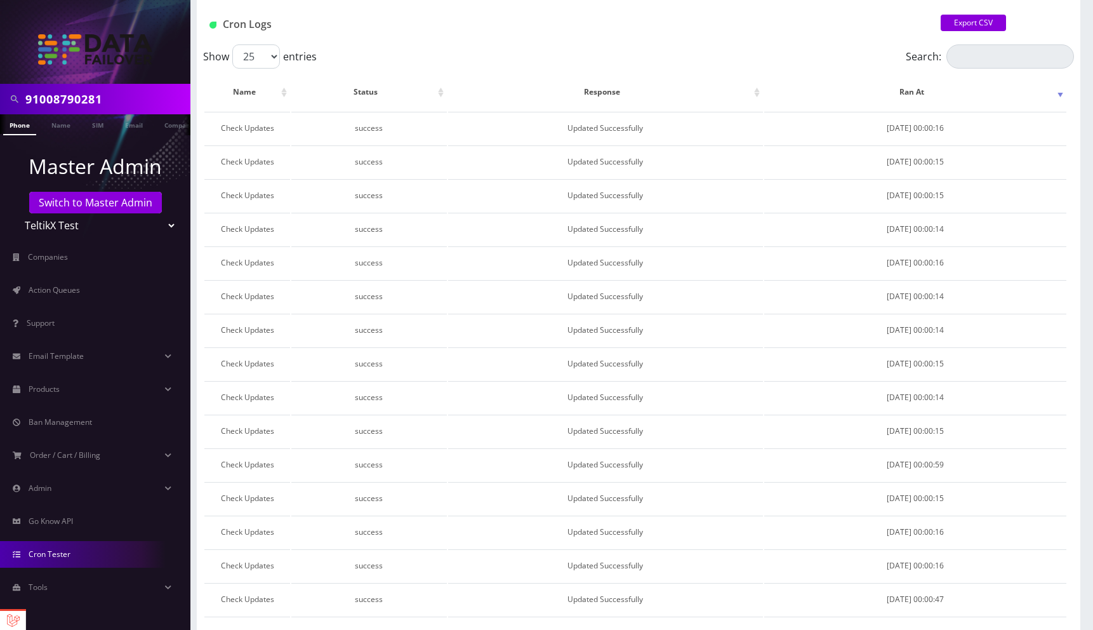
click at [52, 546] on link "Cron Tester" at bounding box center [95, 554] width 190 height 27
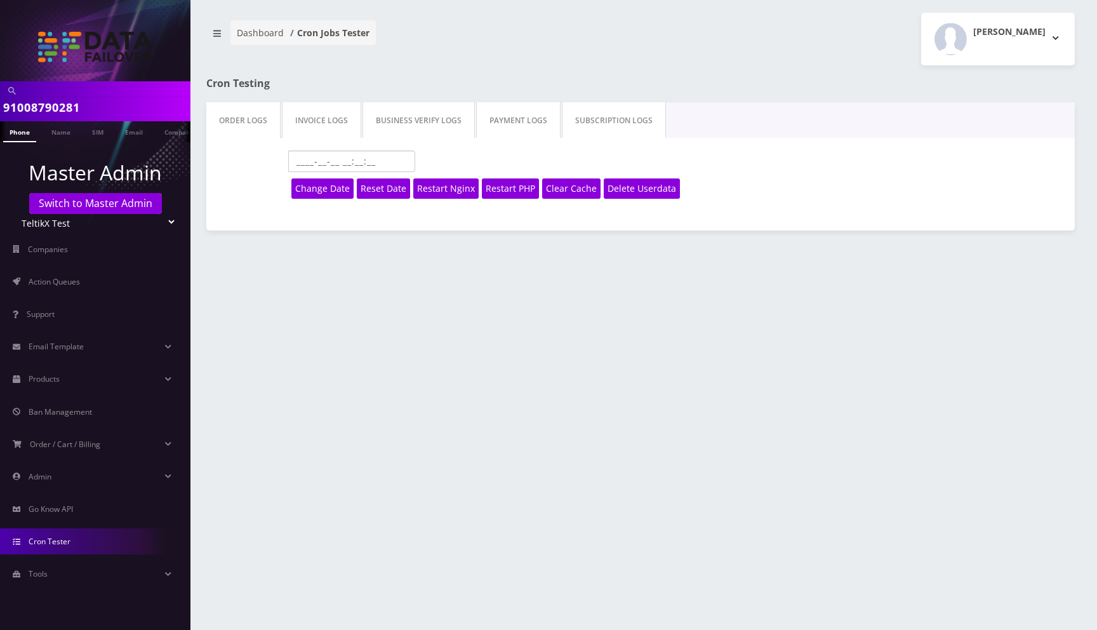
type input "[DATE] 03:37:02"
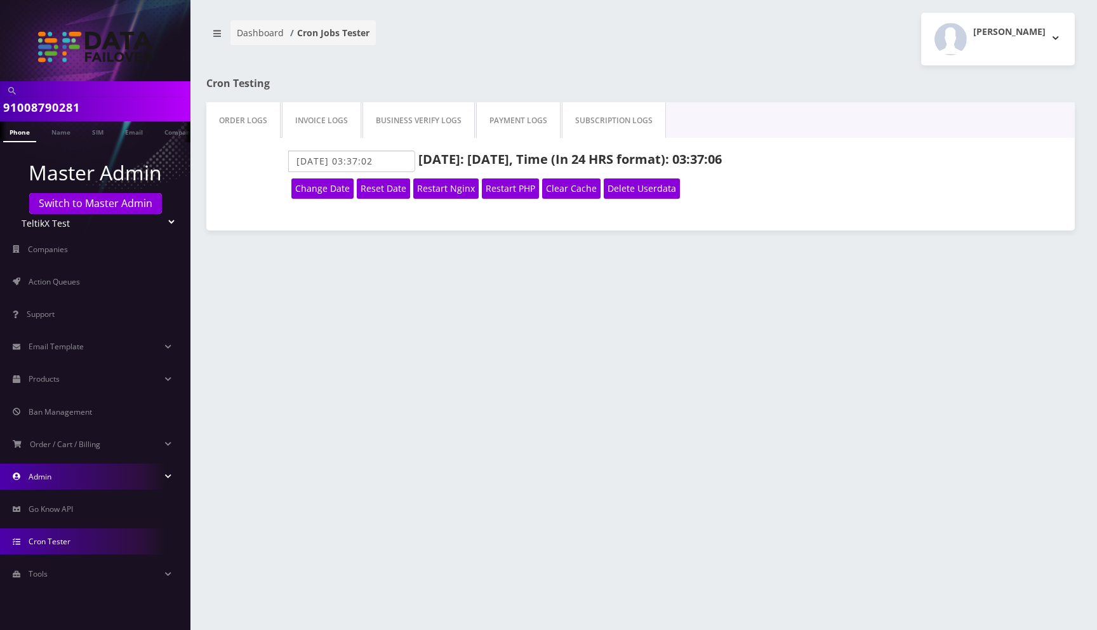
click at [48, 477] on span "Admin" at bounding box center [40, 476] width 23 height 11
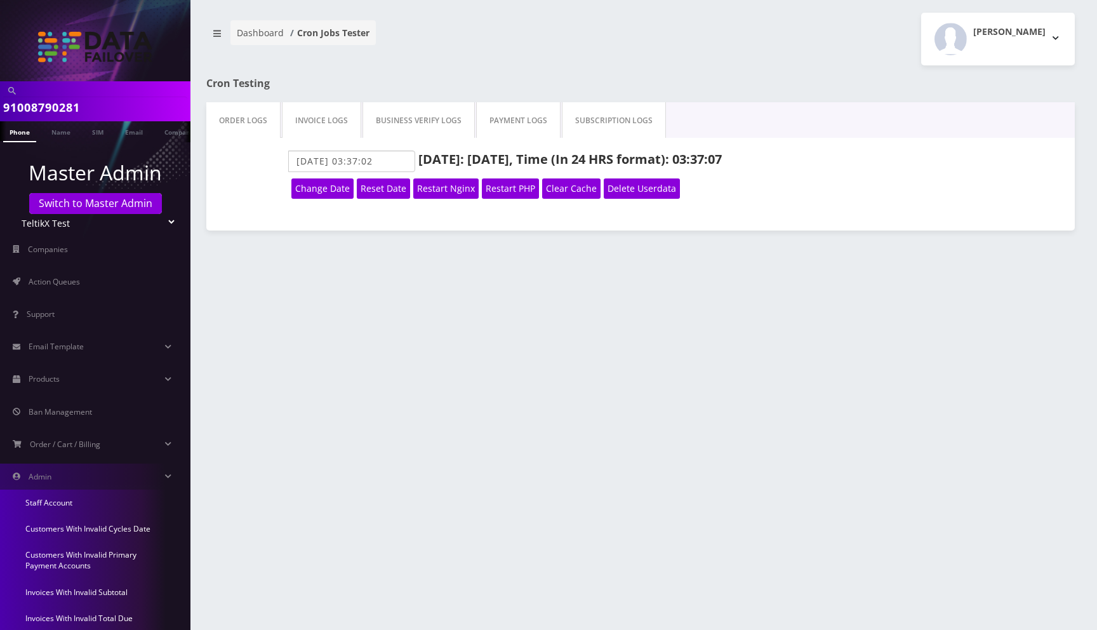
click at [56, 505] on link "Staff Account" at bounding box center [95, 502] width 190 height 26
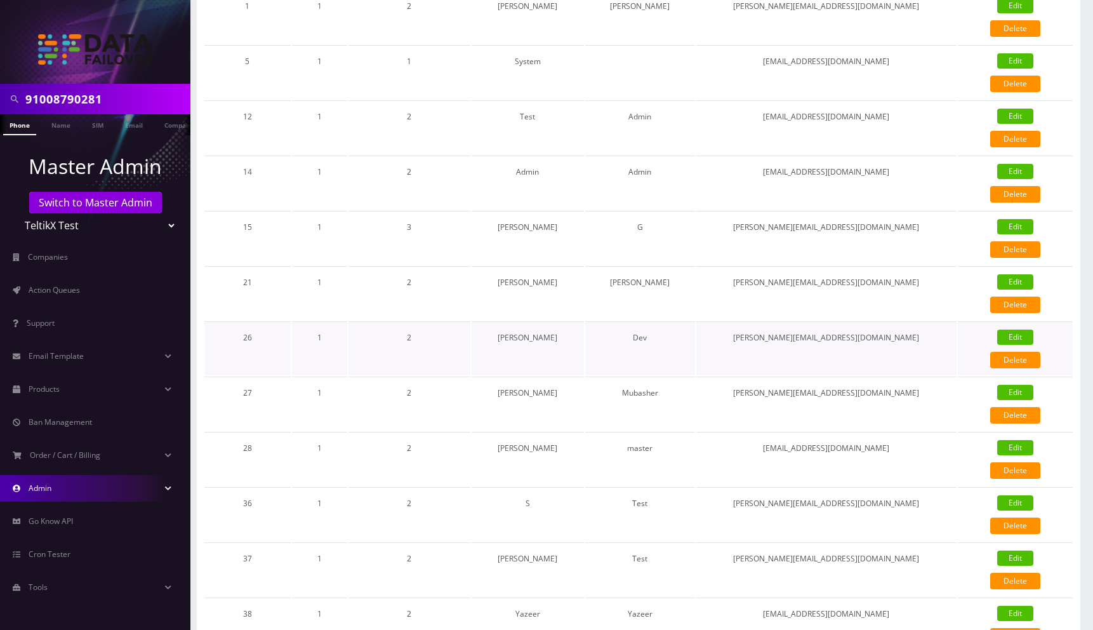
scroll to position [268, 0]
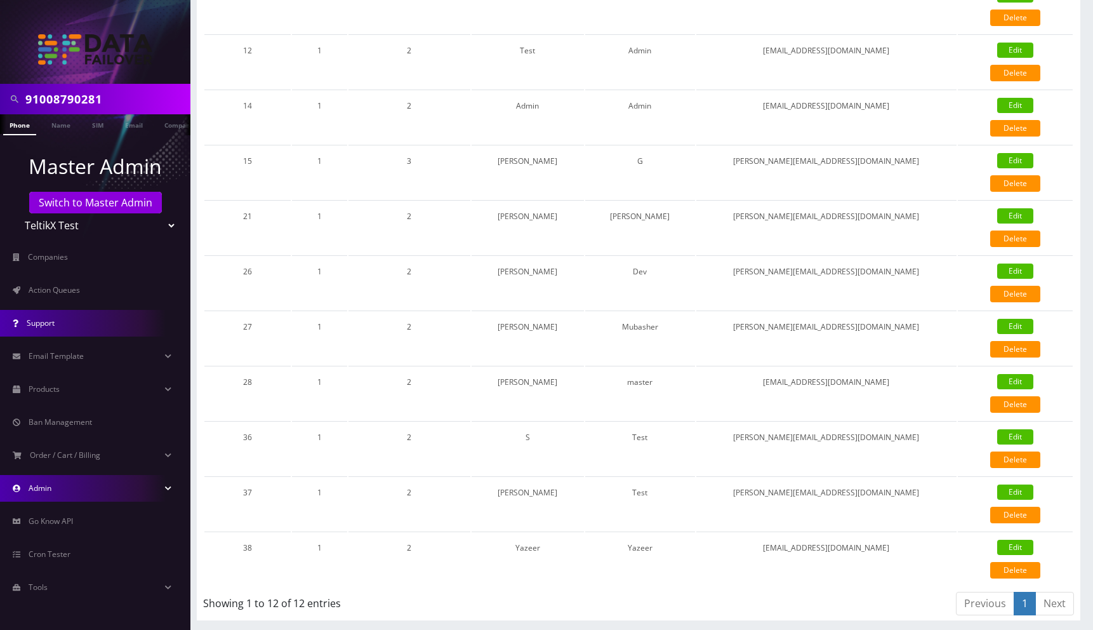
click at [53, 327] on span "Support" at bounding box center [41, 322] width 28 height 11
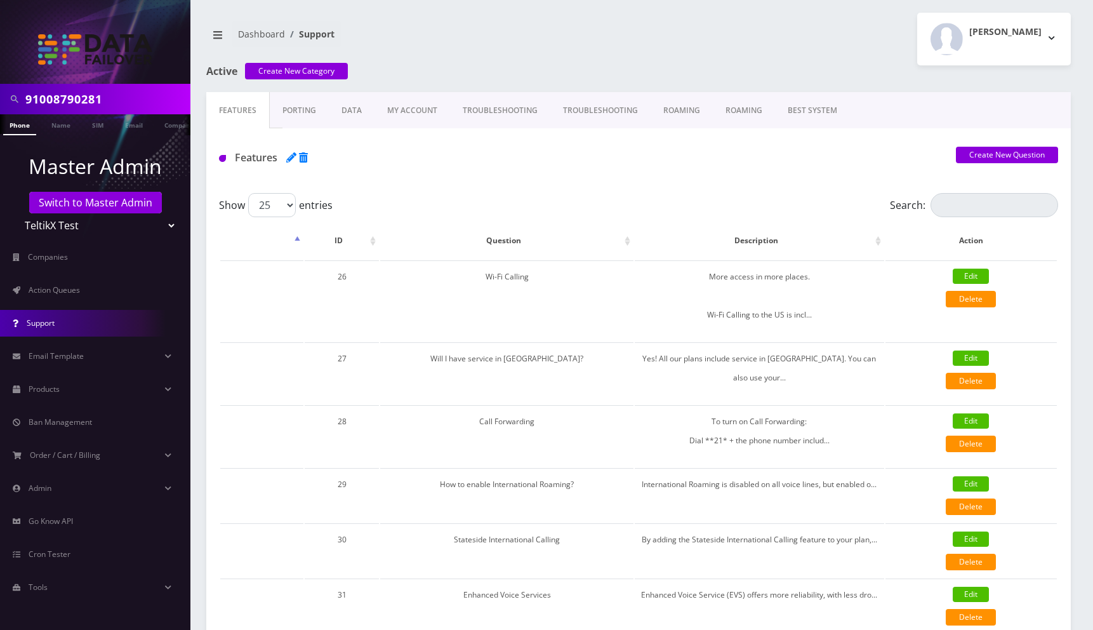
click at [270, 107] on link "Porting" at bounding box center [237, 110] width 63 height 37
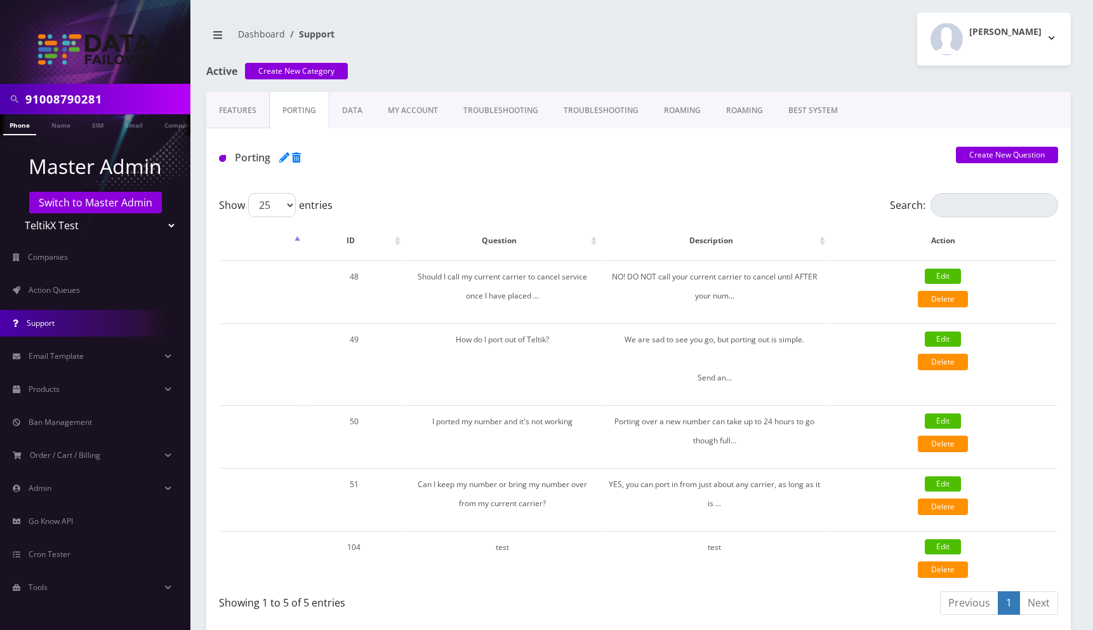
click at [269, 114] on link "Best system" at bounding box center [237, 110] width 63 height 37
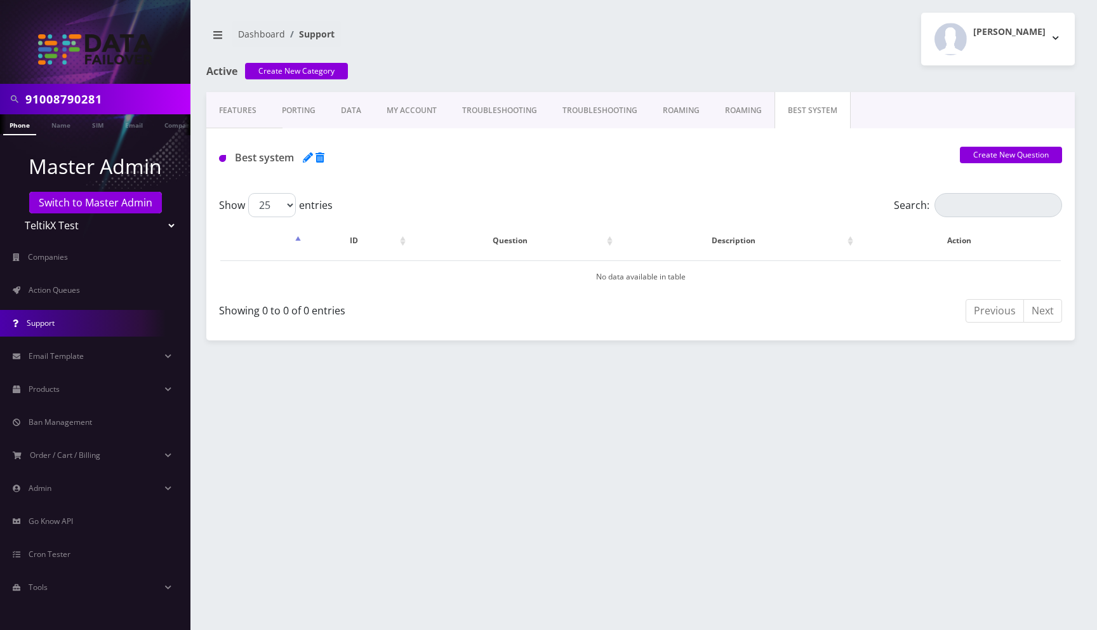
click at [269, 111] on link "roaming" at bounding box center [237, 110] width 63 height 37
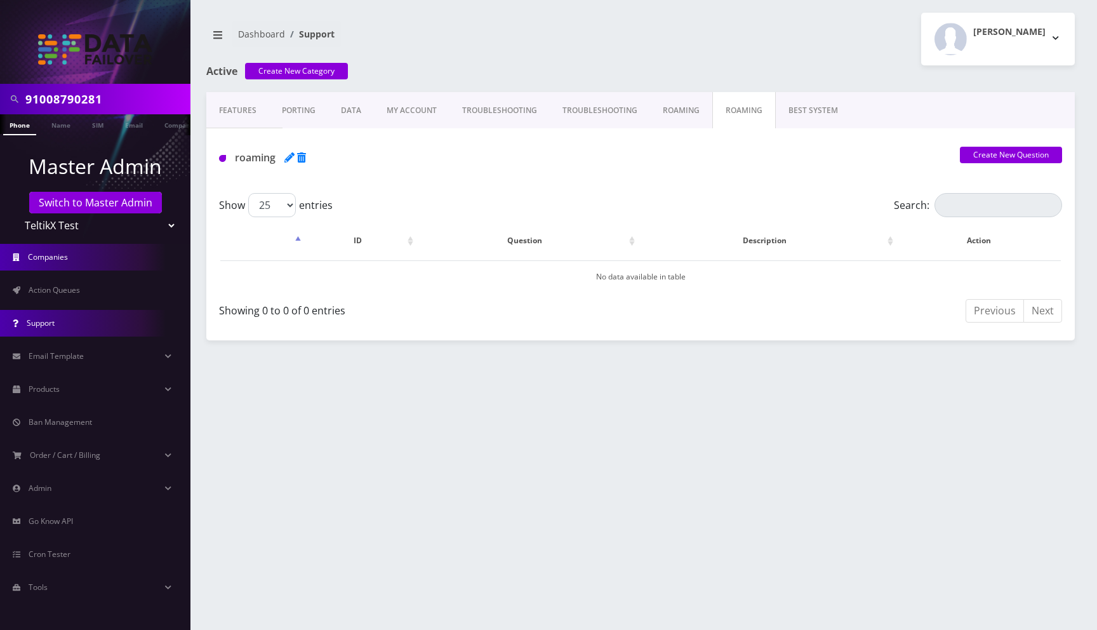
click at [51, 258] on span "Companies" at bounding box center [48, 256] width 40 height 11
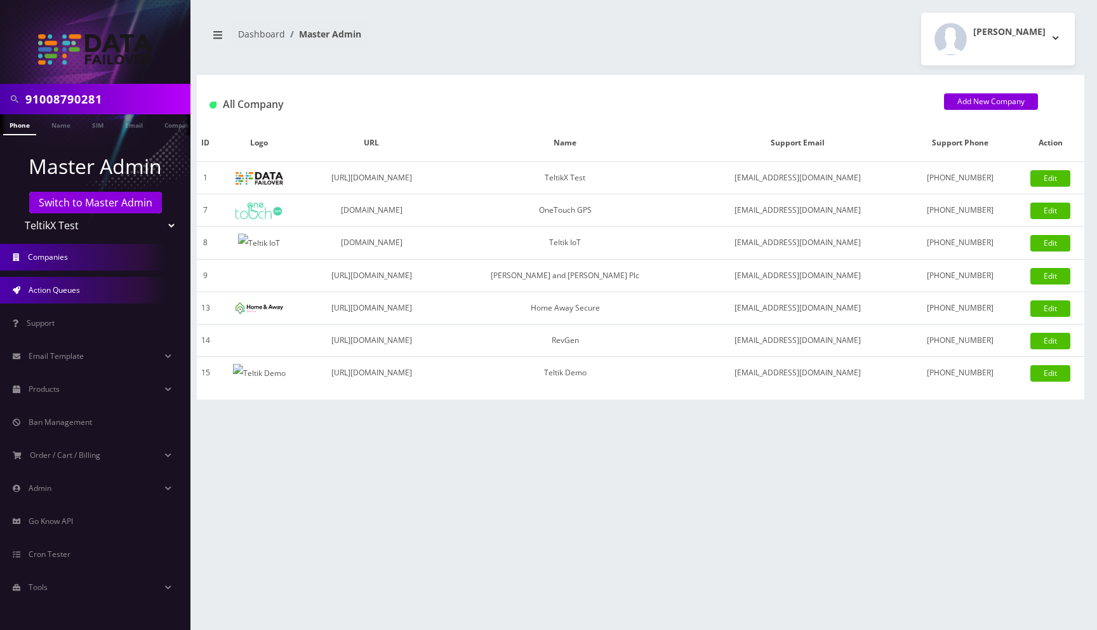
click at [80, 297] on link "Action Queues" at bounding box center [95, 290] width 190 height 27
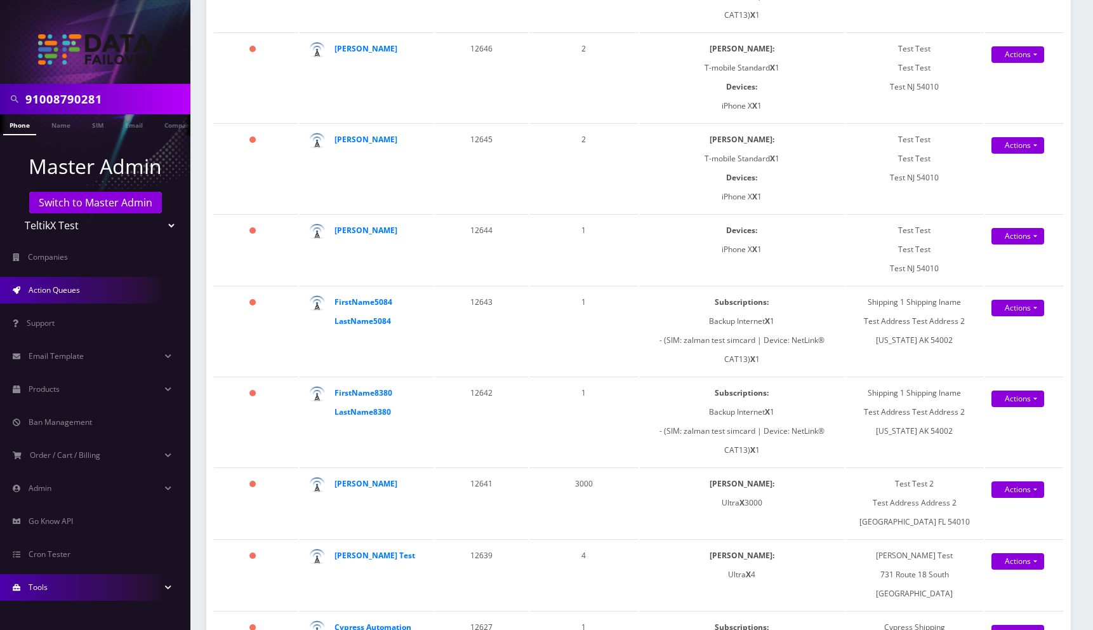
scroll to position [400, 0]
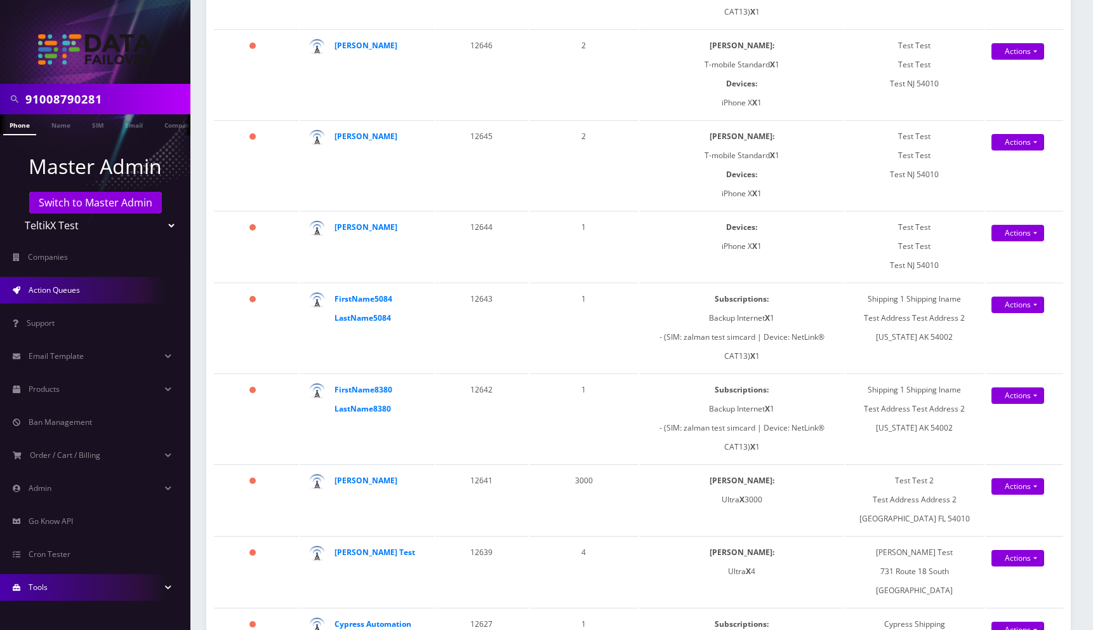
click at [57, 577] on link "Tools" at bounding box center [95, 587] width 190 height 27
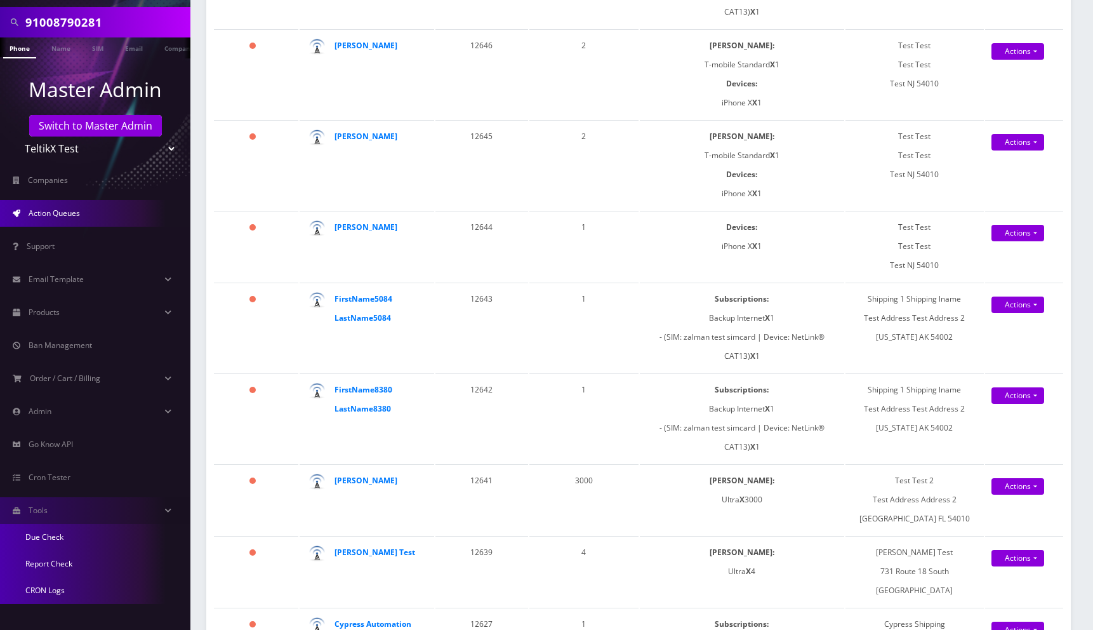
click at [54, 587] on link "CRON Logs" at bounding box center [95, 590] width 190 height 27
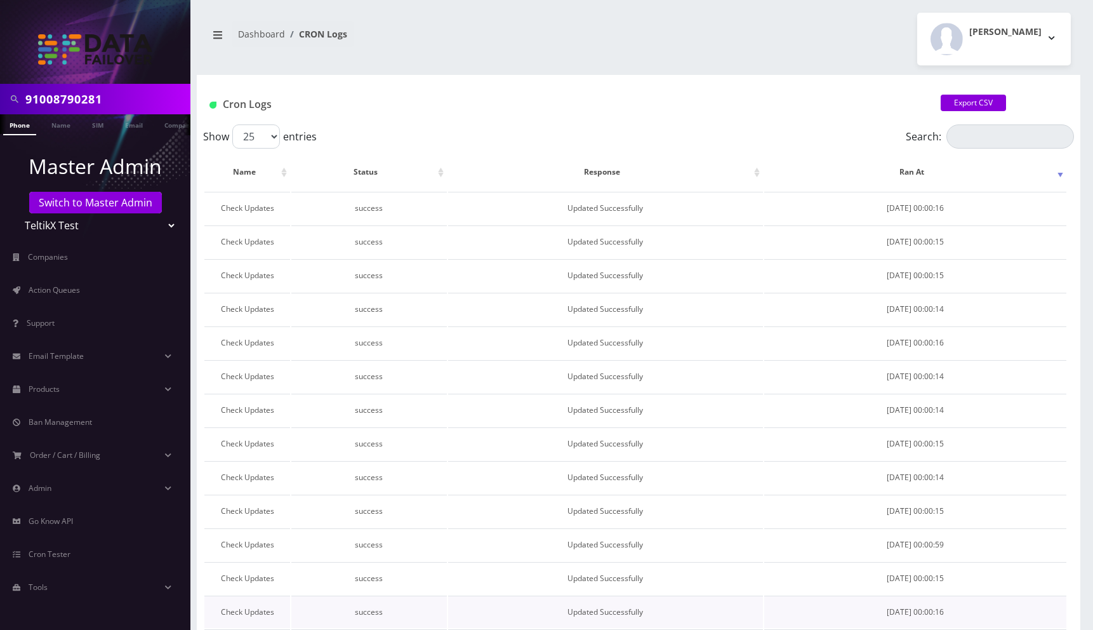
scroll to position [446, 0]
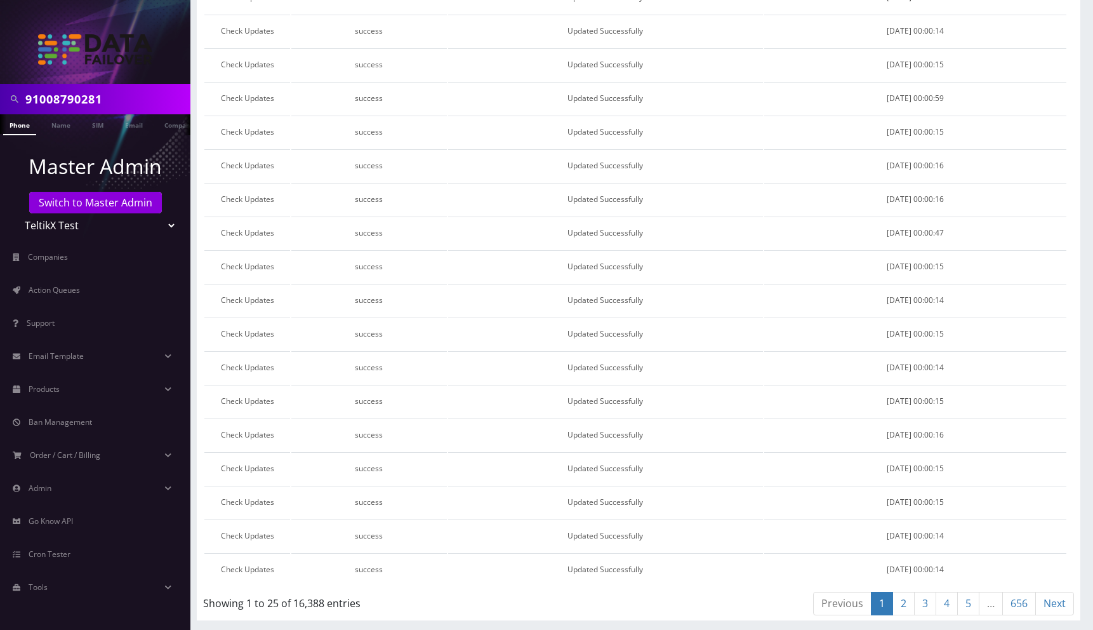
click at [1012, 600] on link "656" at bounding box center [1019, 603] width 34 height 23
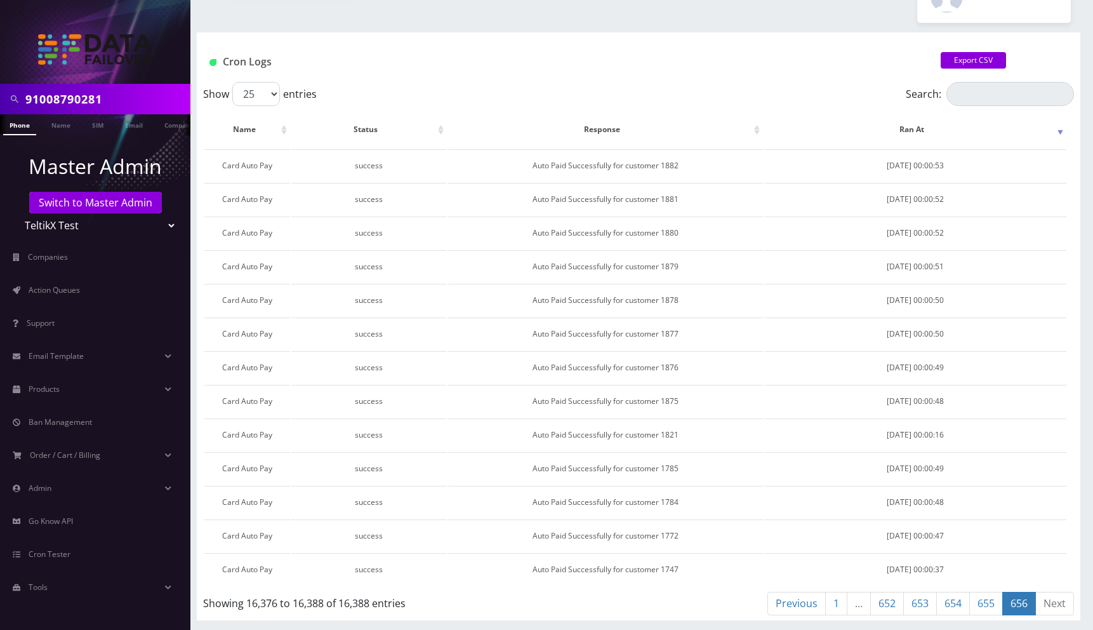
scroll to position [43, 0]
